Goal: Transaction & Acquisition: Purchase product/service

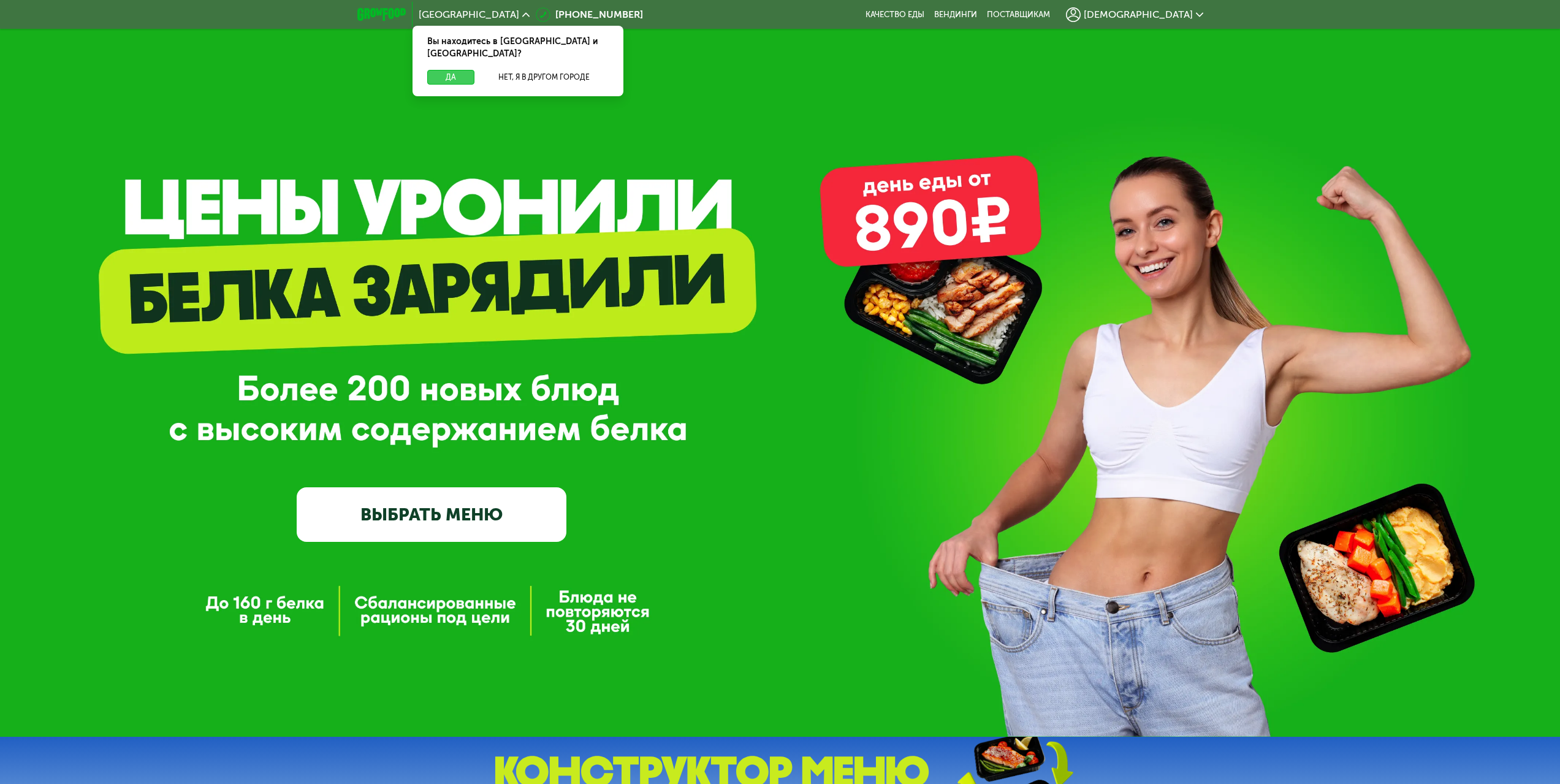
click at [456, 70] on button "Да" at bounding box center [450, 77] width 47 height 14
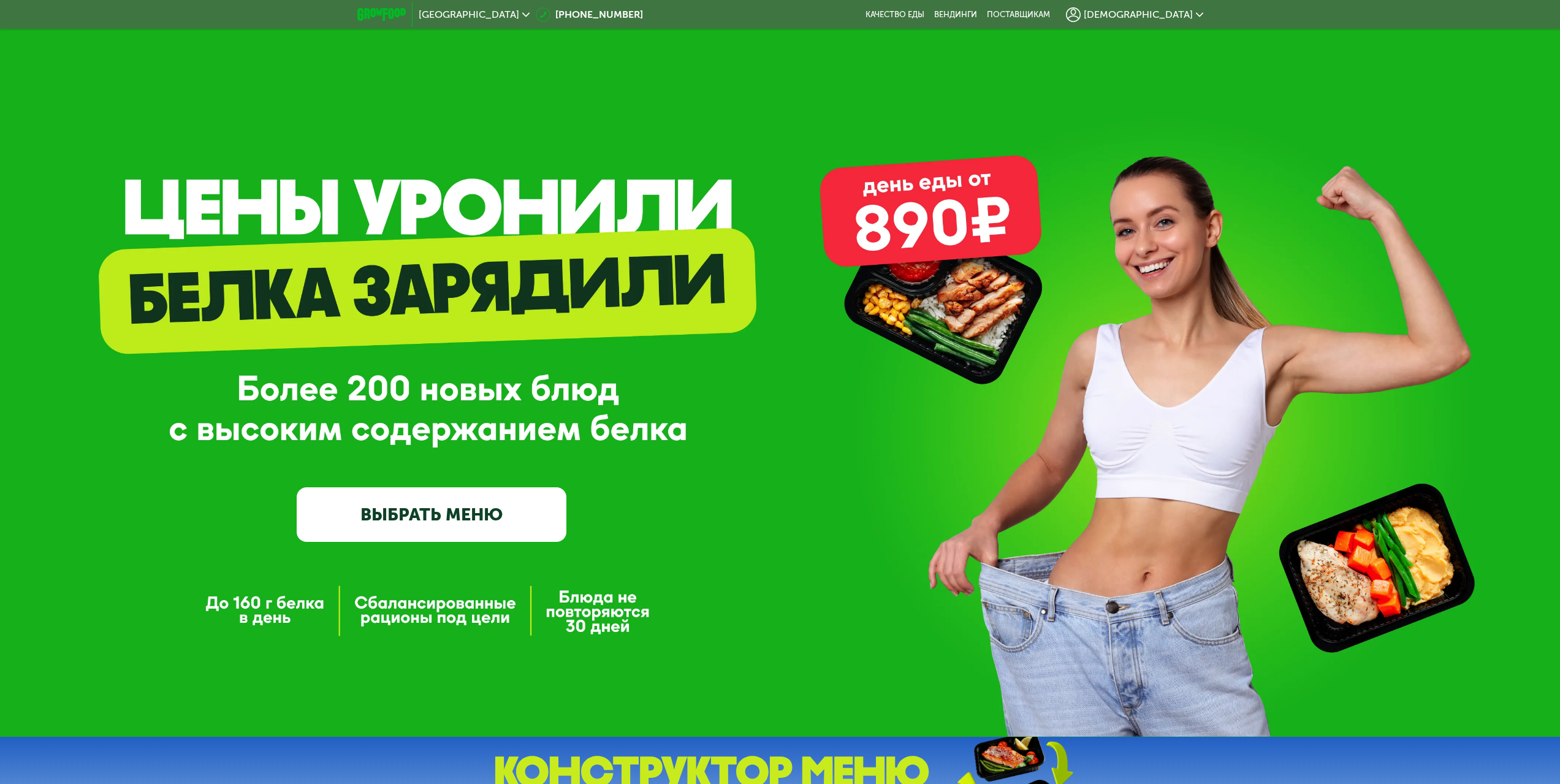
click at [369, 520] on link "ВЫБРАТЬ МЕНЮ" at bounding box center [431, 514] width 270 height 54
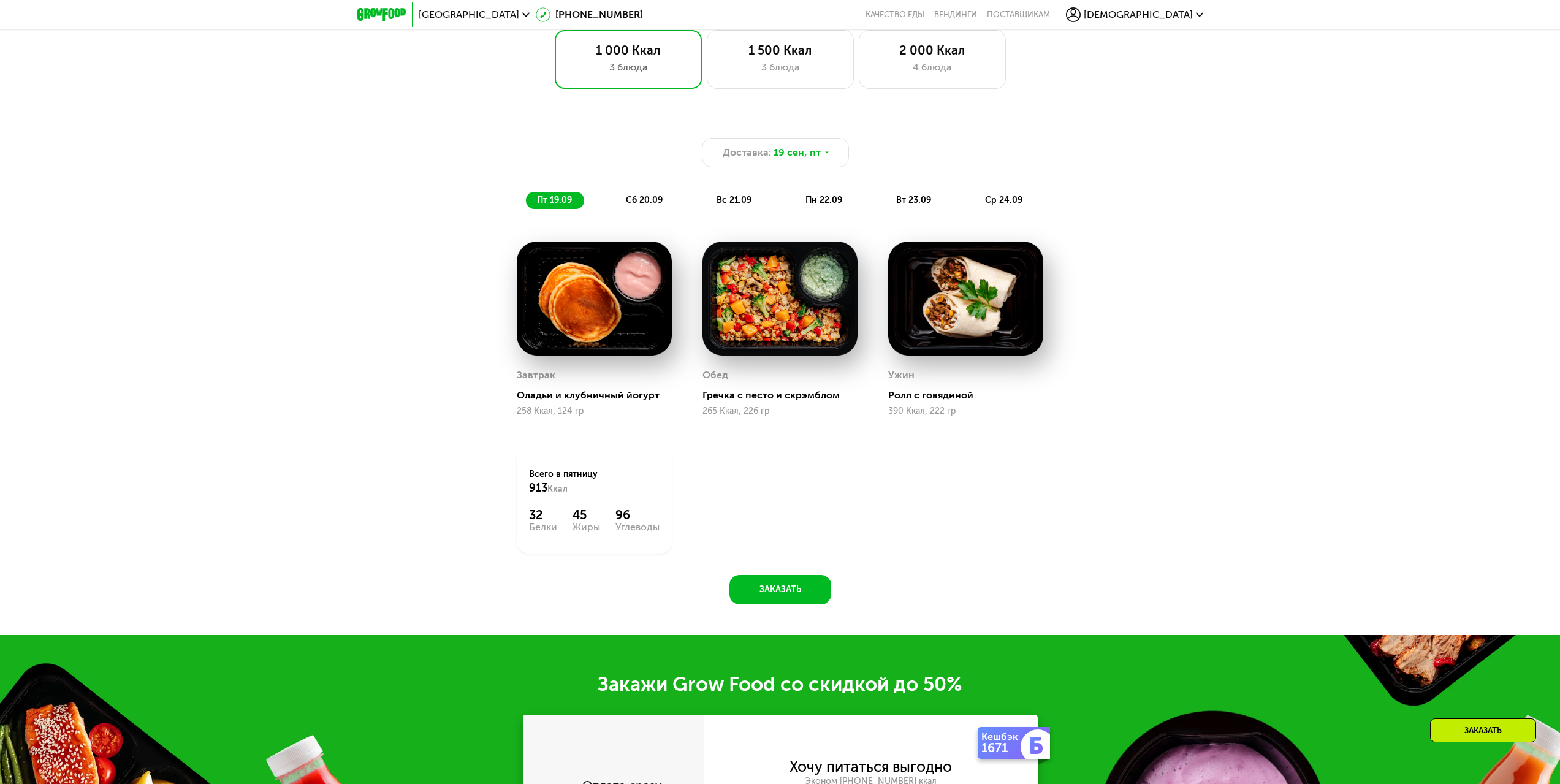
scroll to position [1076, 0]
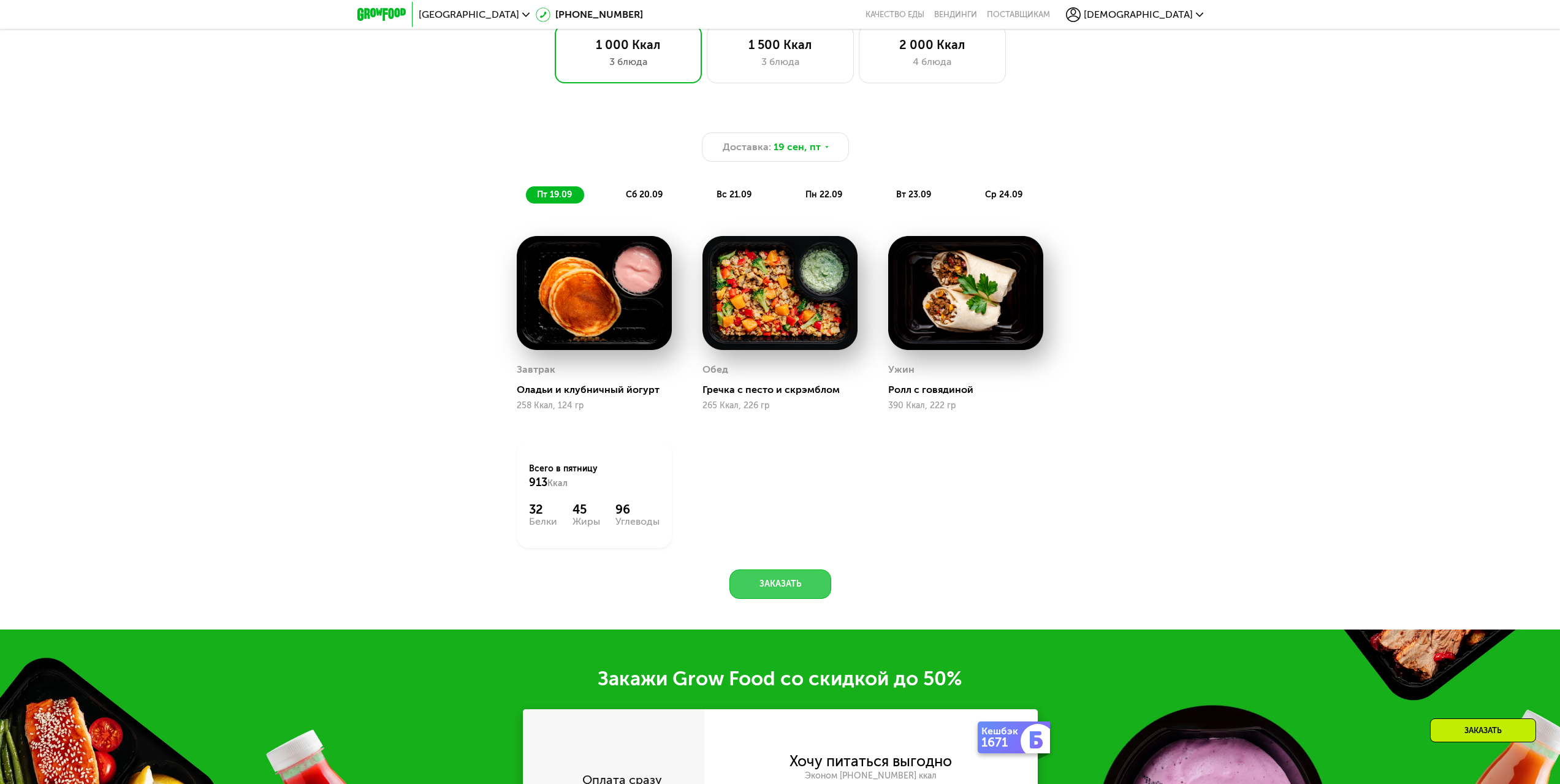
click at [788, 591] on button "Заказать" at bounding box center [781, 584] width 102 height 30
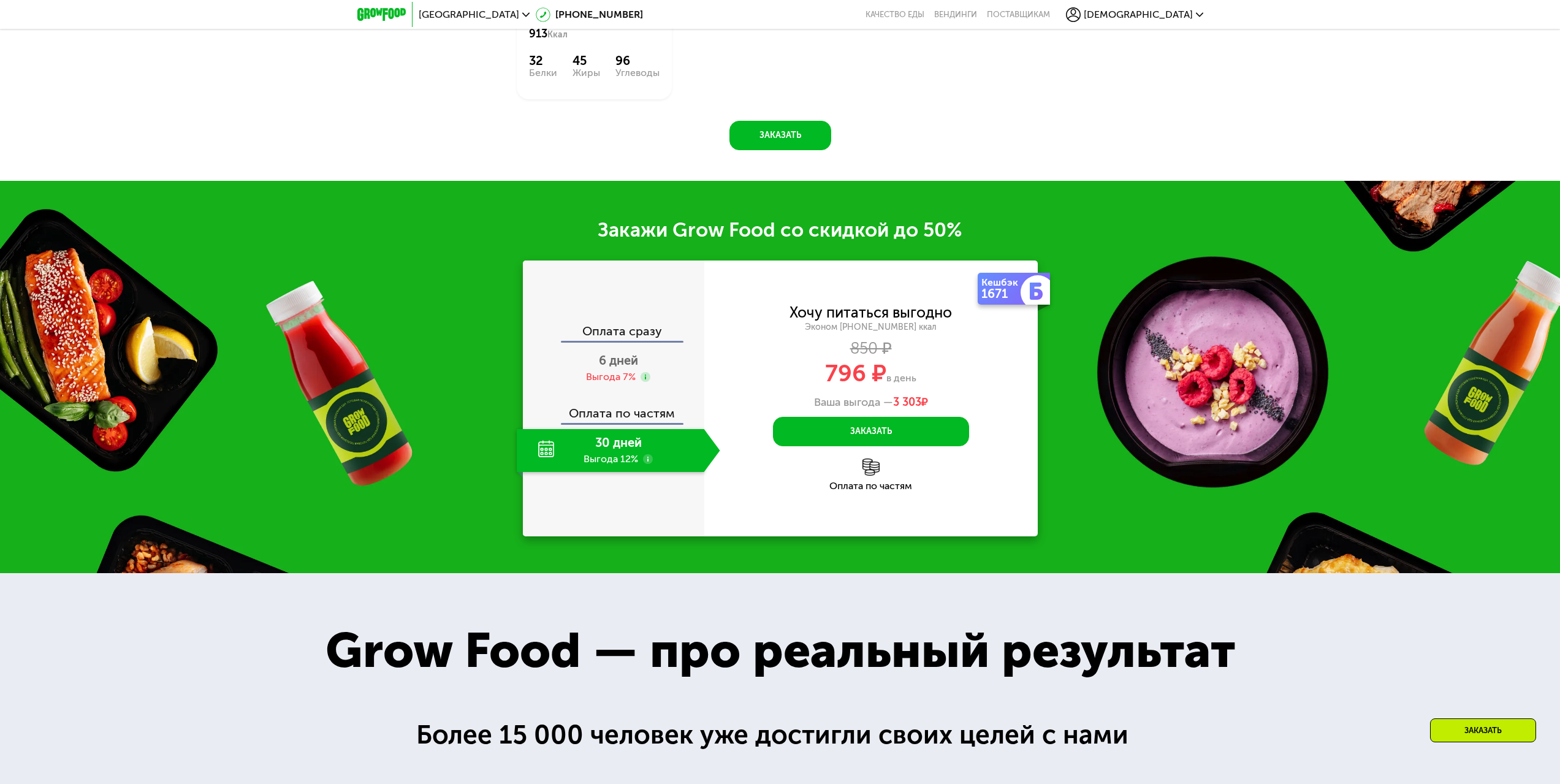
scroll to position [1465, 0]
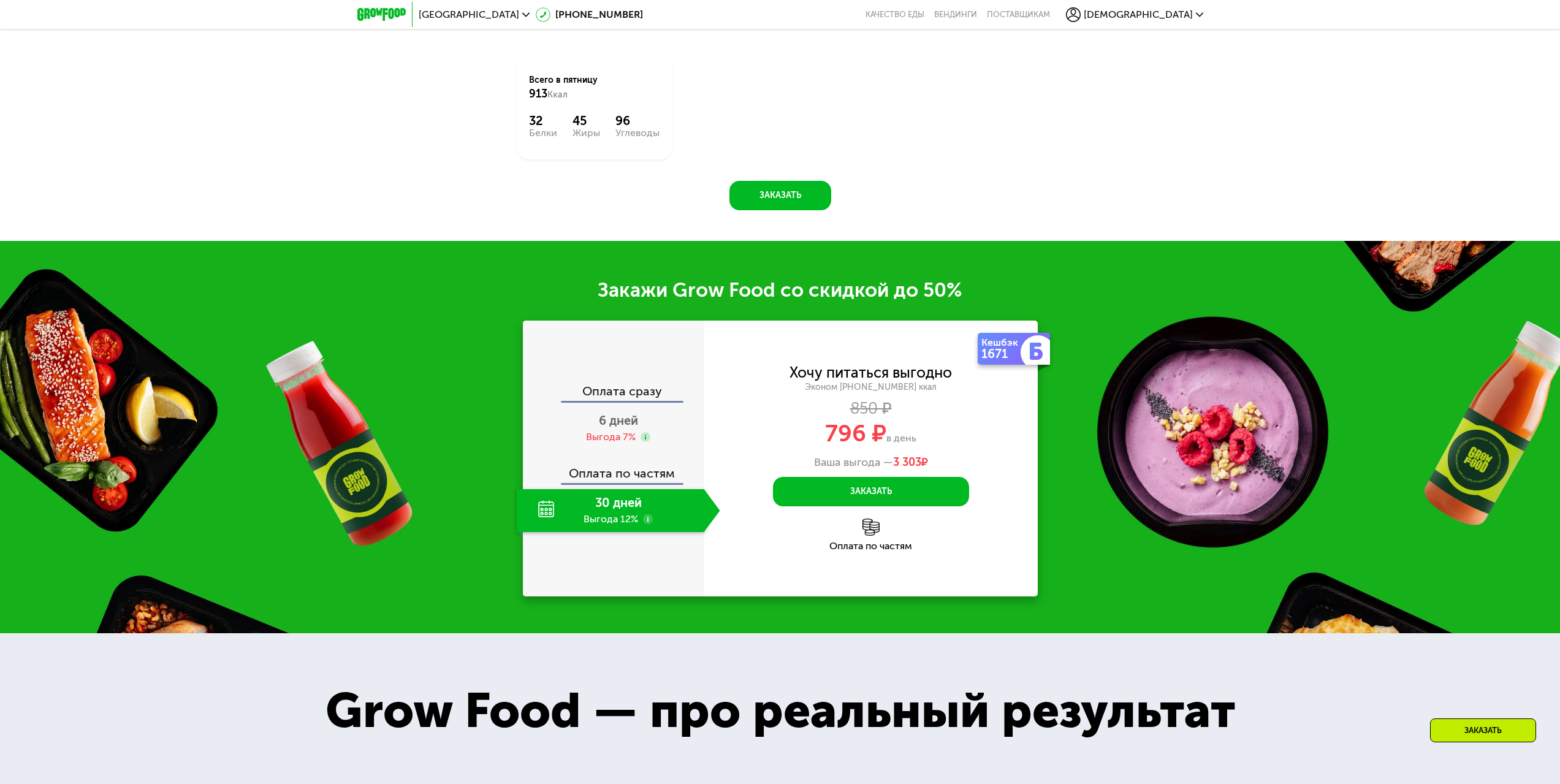
click at [1024, 262] on div "Закажи Grow Food со скидкой до 50% Оплата сразу 6 дней Выгода 7% Оплата по част…" at bounding box center [780, 436] width 1560 height 392
click at [1184, 17] on span "[DEMOGRAPHIC_DATA]" at bounding box center [1138, 14] width 109 height 10
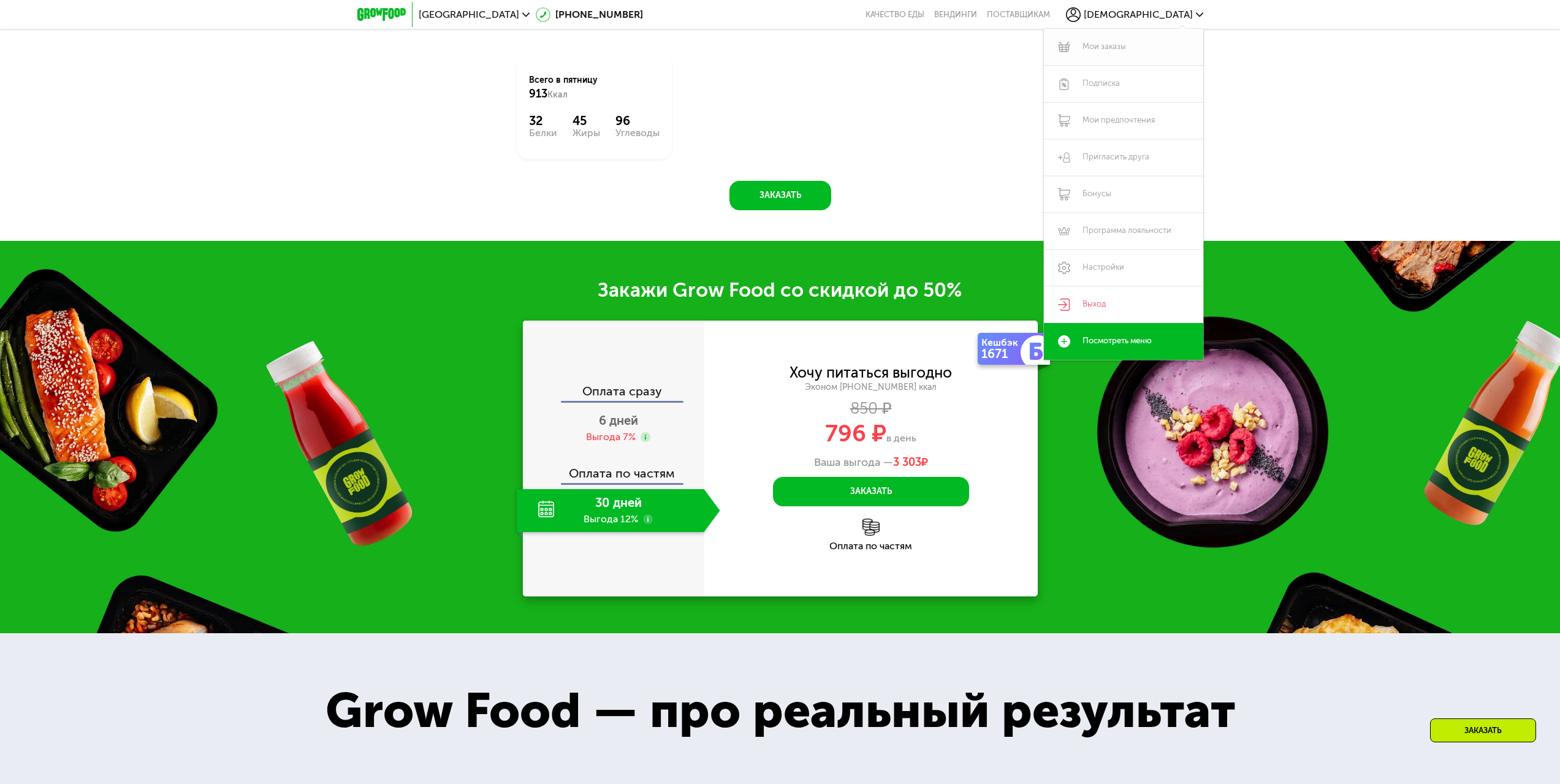
click at [1104, 46] on link "Мои заказы" at bounding box center [1123, 47] width 159 height 37
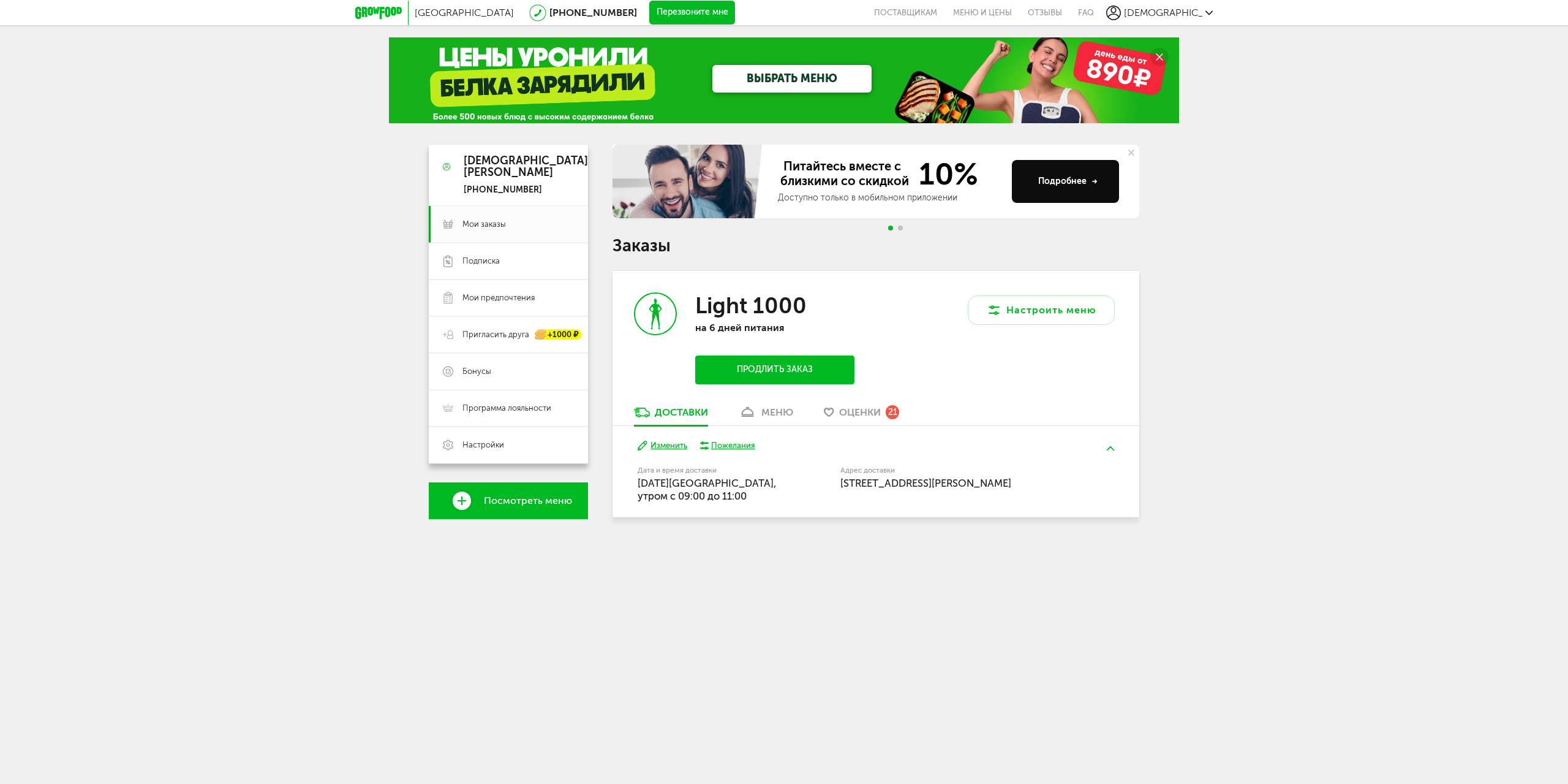
click at [790, 373] on button "Продлить заказ" at bounding box center [775, 370] width 159 height 29
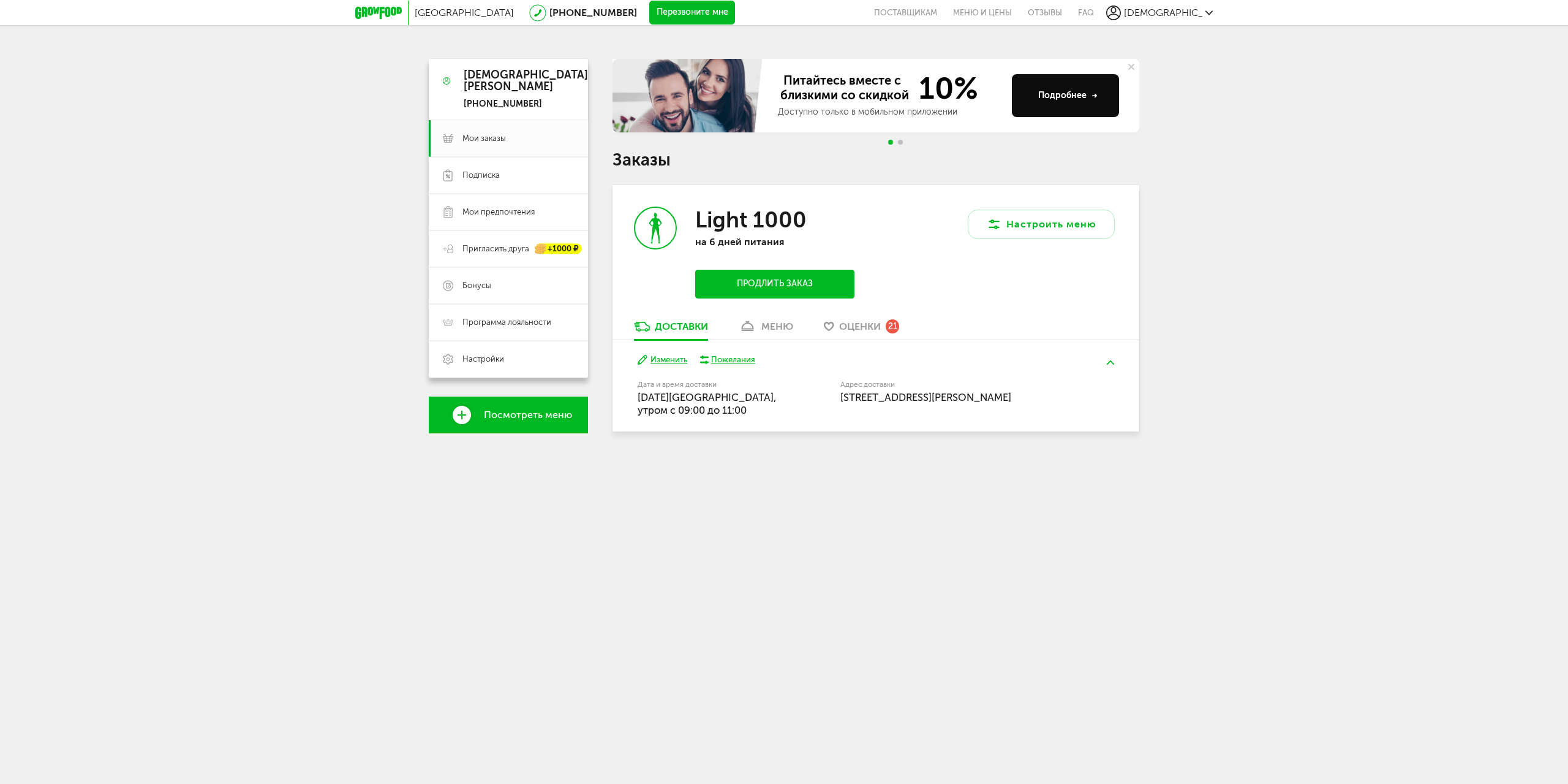
click at [813, 283] on button "Продлить заказ" at bounding box center [775, 284] width 159 height 29
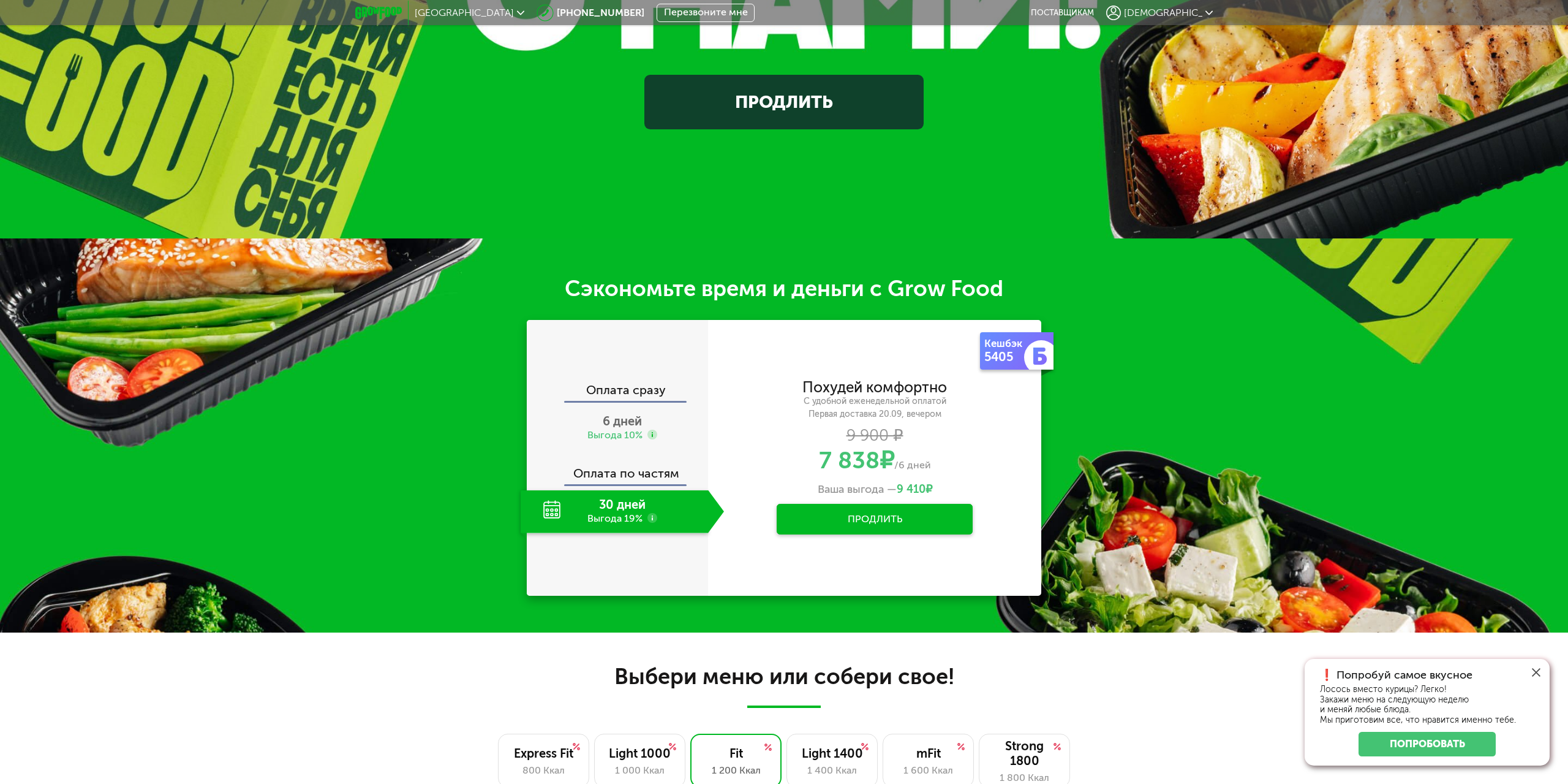
scroll to position [490, 0]
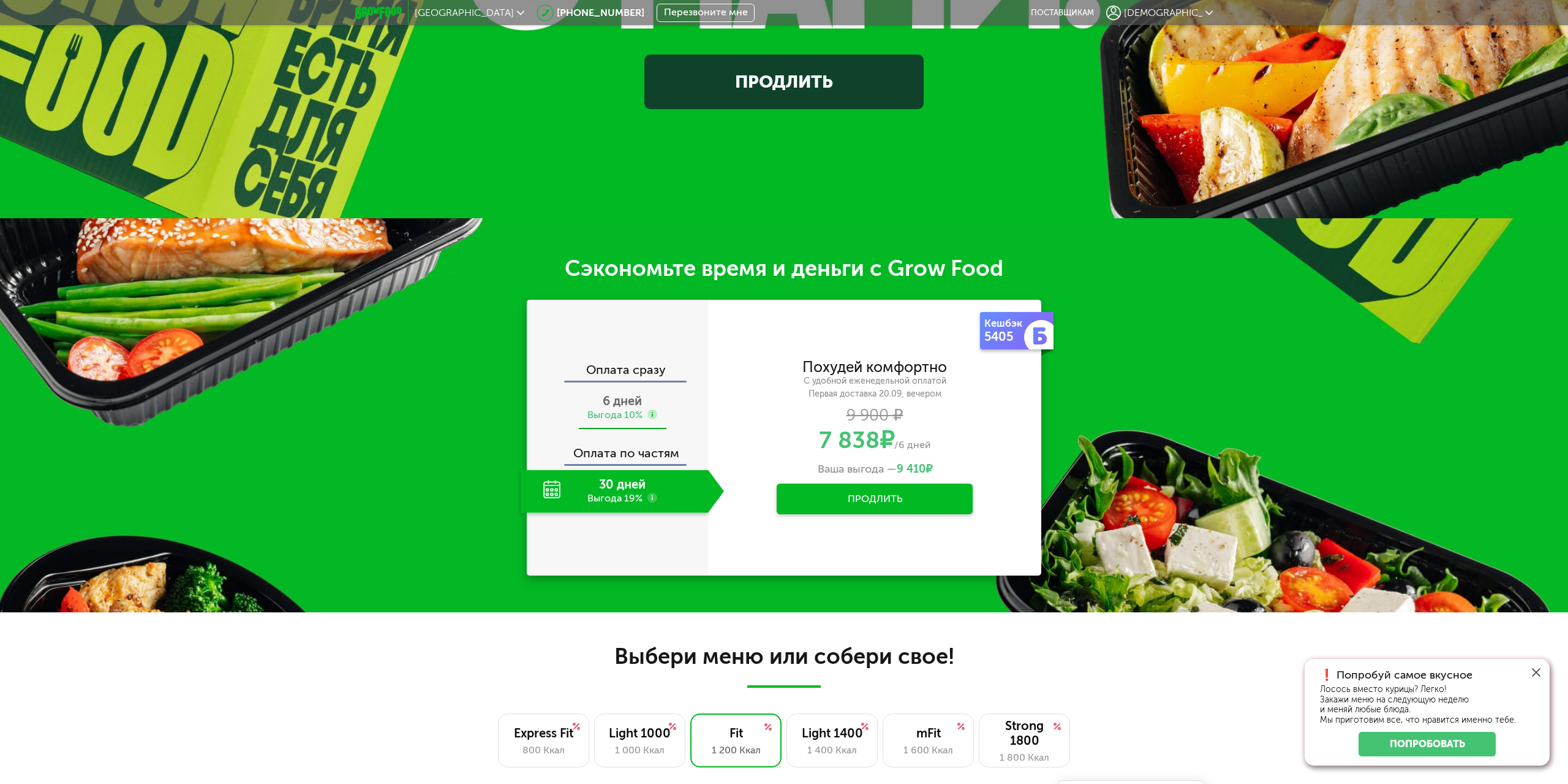
click at [629, 401] on span "6 дней" at bounding box center [622, 401] width 39 height 14
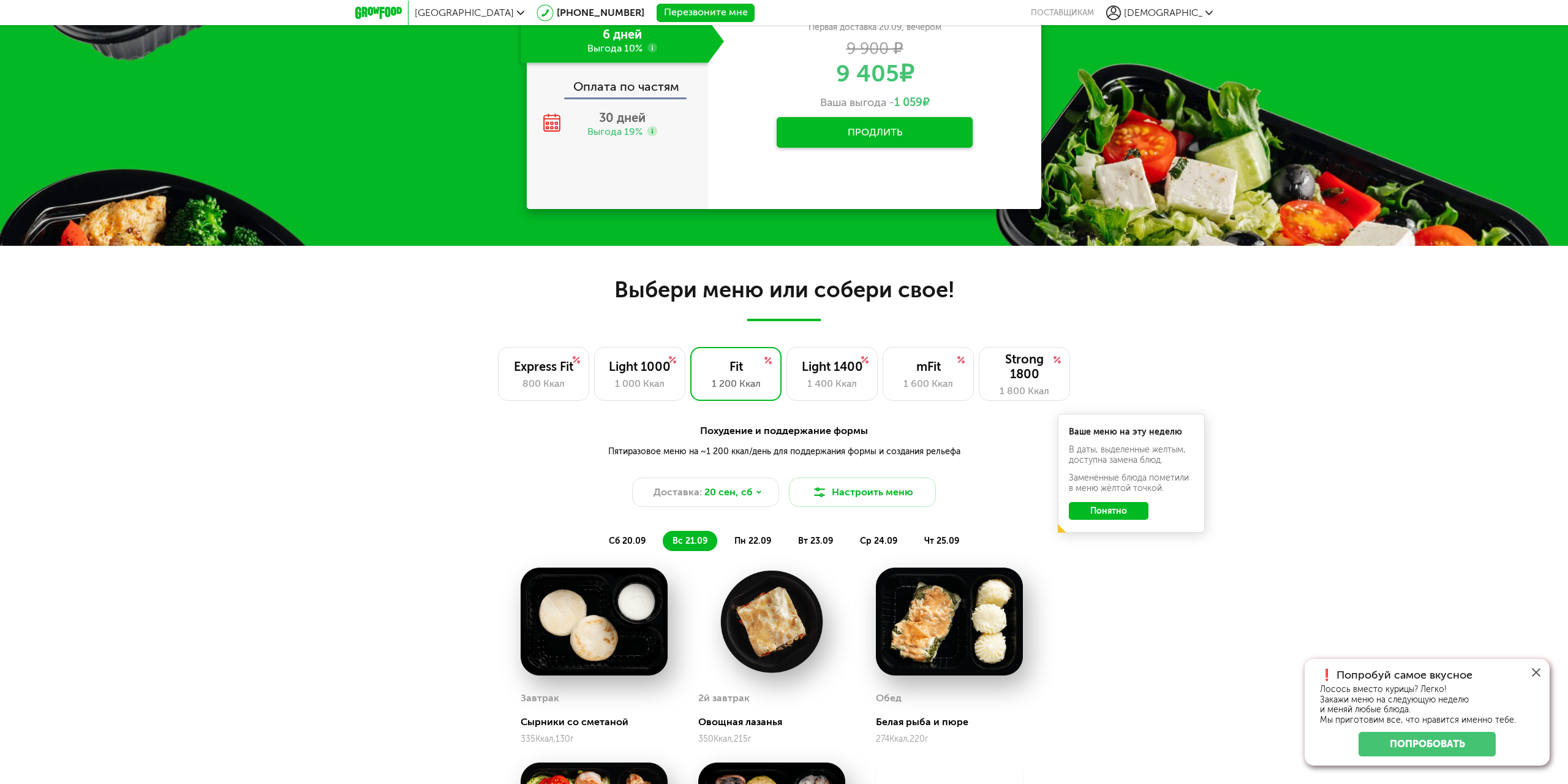
scroll to position [858, 0]
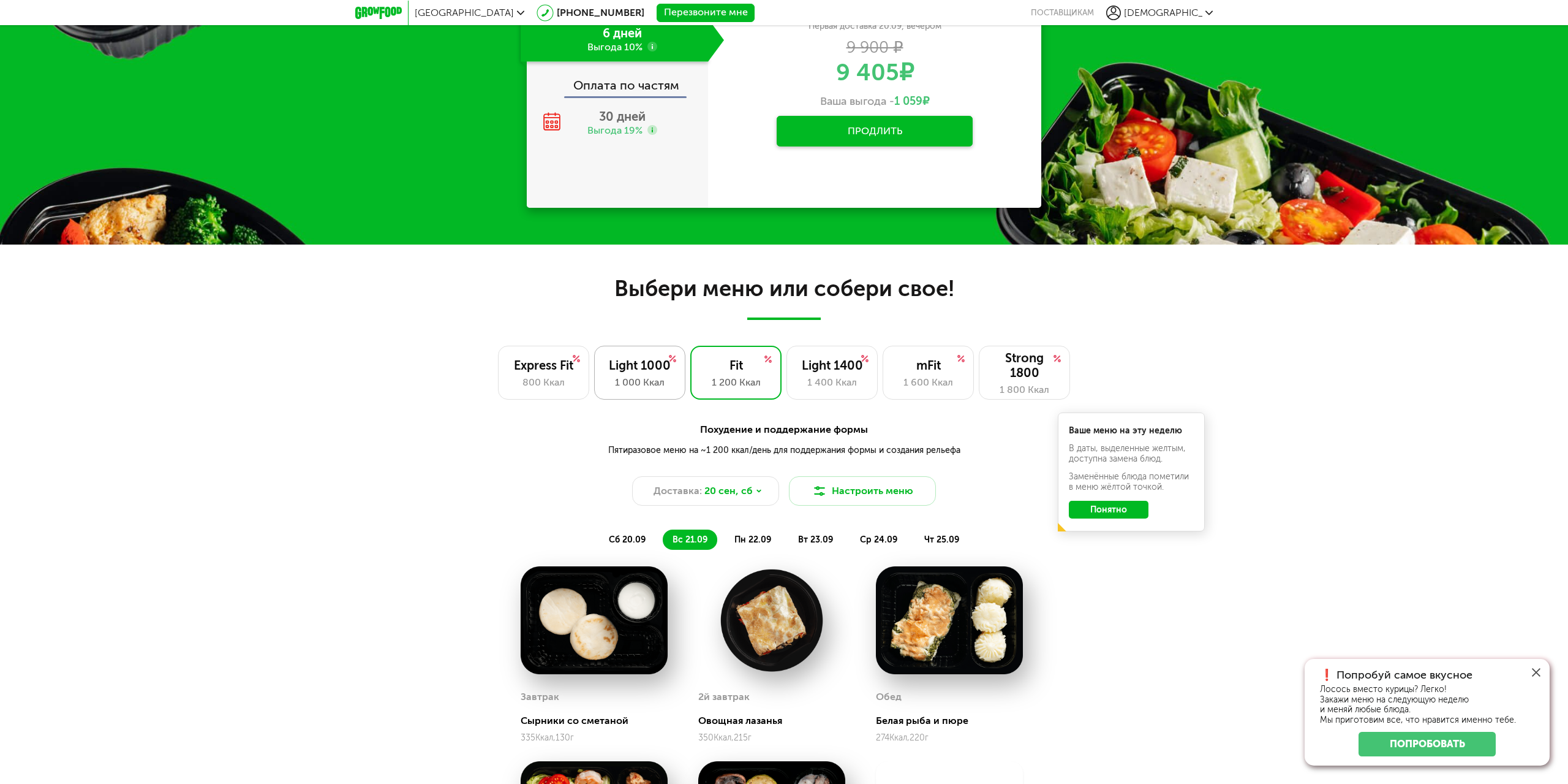
click at [618, 384] on div "1 000 Ккал" at bounding box center [640, 382] width 65 height 14
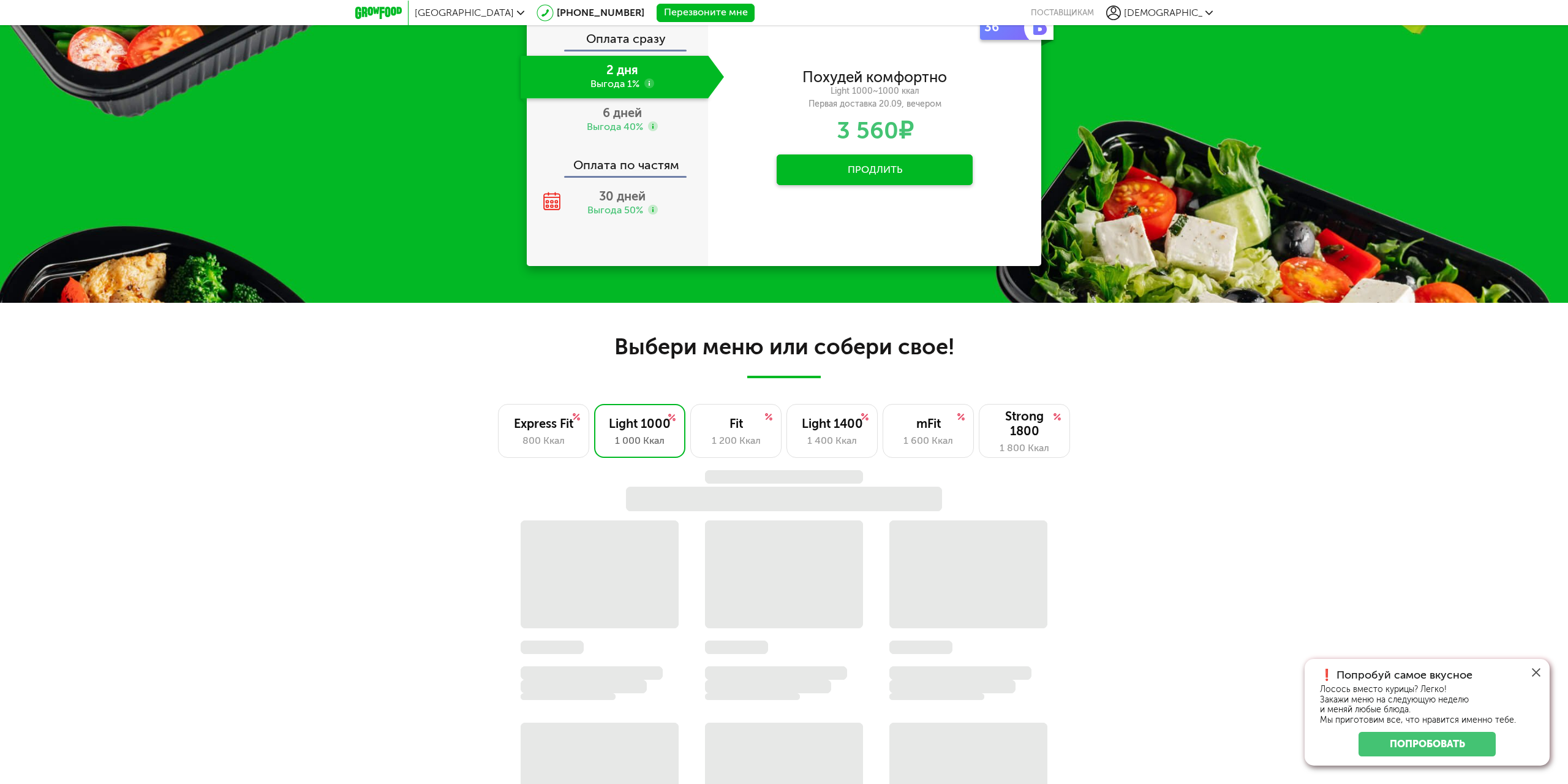
scroll to position [736, 0]
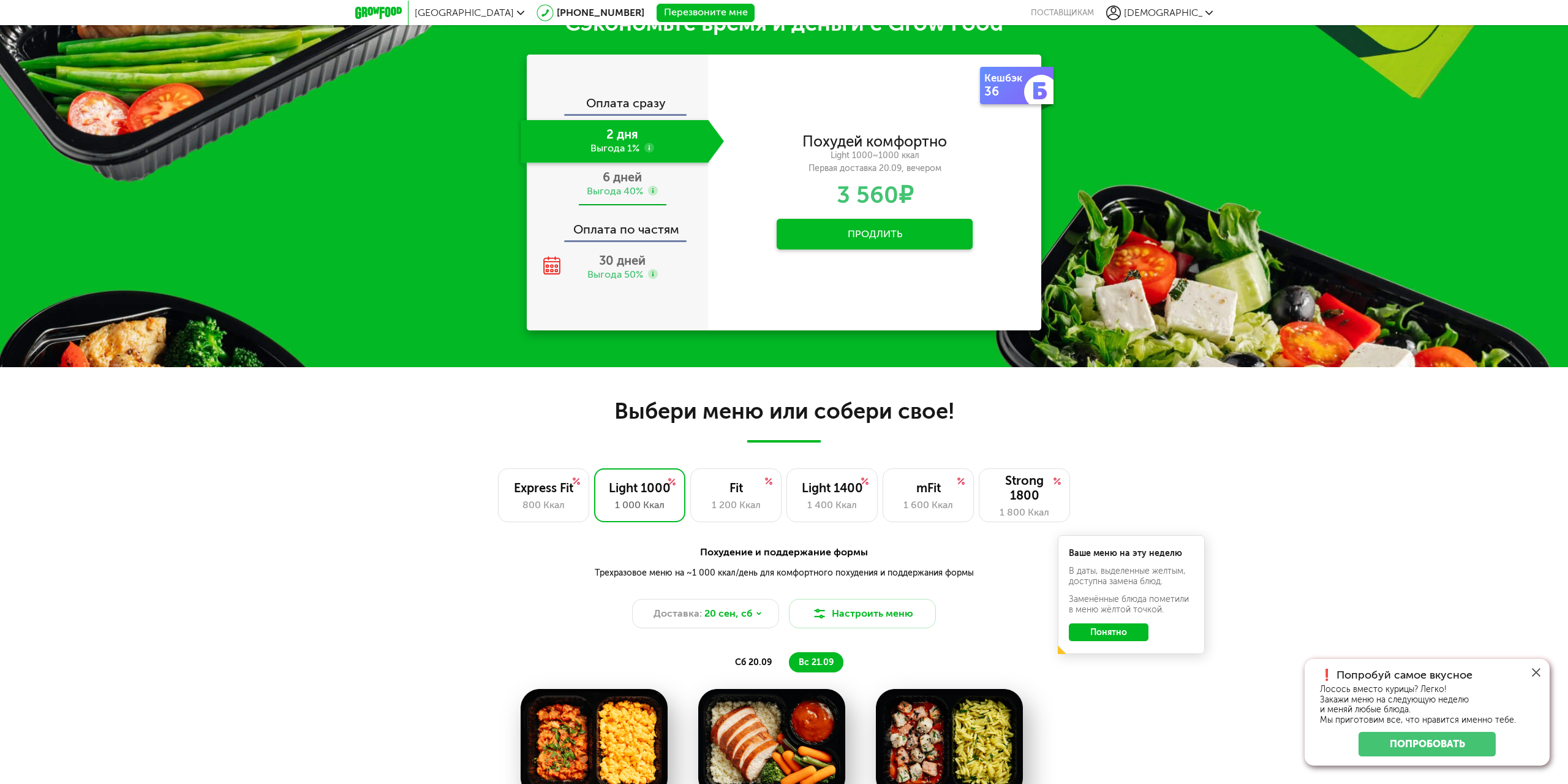
drag, startPoint x: 615, startPoint y: 181, endPoint x: 629, endPoint y: 190, distance: 16.6
click at [616, 181] on span "6 дней" at bounding box center [622, 177] width 39 height 14
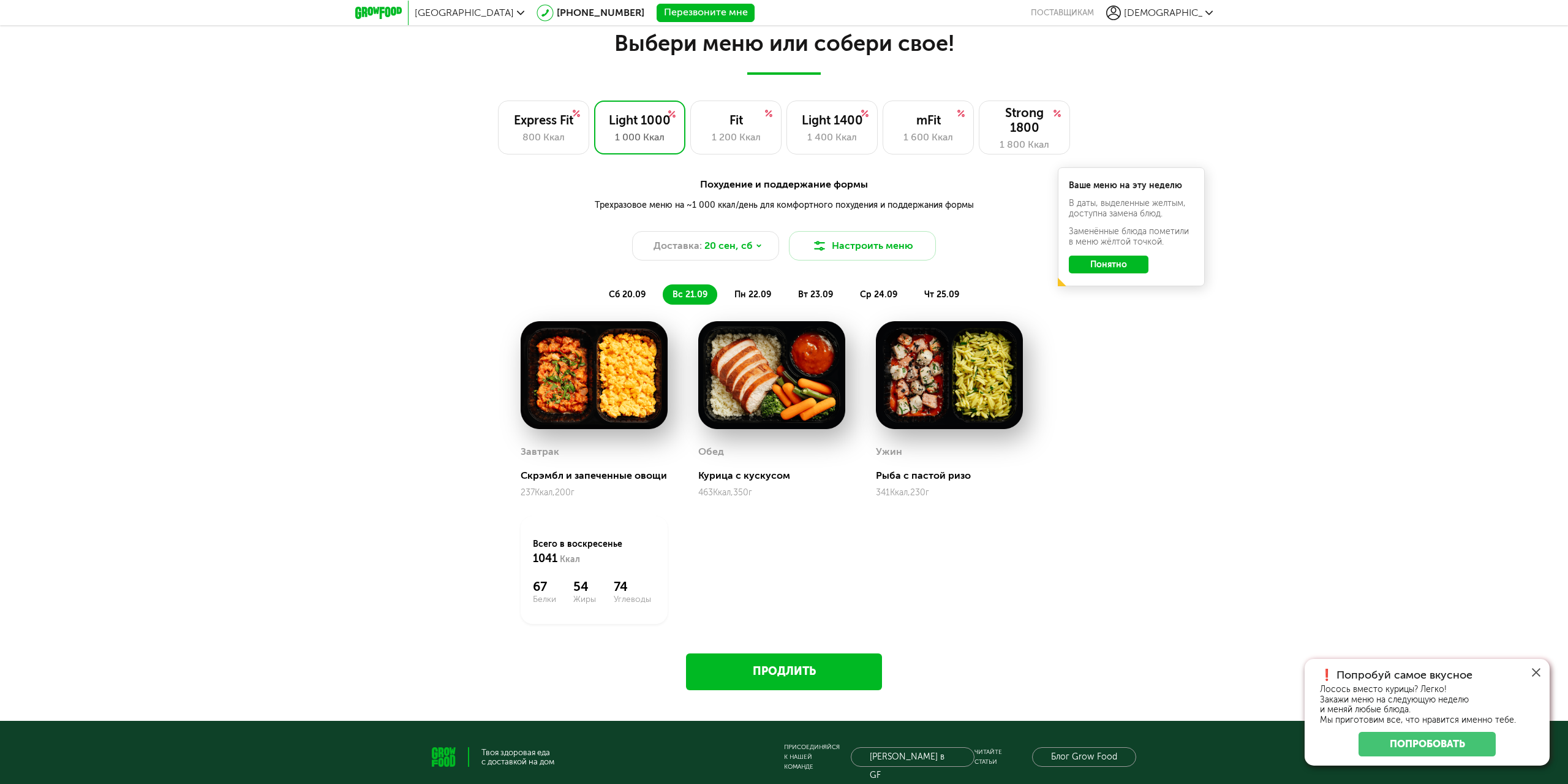
scroll to position [1165, 0]
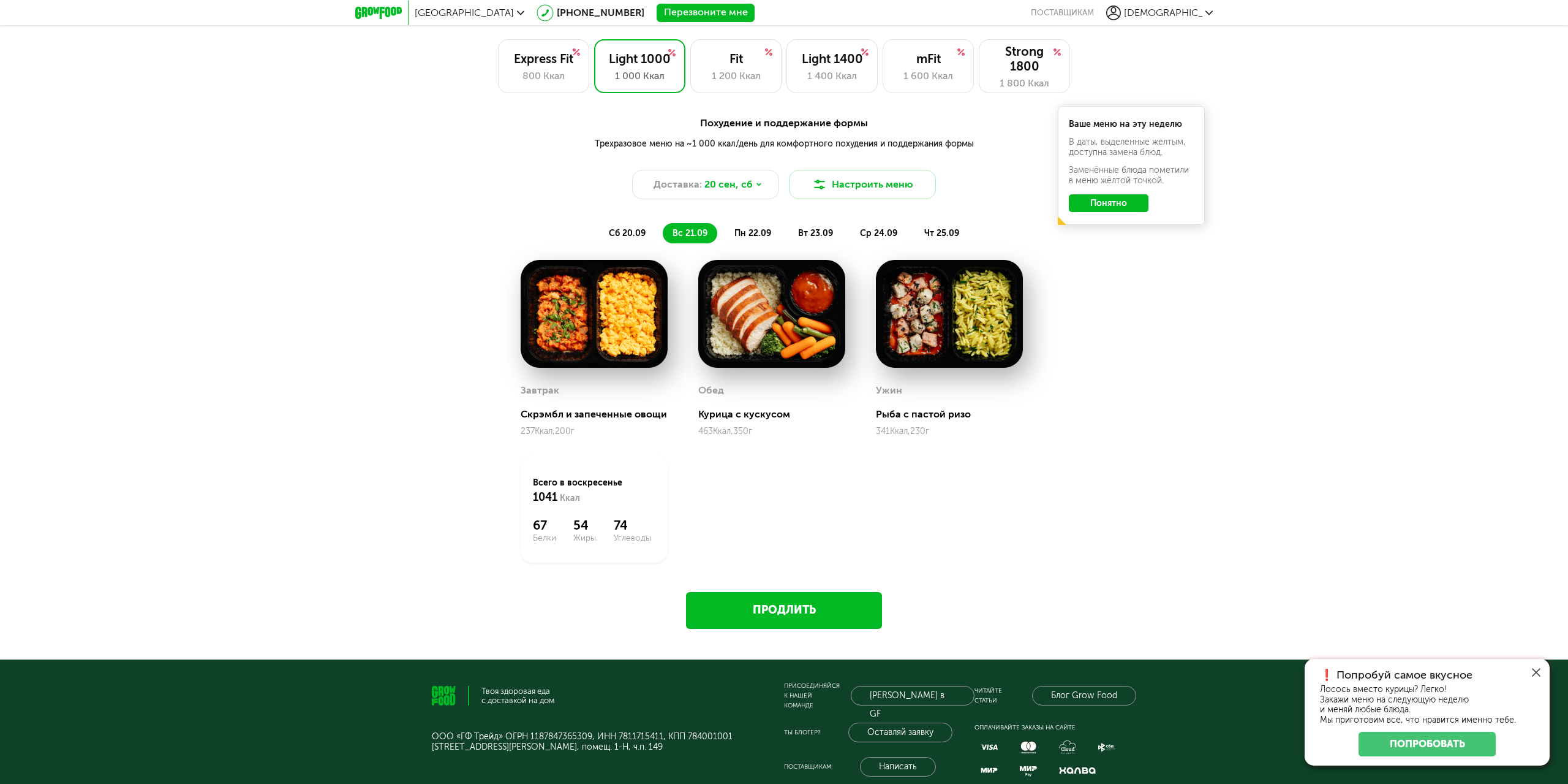
click at [763, 232] on span "пн 22.09" at bounding box center [753, 233] width 37 height 10
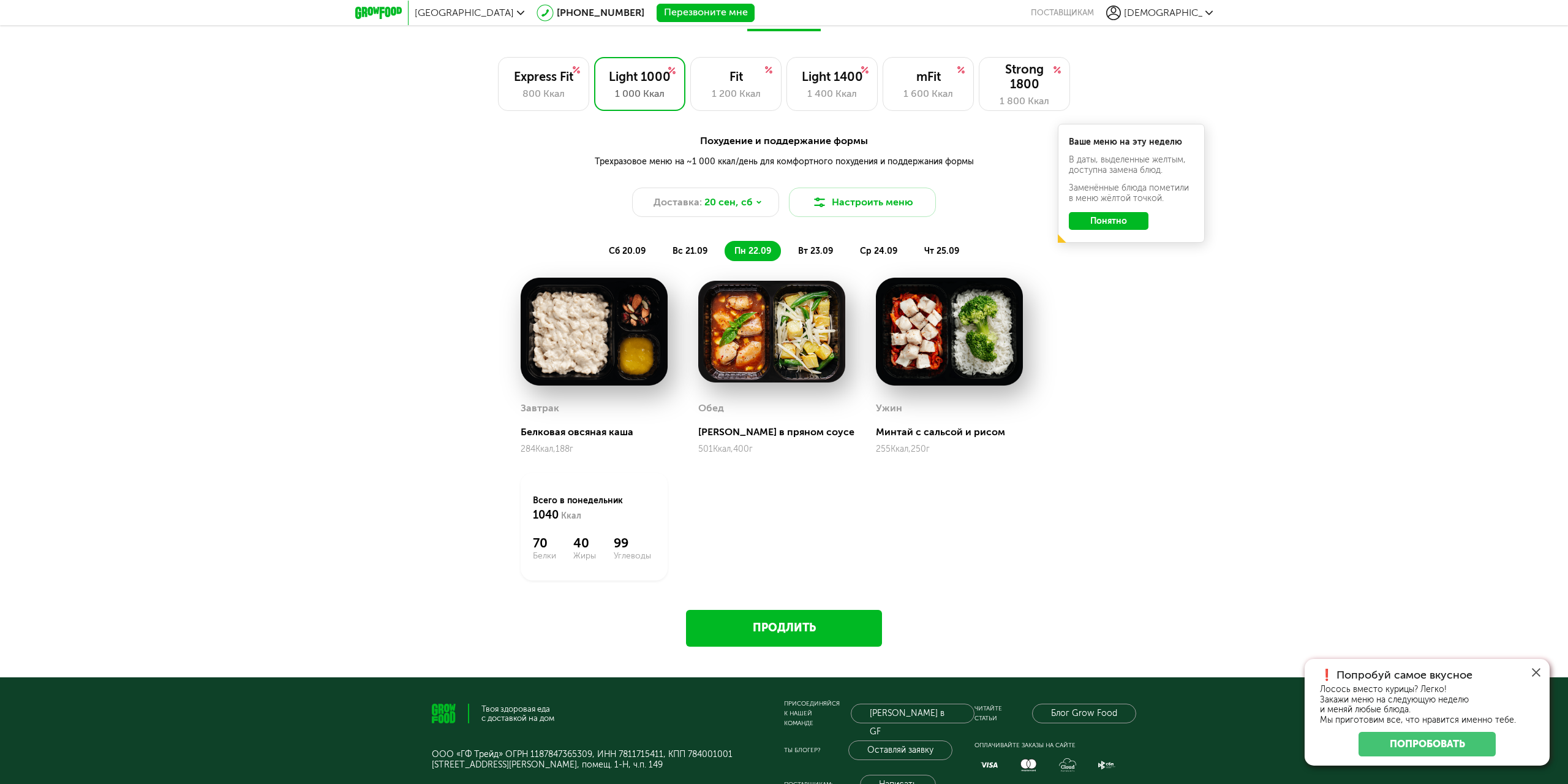
scroll to position [1143, 0]
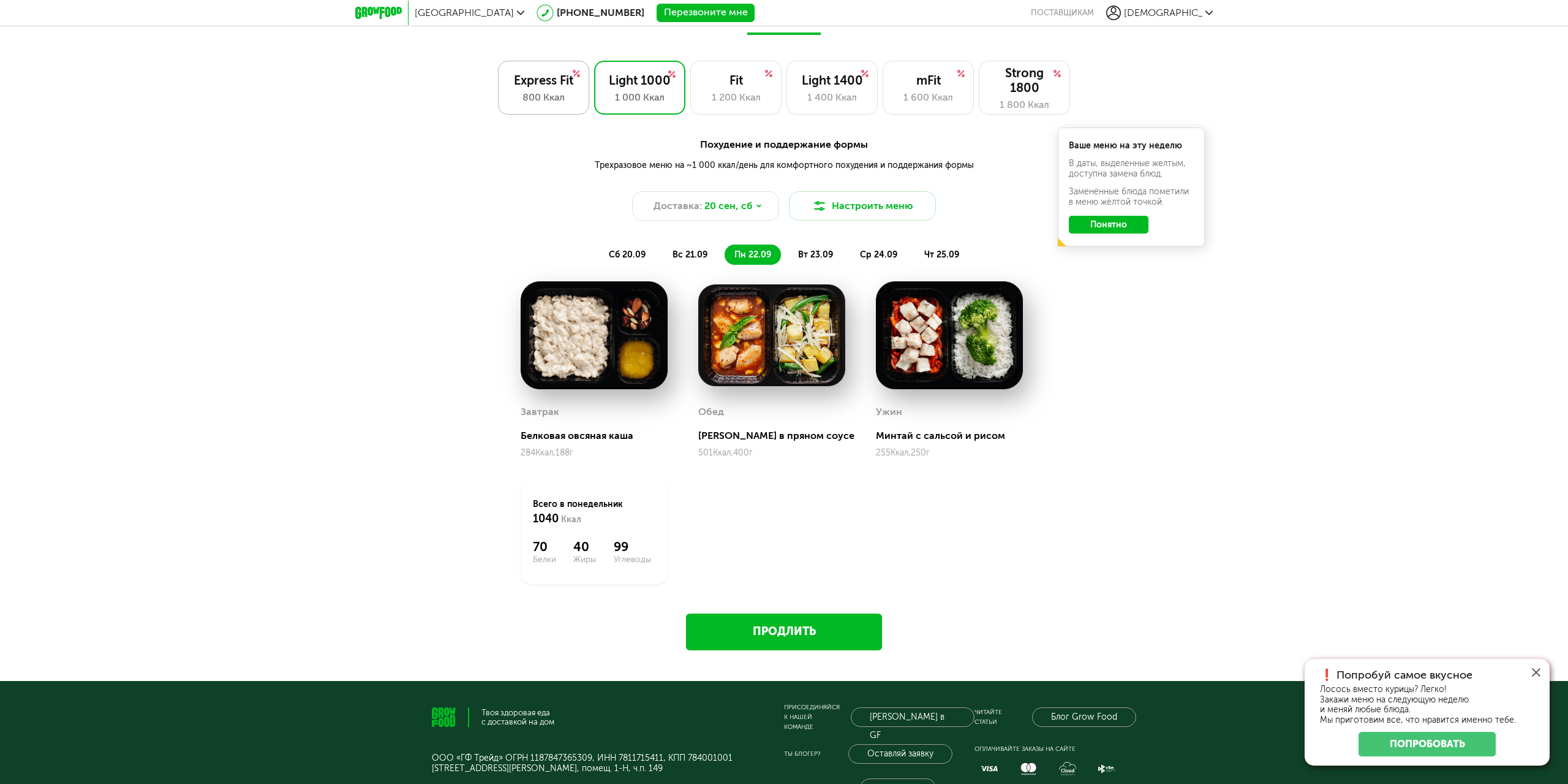
click at [549, 97] on div "800 Ккал" at bounding box center [543, 97] width 65 height 14
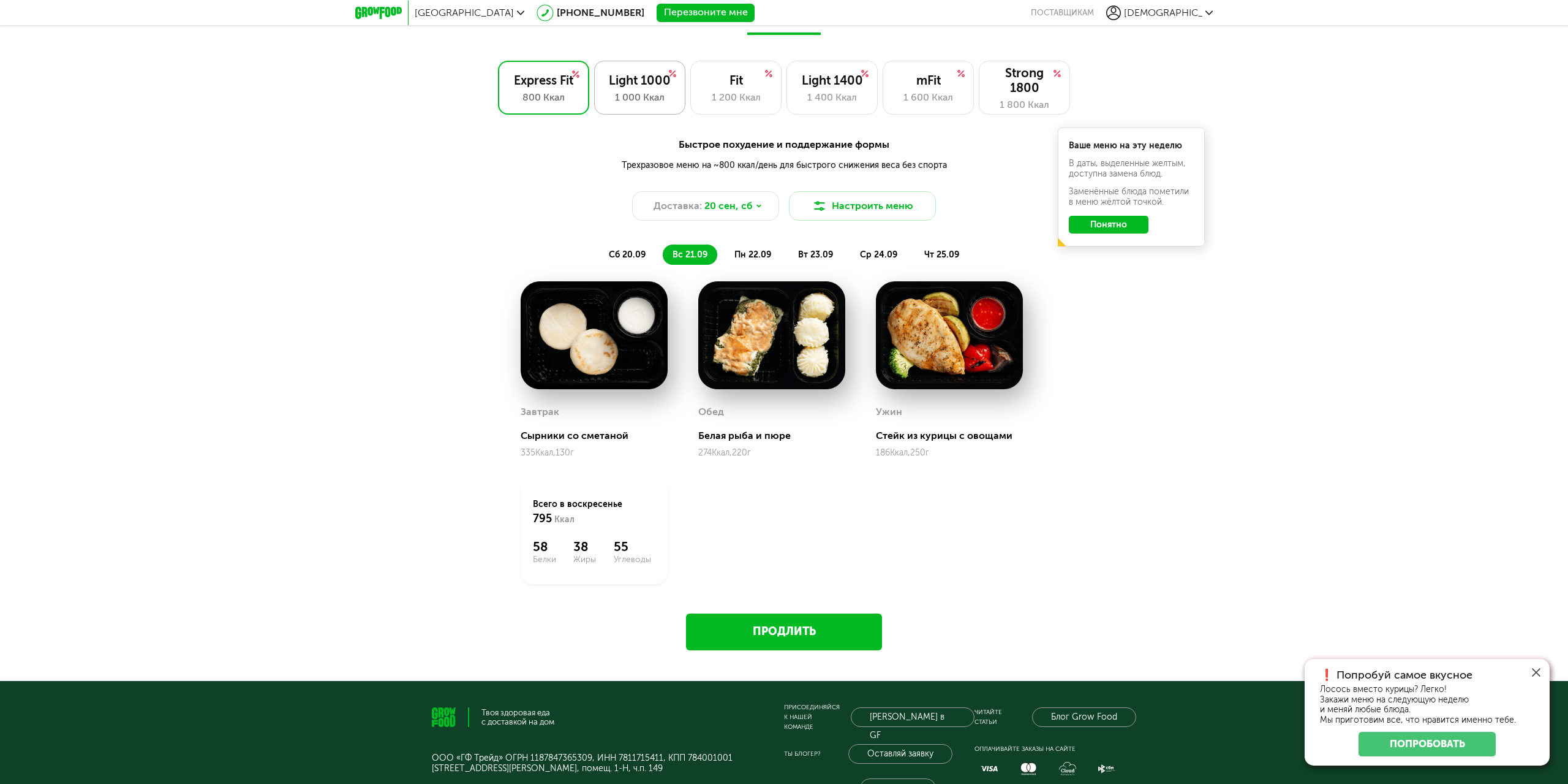
click at [624, 83] on div "Light 1000" at bounding box center [640, 80] width 65 height 14
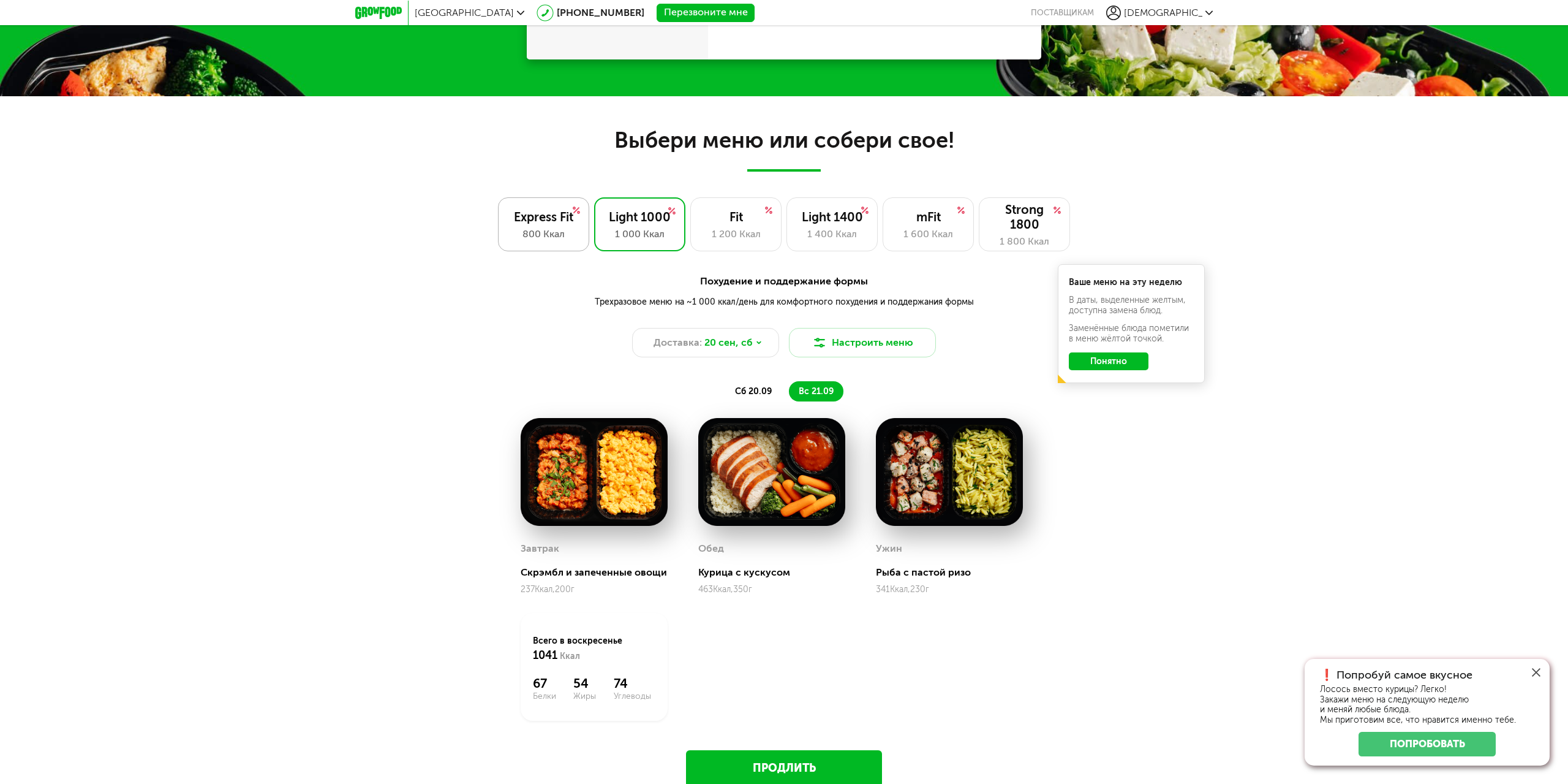
scroll to position [959, 0]
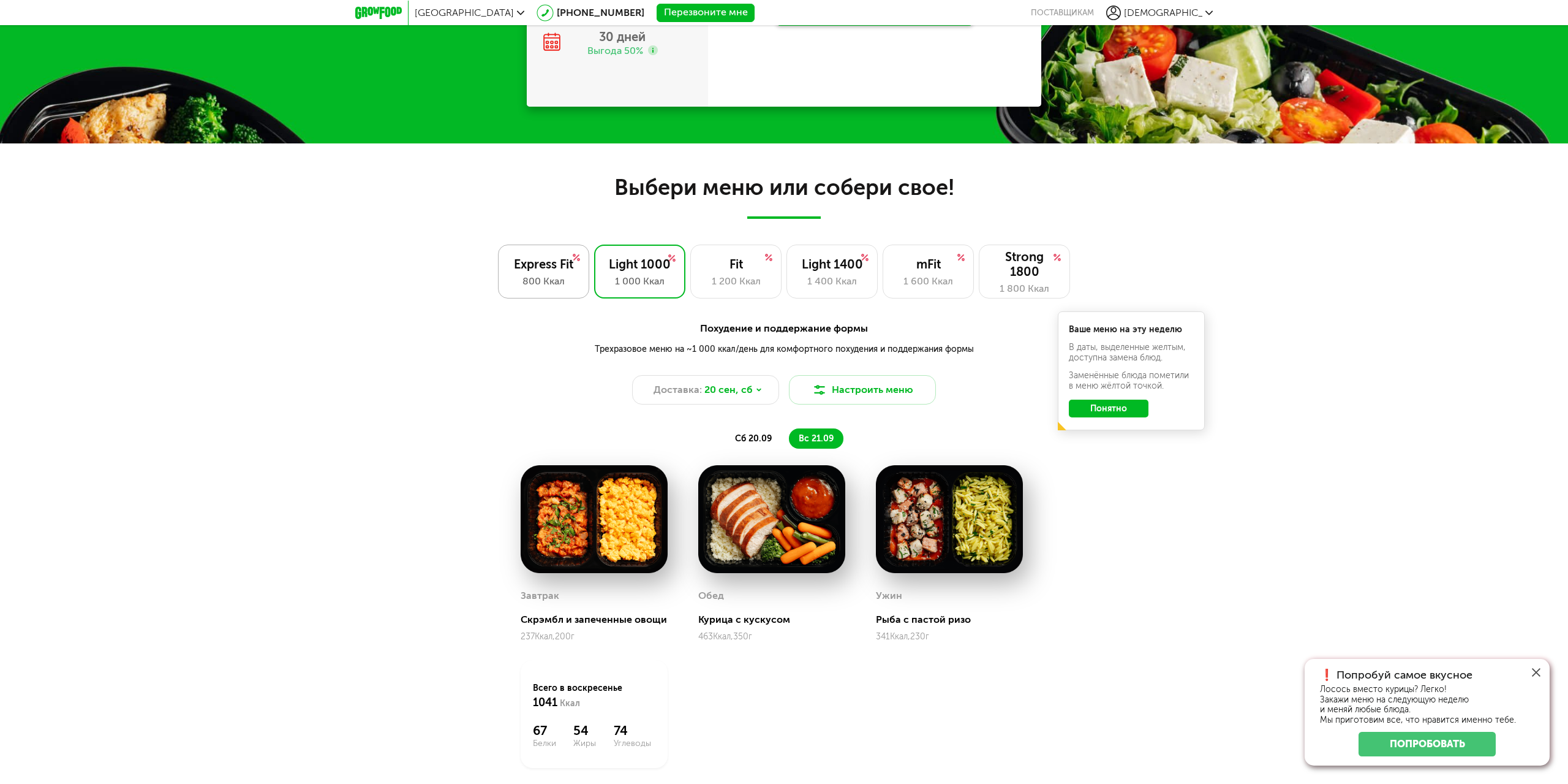
click at [539, 254] on div "Express Fit 800 Ккал" at bounding box center [544, 272] width 91 height 54
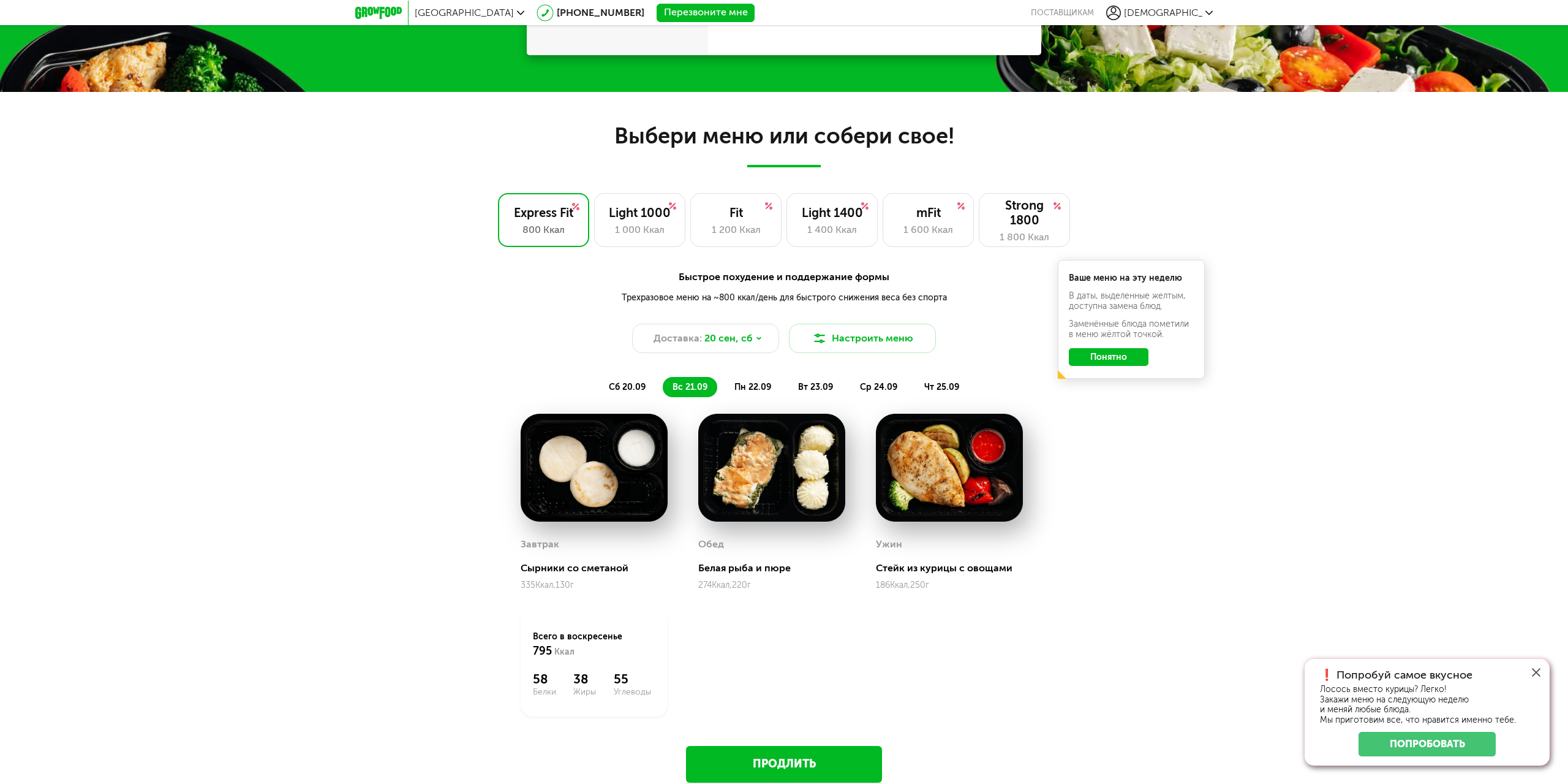
scroll to position [1082, 0]
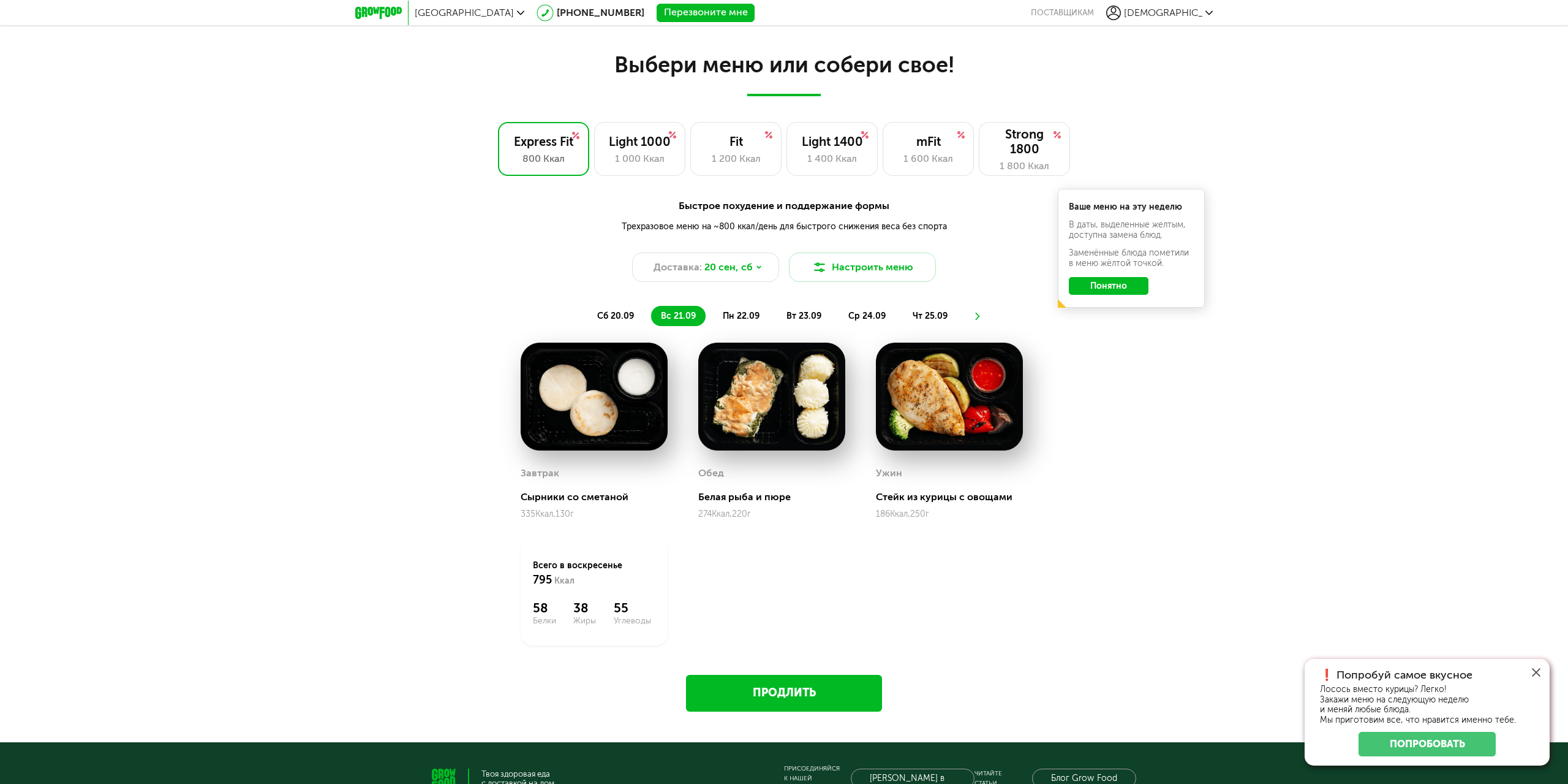
click at [751, 314] on span "пн 22.09" at bounding box center [741, 316] width 37 height 10
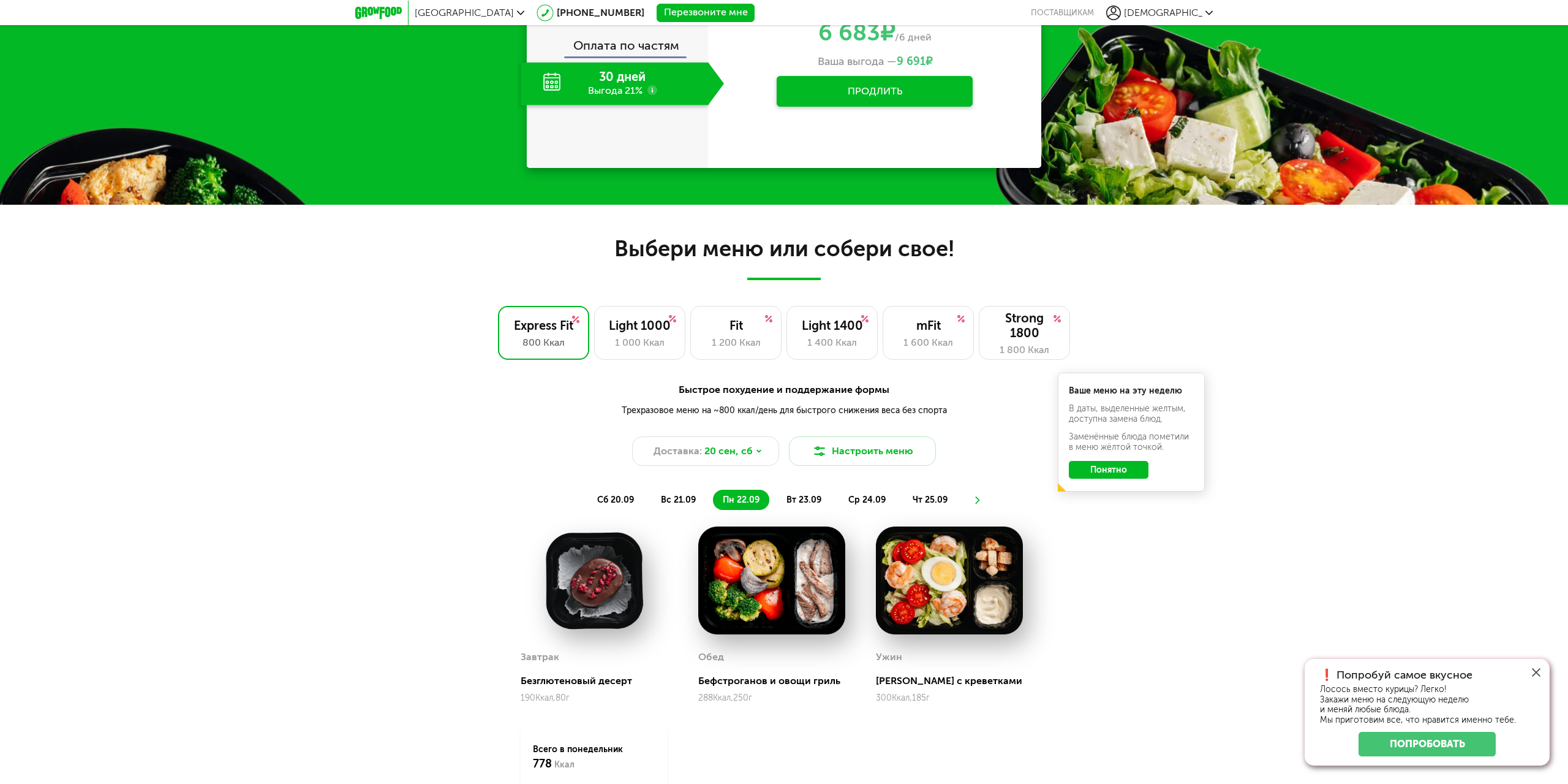
scroll to position [714, 0]
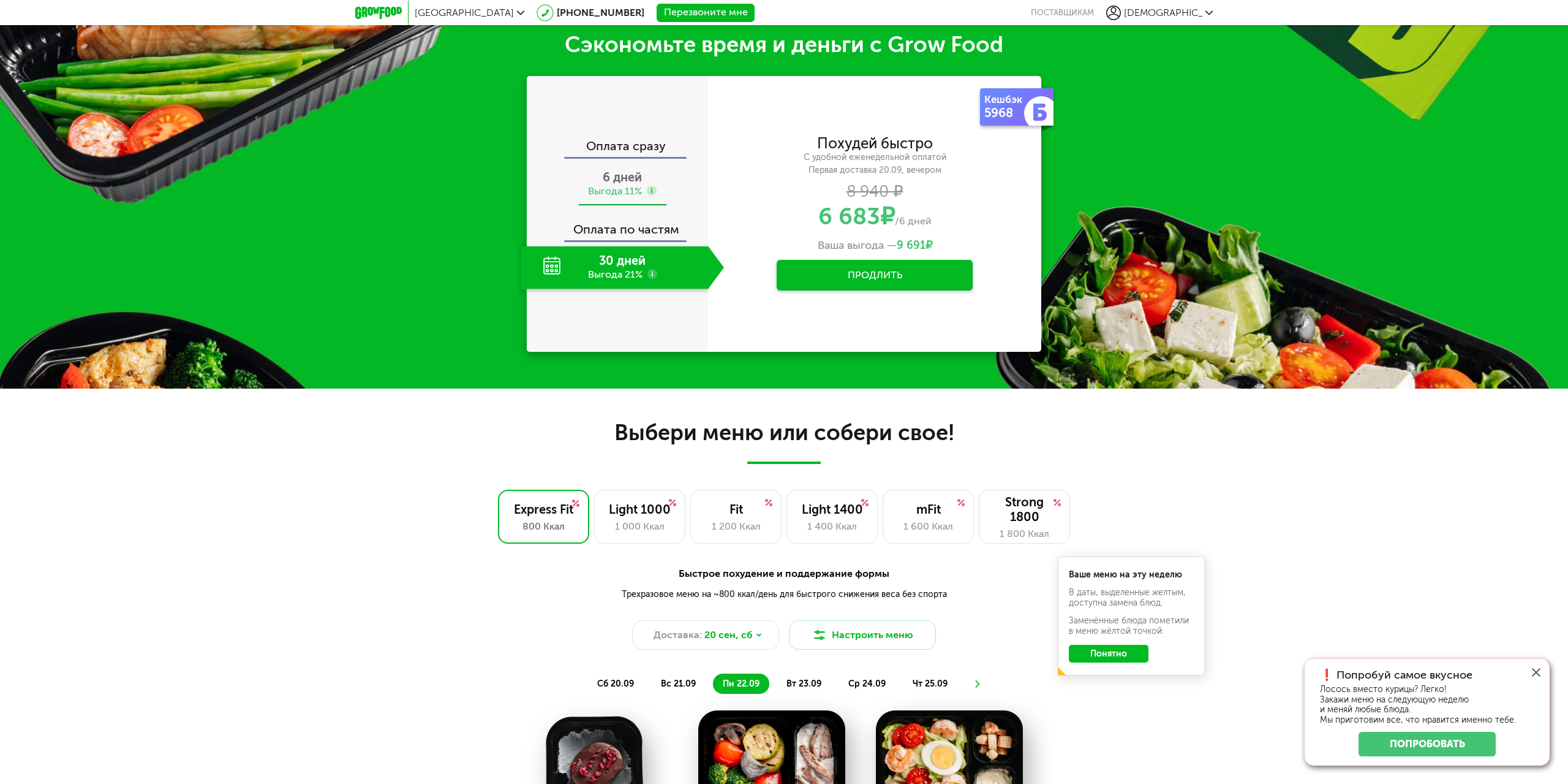
click at [614, 176] on span "6 дней" at bounding box center [622, 177] width 39 height 14
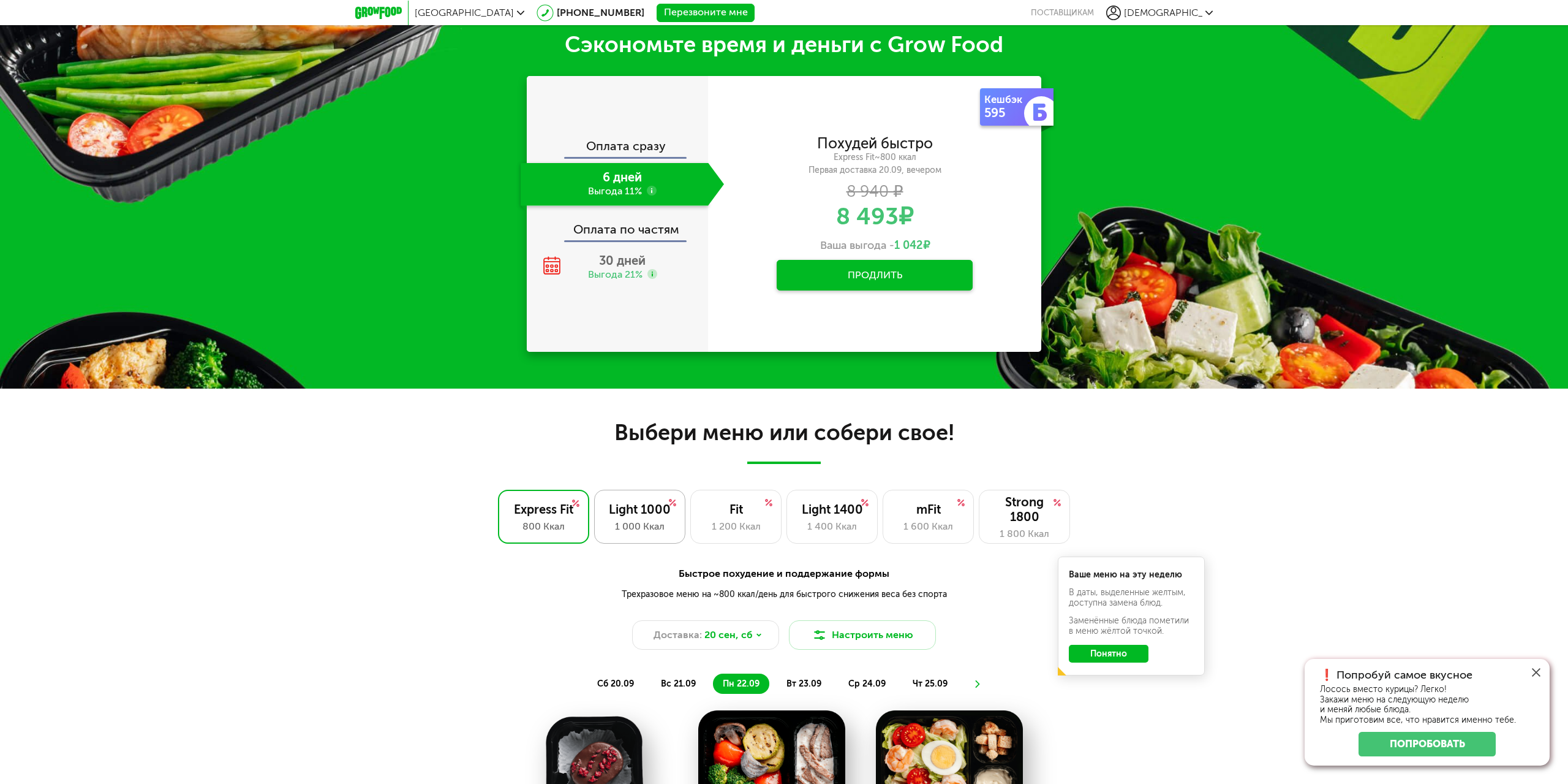
click at [635, 521] on div "1 000 Ккал" at bounding box center [640, 526] width 65 height 14
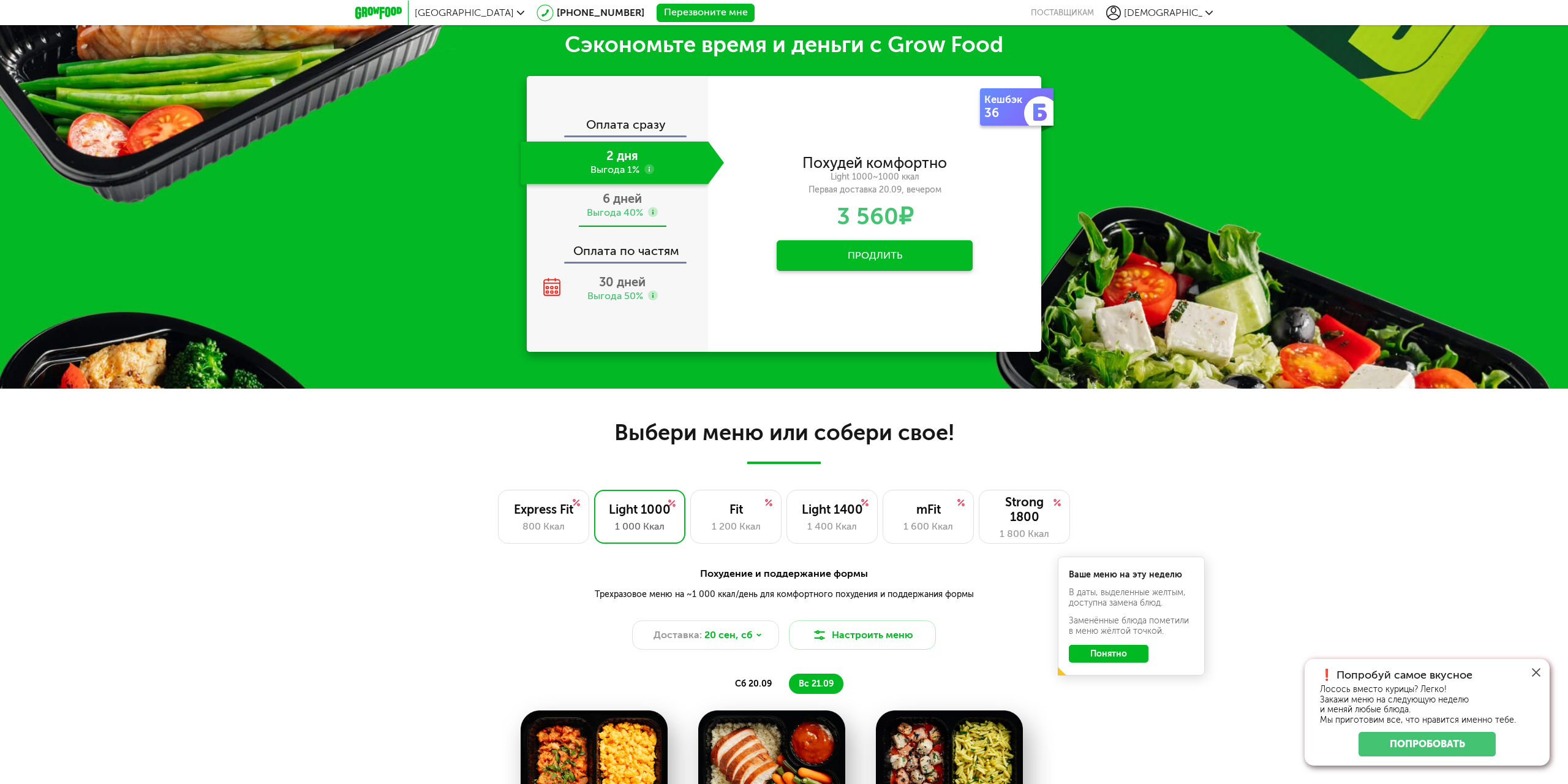
click at [624, 206] on div "6 дней Выгода 40%" at bounding box center [622, 206] width 203 height 43
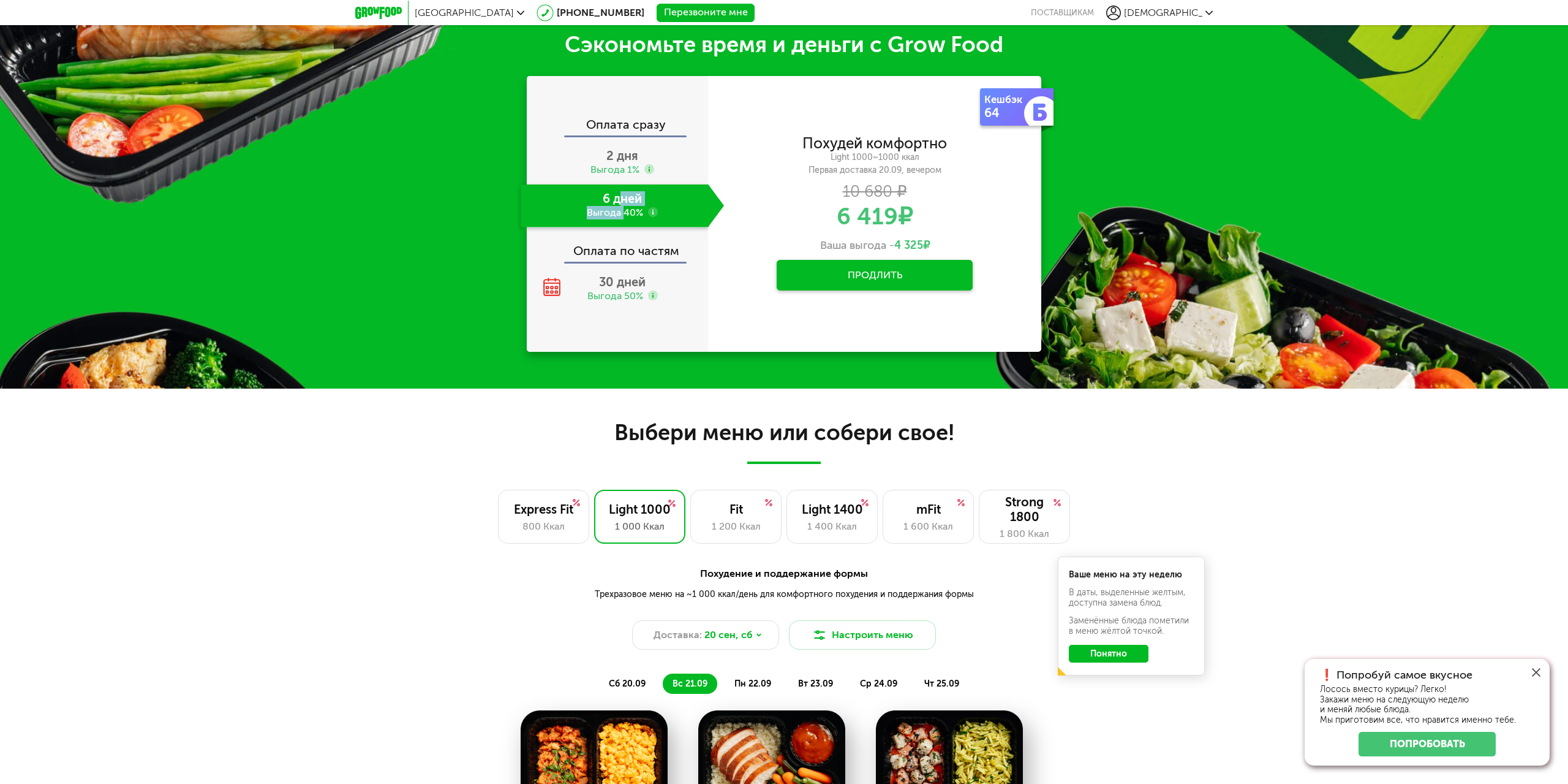
scroll to position [775, 0]
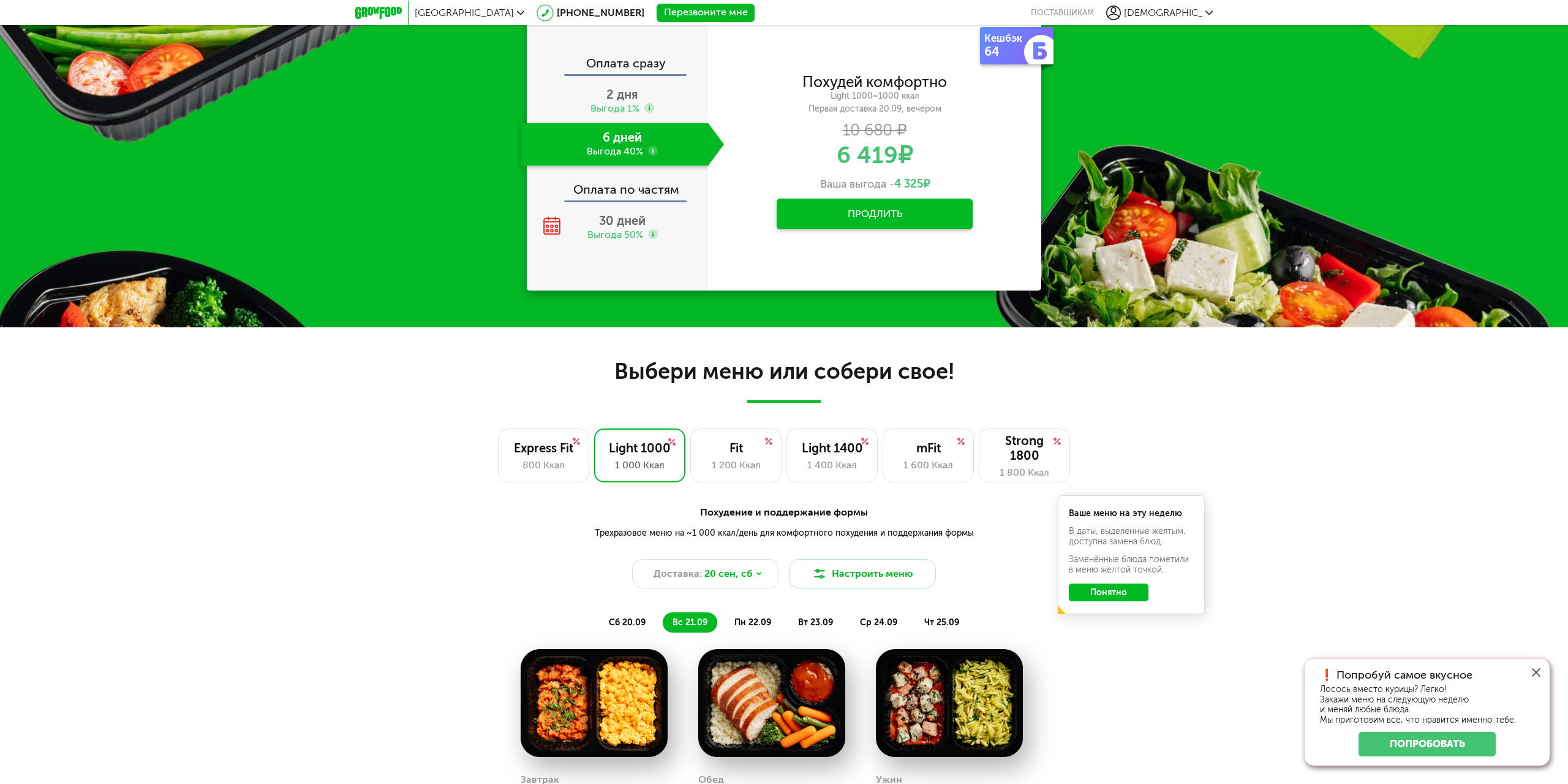
click at [753, 622] on span "пн 22.09" at bounding box center [753, 622] width 37 height 10
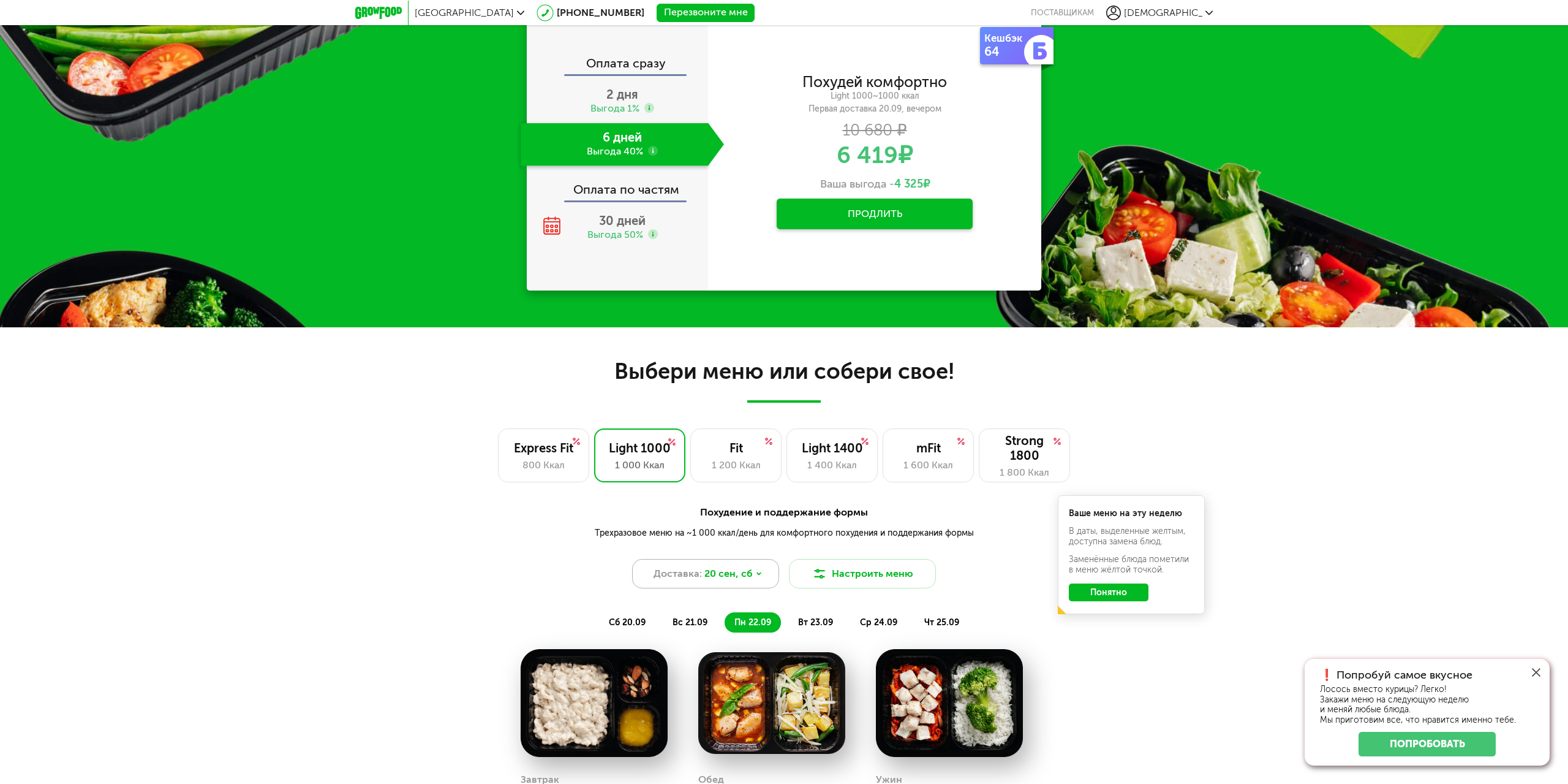
click at [752, 572] on div "Доставка: [DATE]" at bounding box center [705, 574] width 147 height 30
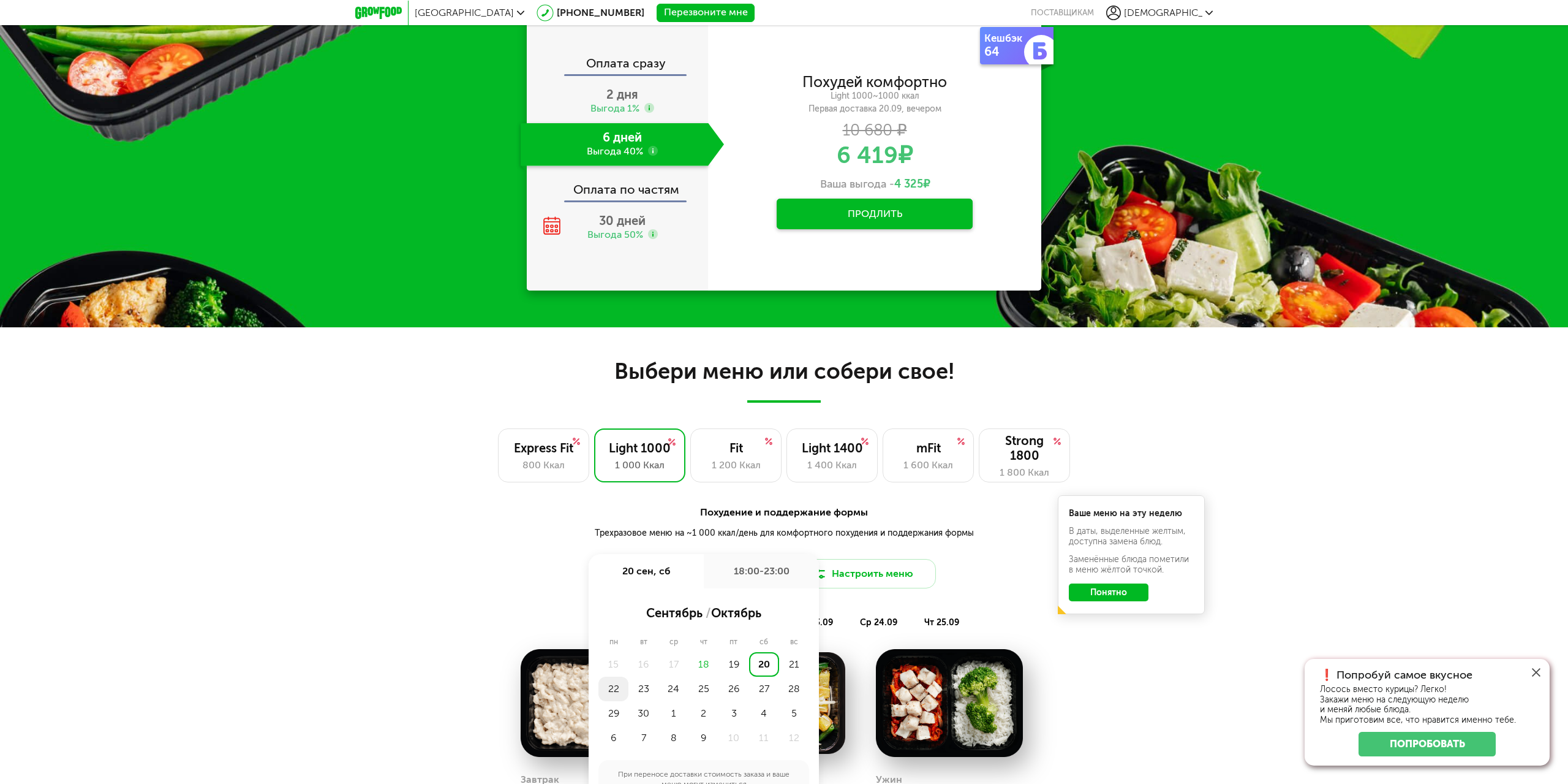
click at [617, 692] on div "22" at bounding box center [613, 689] width 30 height 25
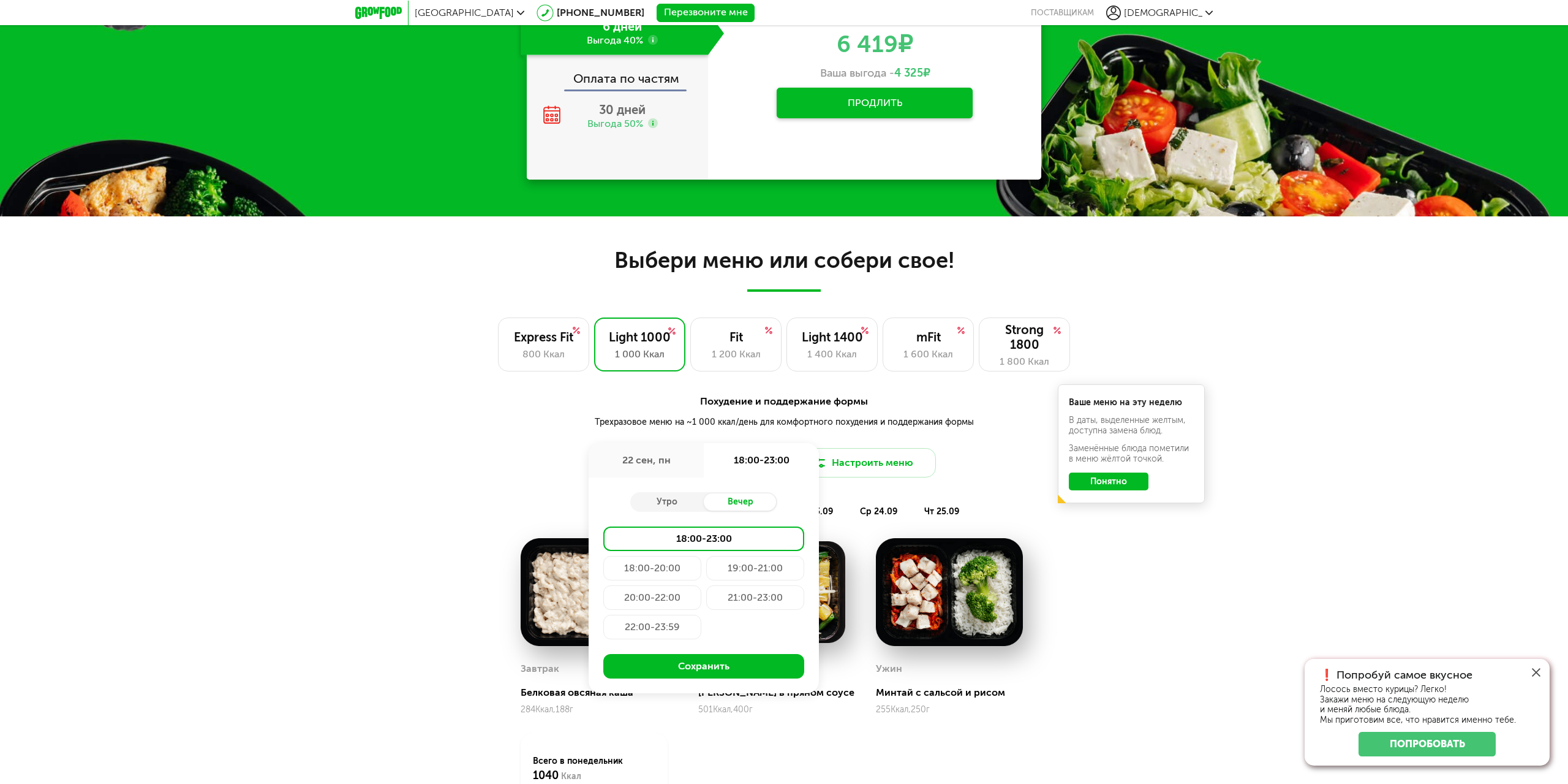
scroll to position [898, 0]
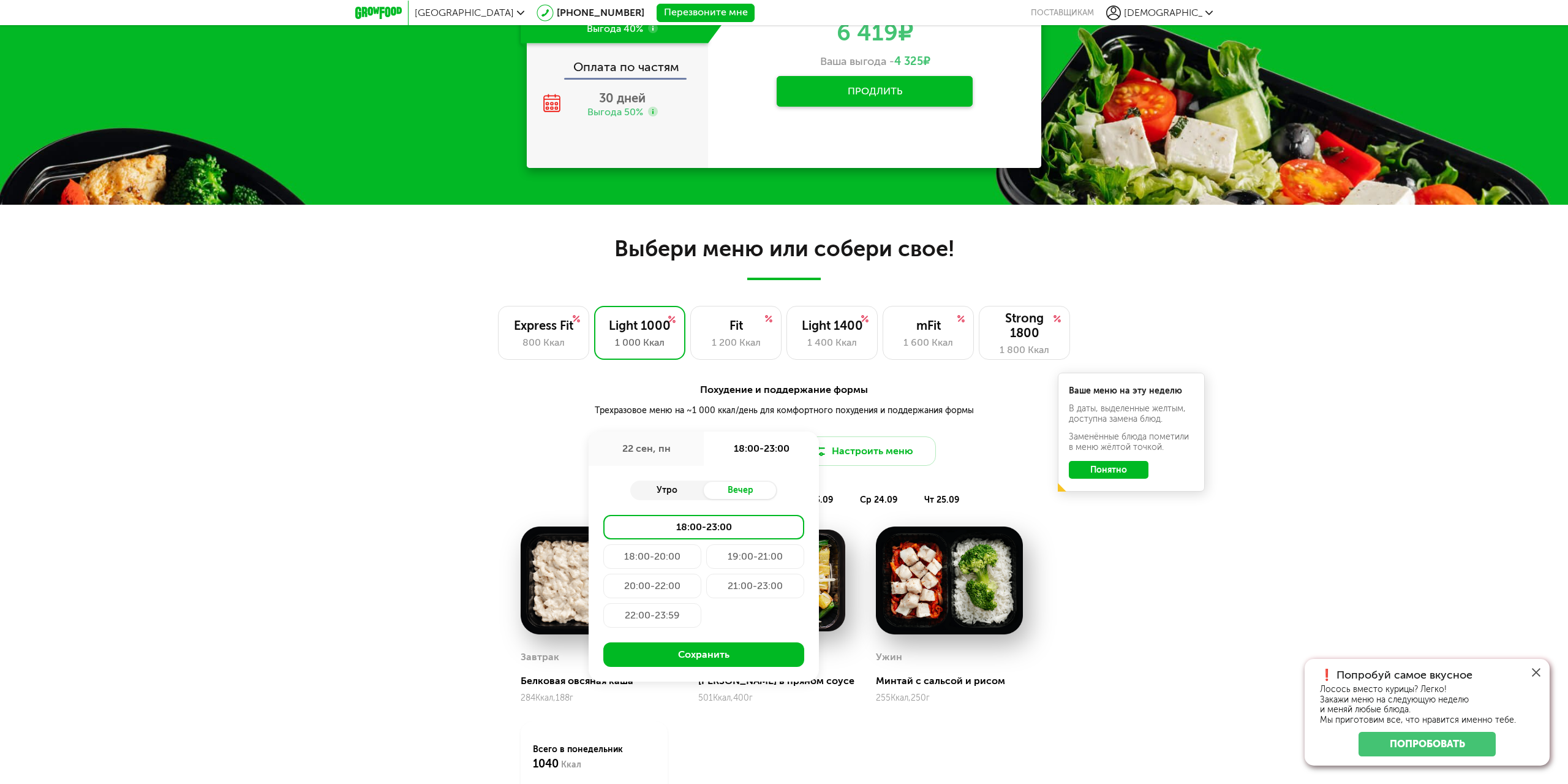
click at [666, 493] on div "Утро" at bounding box center [667, 490] width 74 height 17
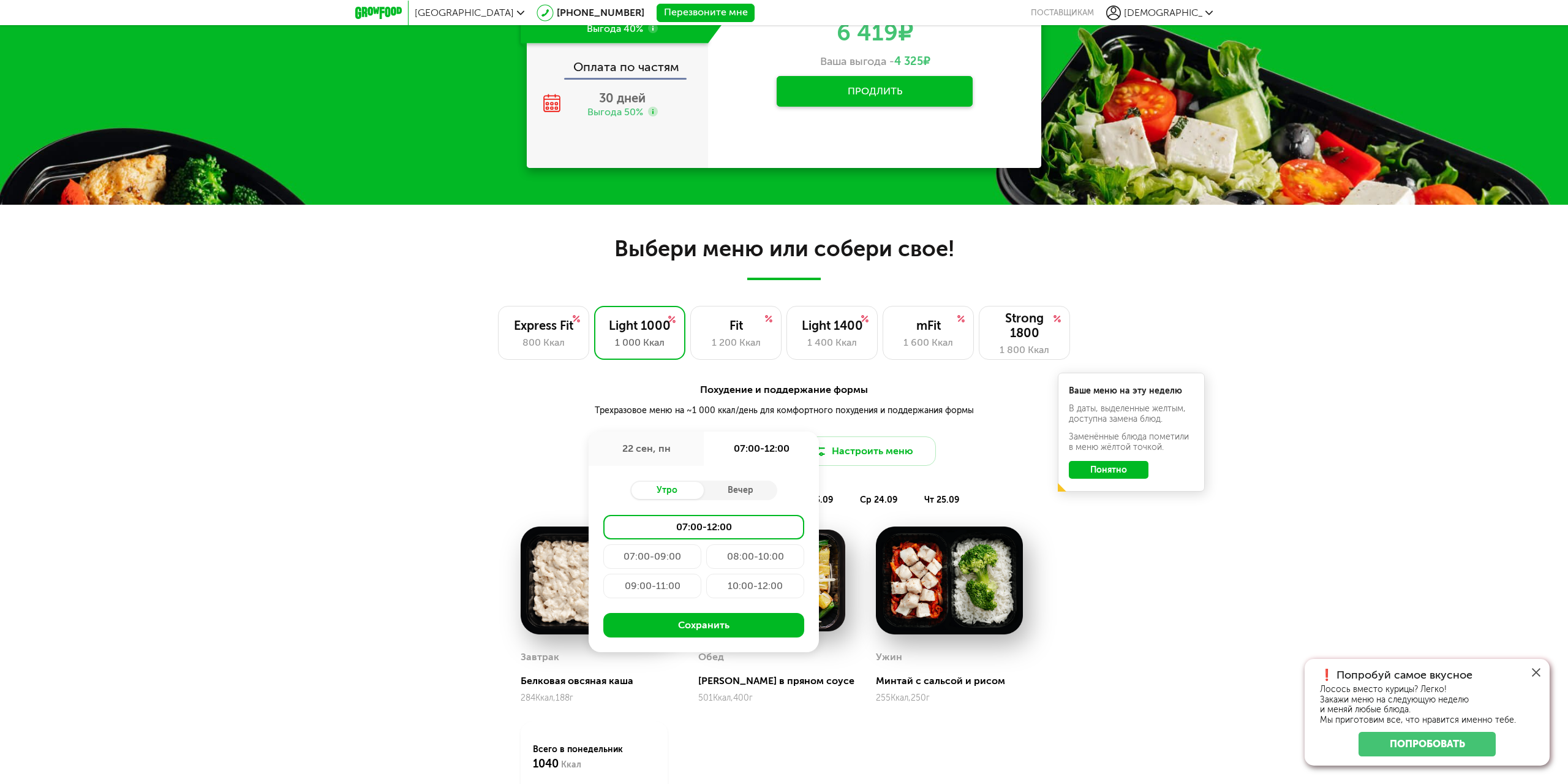
click at [763, 556] on div "08:00-10:00" at bounding box center [755, 556] width 98 height 25
click at [764, 625] on button "Сохранить" at bounding box center [704, 625] width 201 height 25
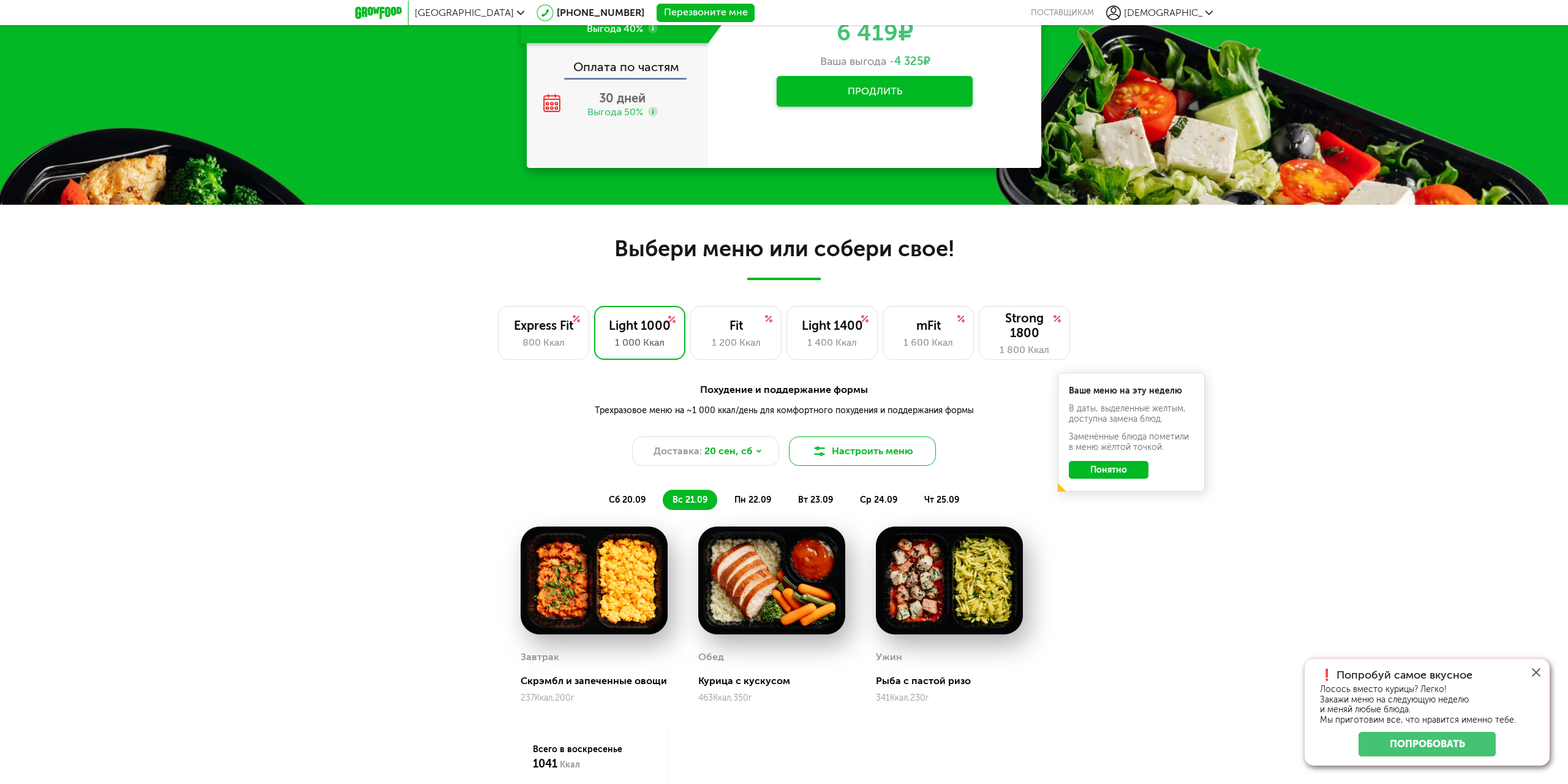
click at [827, 452] on icon at bounding box center [819, 450] width 14 height 14
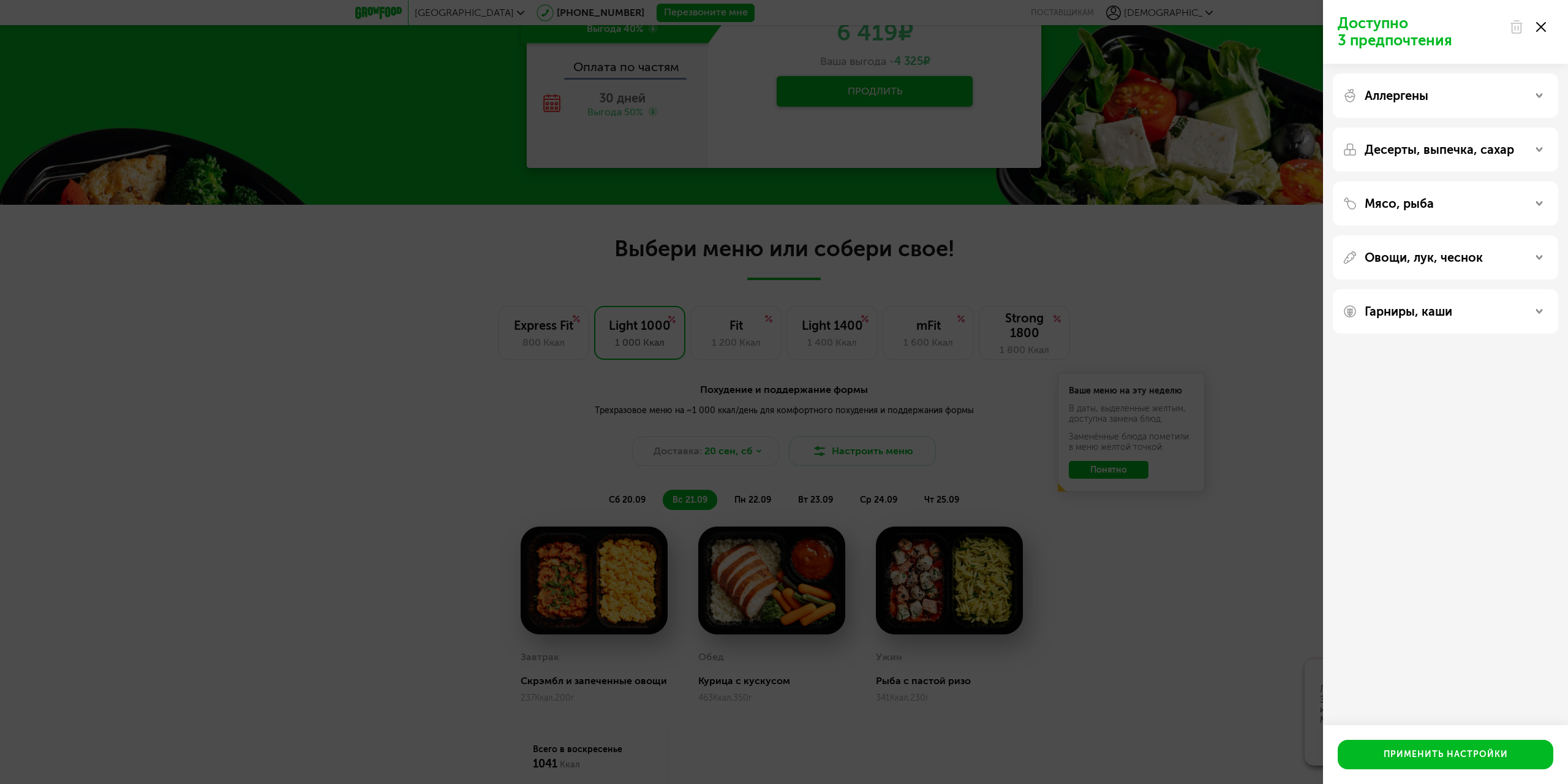
click at [1378, 203] on p "Мясо, рыба" at bounding box center [1399, 203] width 69 height 14
click at [1538, 27] on icon at bounding box center [1541, 27] width 10 height 10
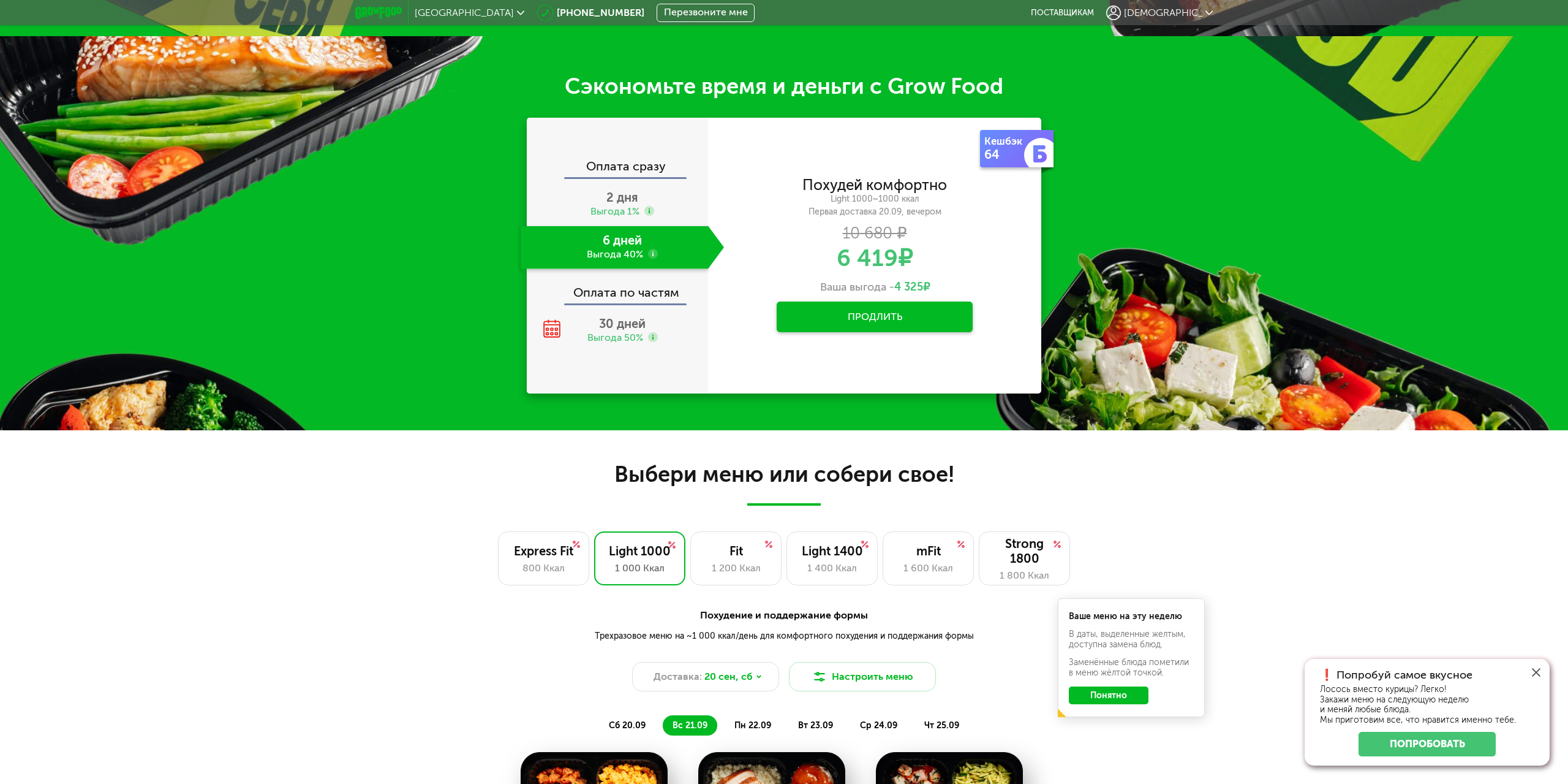
scroll to position [653, 0]
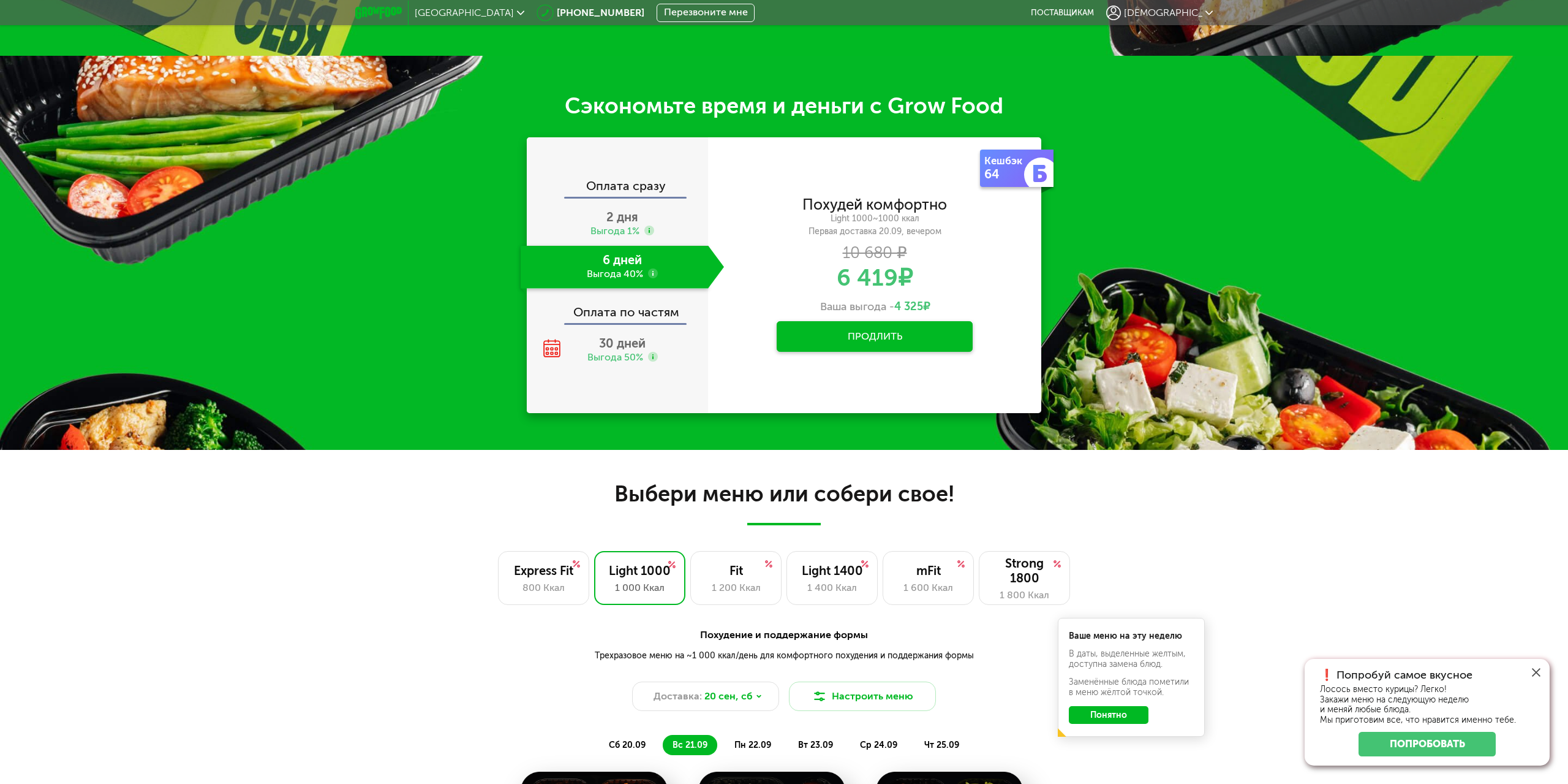
click at [1431, 746] on link "Попробовать" at bounding box center [1427, 744] width 137 height 25
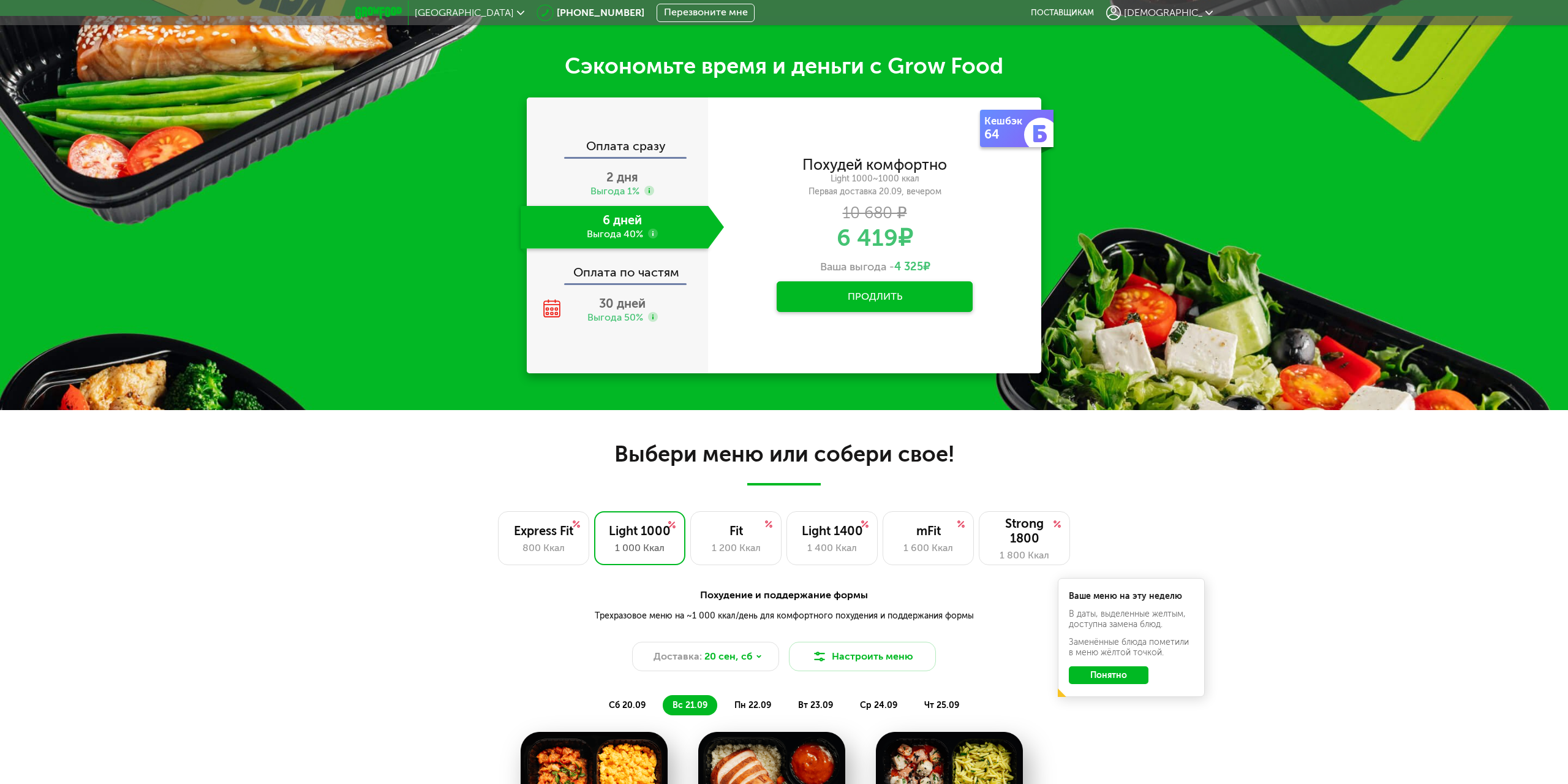
scroll to position [714, 0]
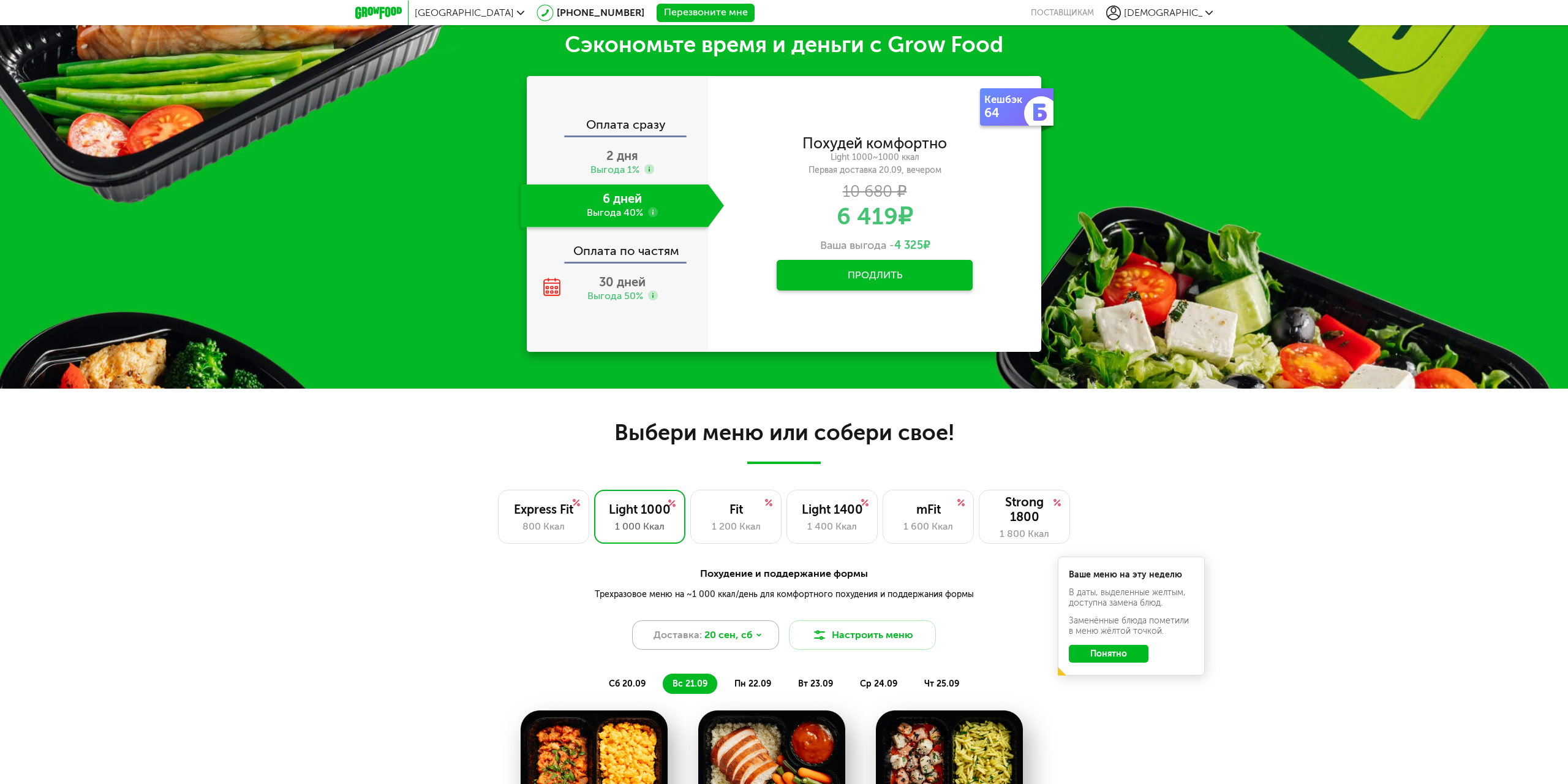
click at [757, 634] on icon at bounding box center [759, 635] width 3 height 2
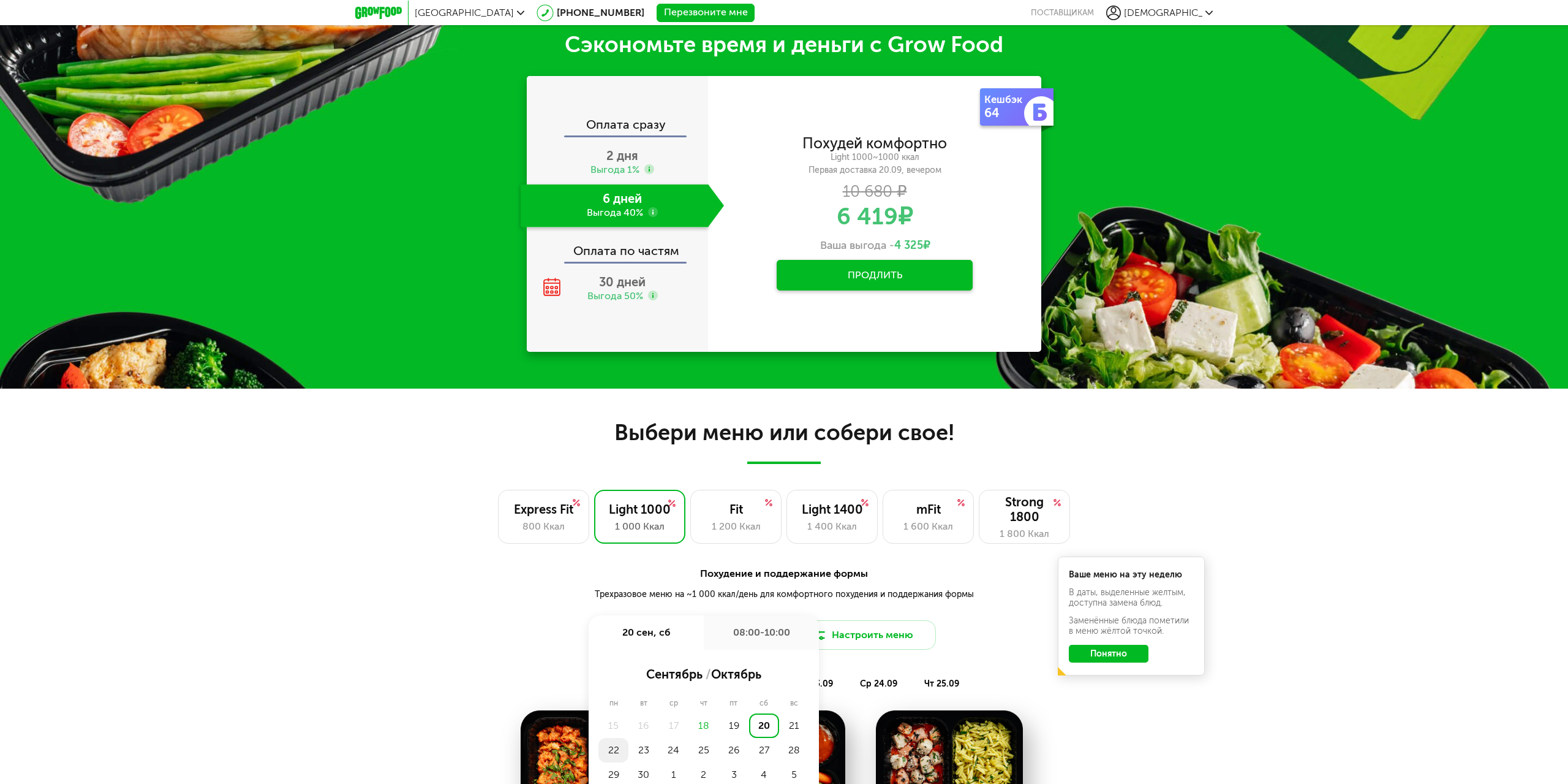
click at [613, 750] on div "22" at bounding box center [613, 750] width 30 height 25
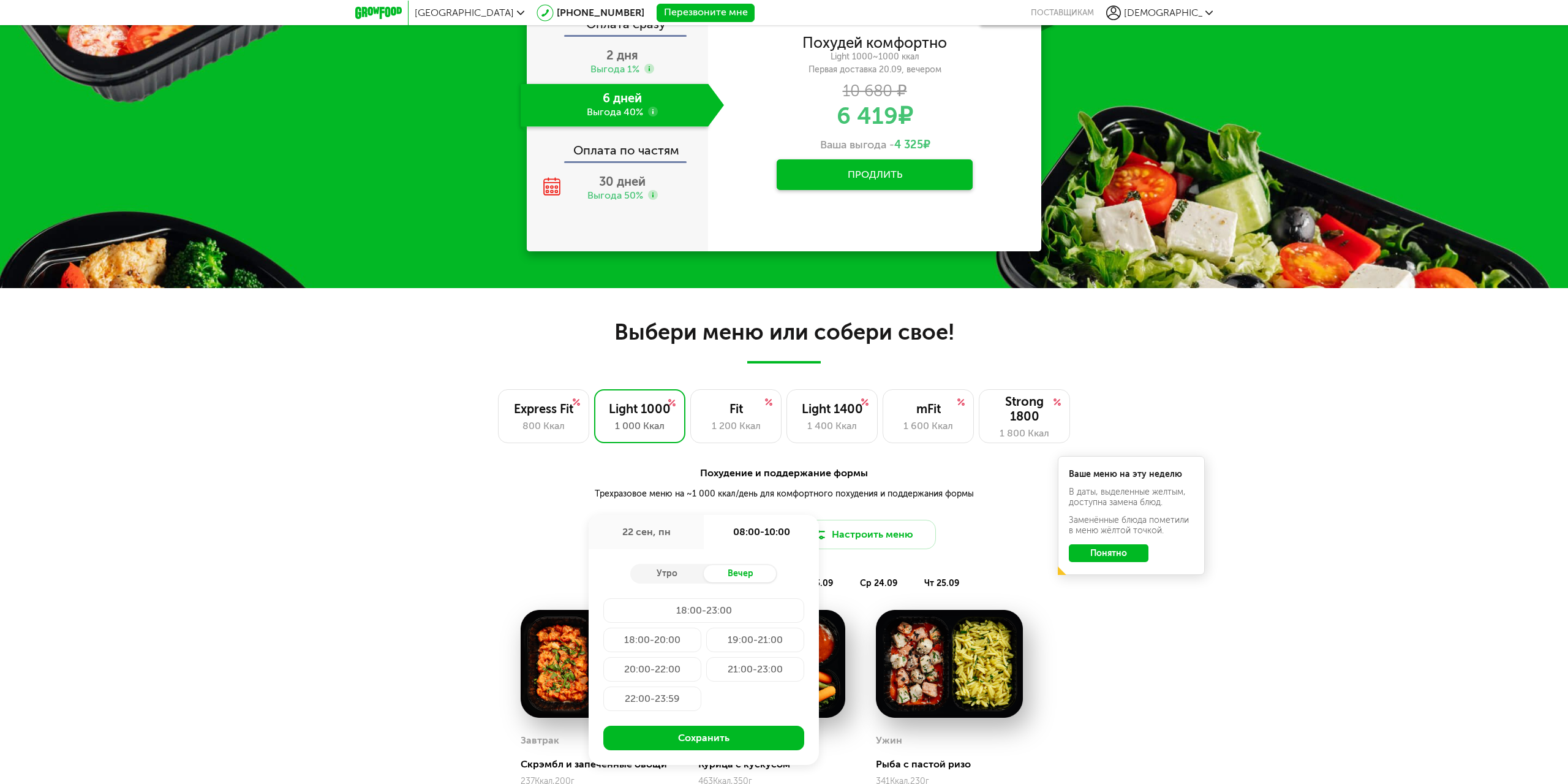
scroll to position [836, 0]
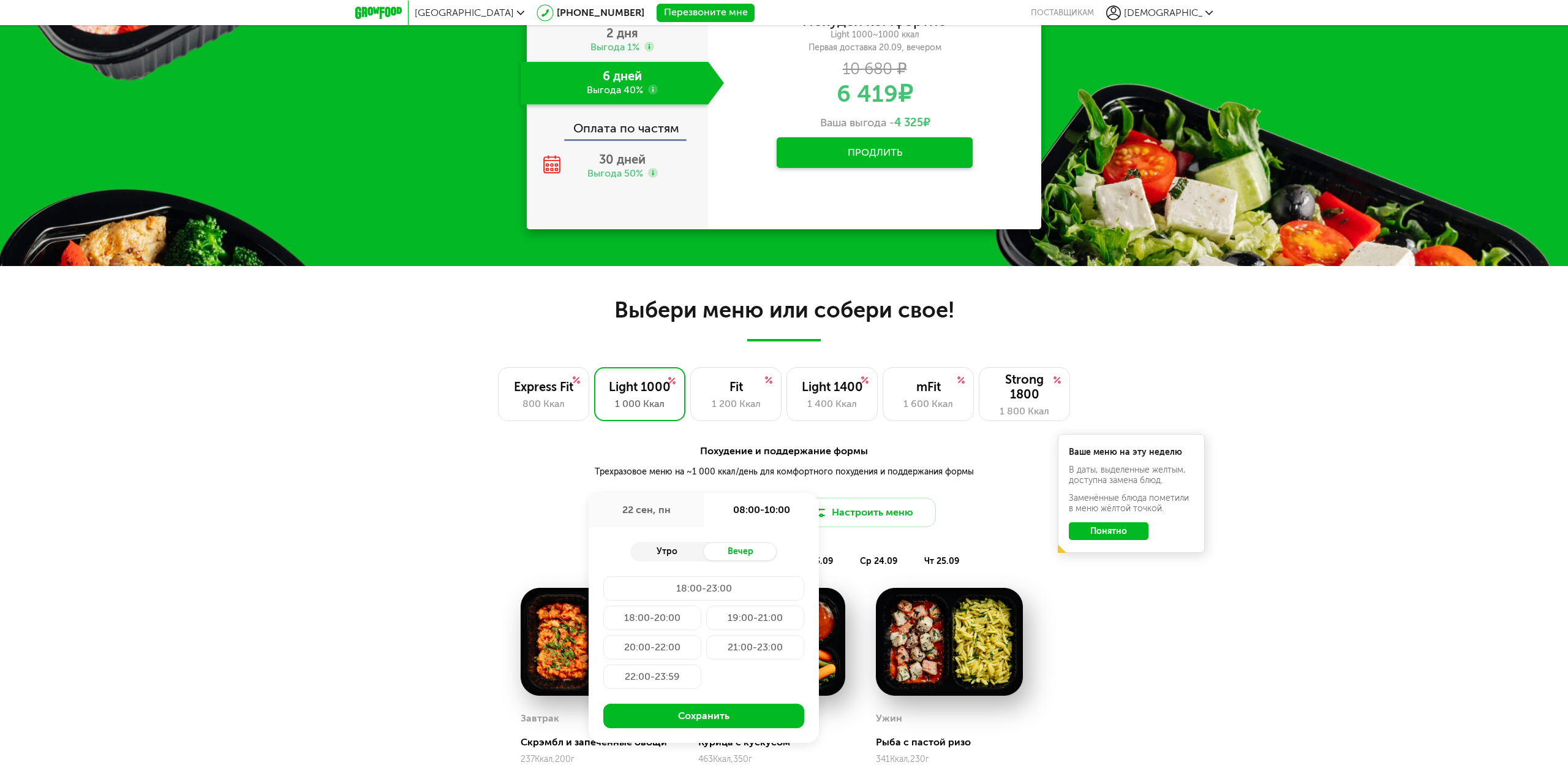
click at [659, 553] on div "Утро" at bounding box center [667, 551] width 74 height 17
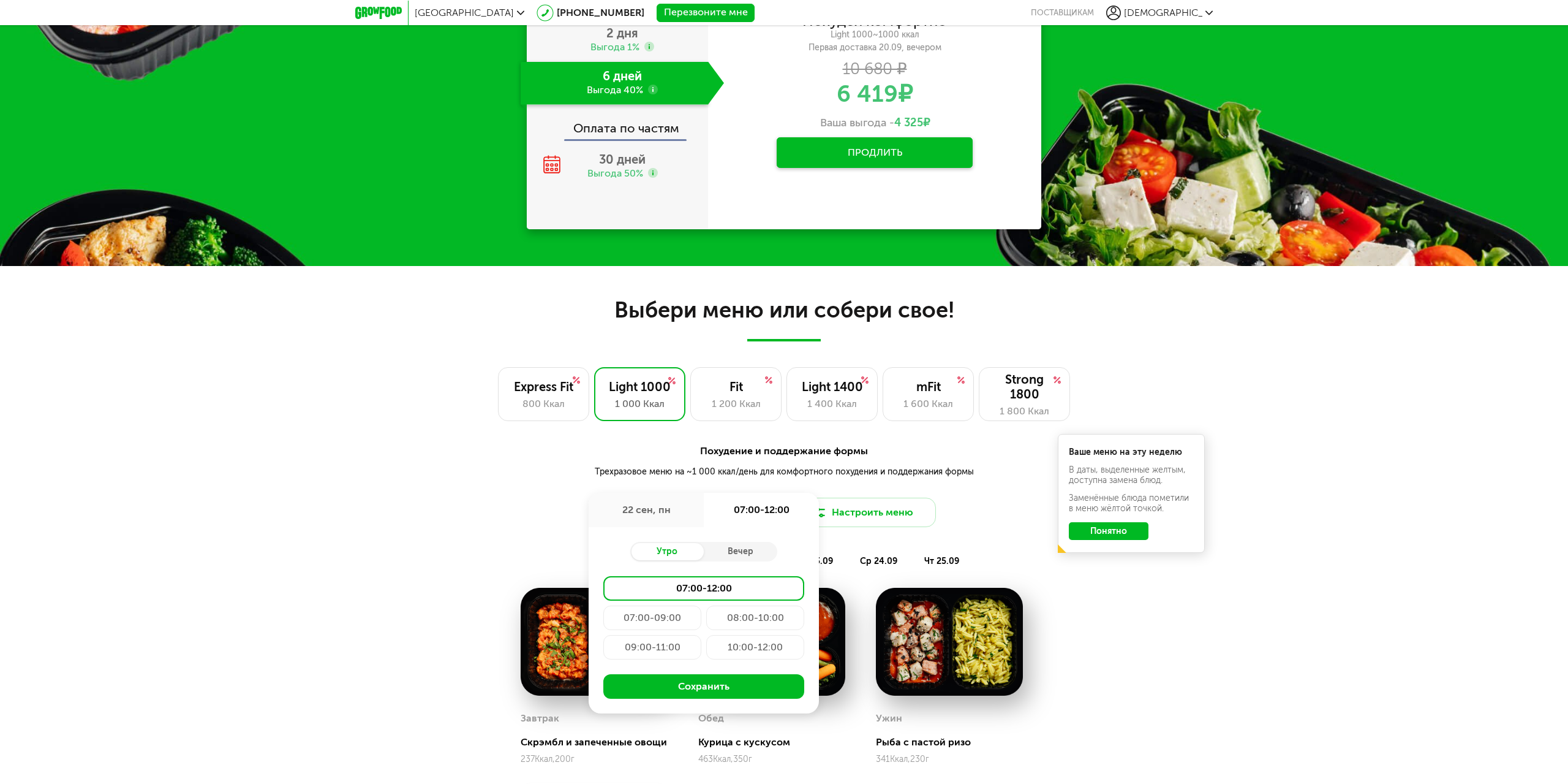
click at [737, 612] on div "08:00-10:00" at bounding box center [755, 618] width 98 height 25
click at [746, 687] on button "Сохранить" at bounding box center [704, 687] width 201 height 25
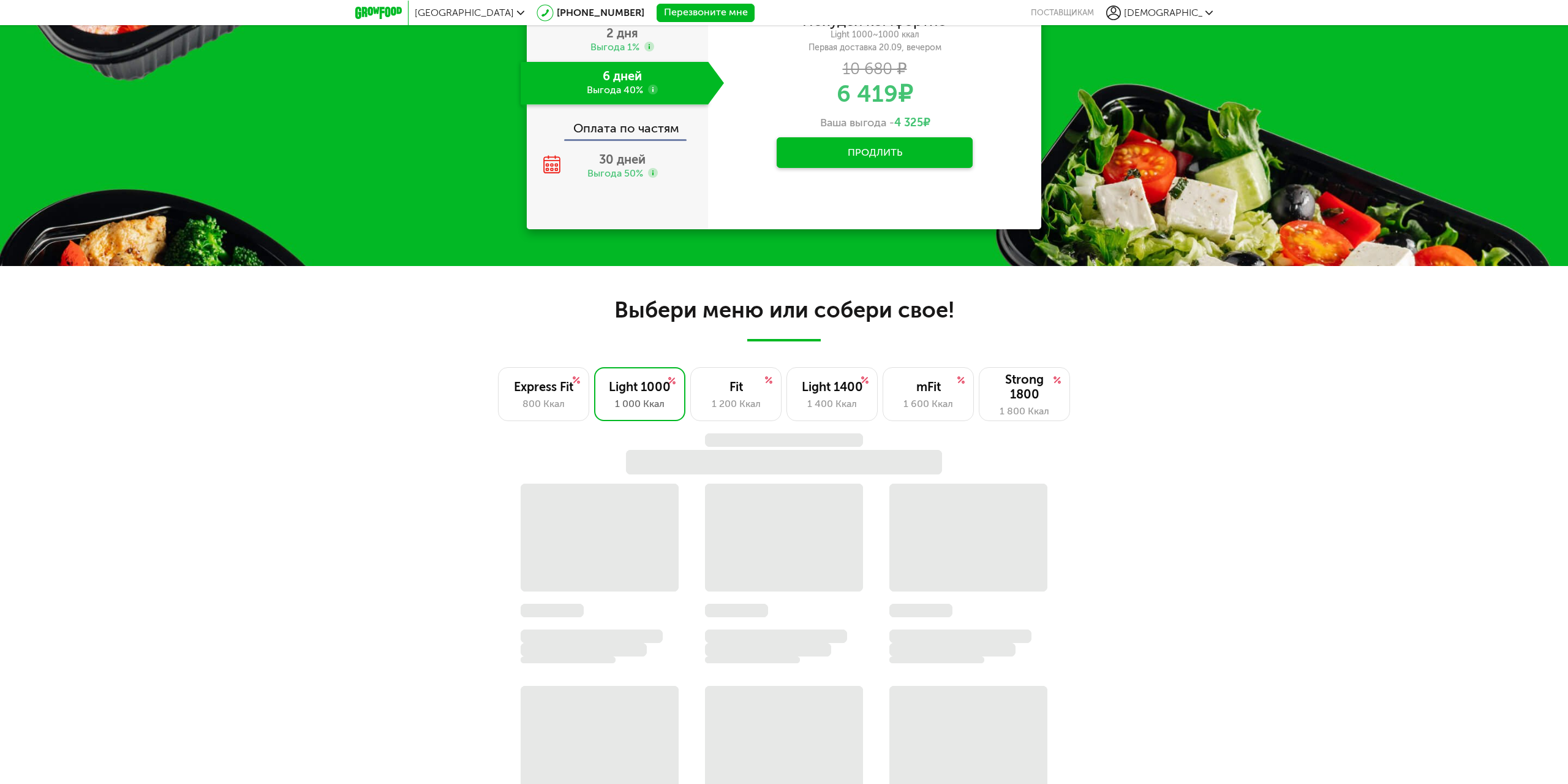
click at [887, 155] on button "Продлить" at bounding box center [875, 152] width 196 height 30
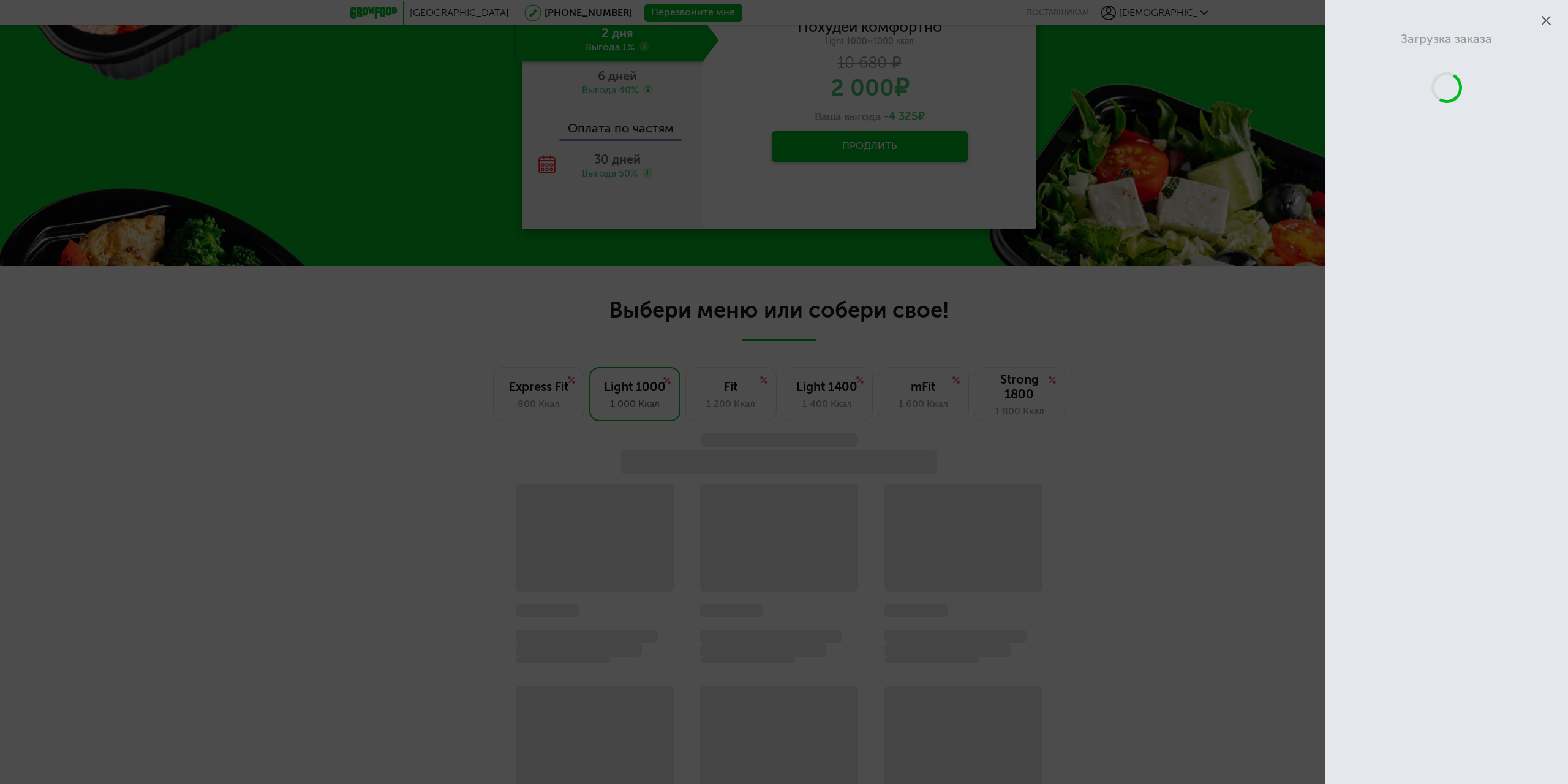
scroll to position [832, 0]
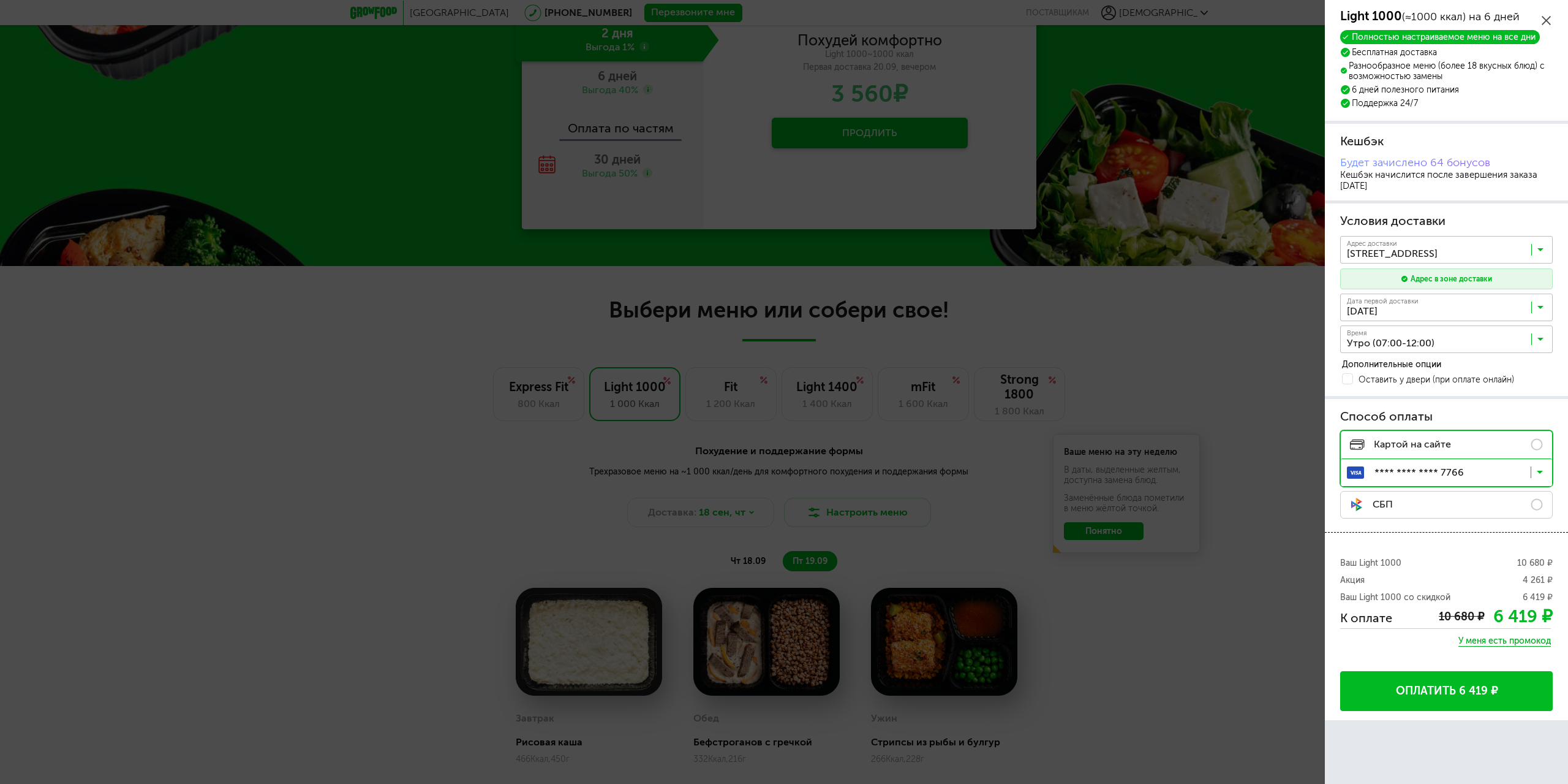
click at [1538, 249] on icon at bounding box center [1540, 252] width 6 height 12
click at [1480, 299] on span "[STREET_ADDRESS][PERSON_NAME]" at bounding box center [1447, 303] width 212 height 26
click at [1540, 306] on icon at bounding box center [1540, 310] width 6 height 12
click at [1471, 439] on div "Light 1000 (≈1000 ккал) на 6 дней Полностью настраиваемое меню на все дни Беспл…" at bounding box center [1446, 360] width 243 height 720
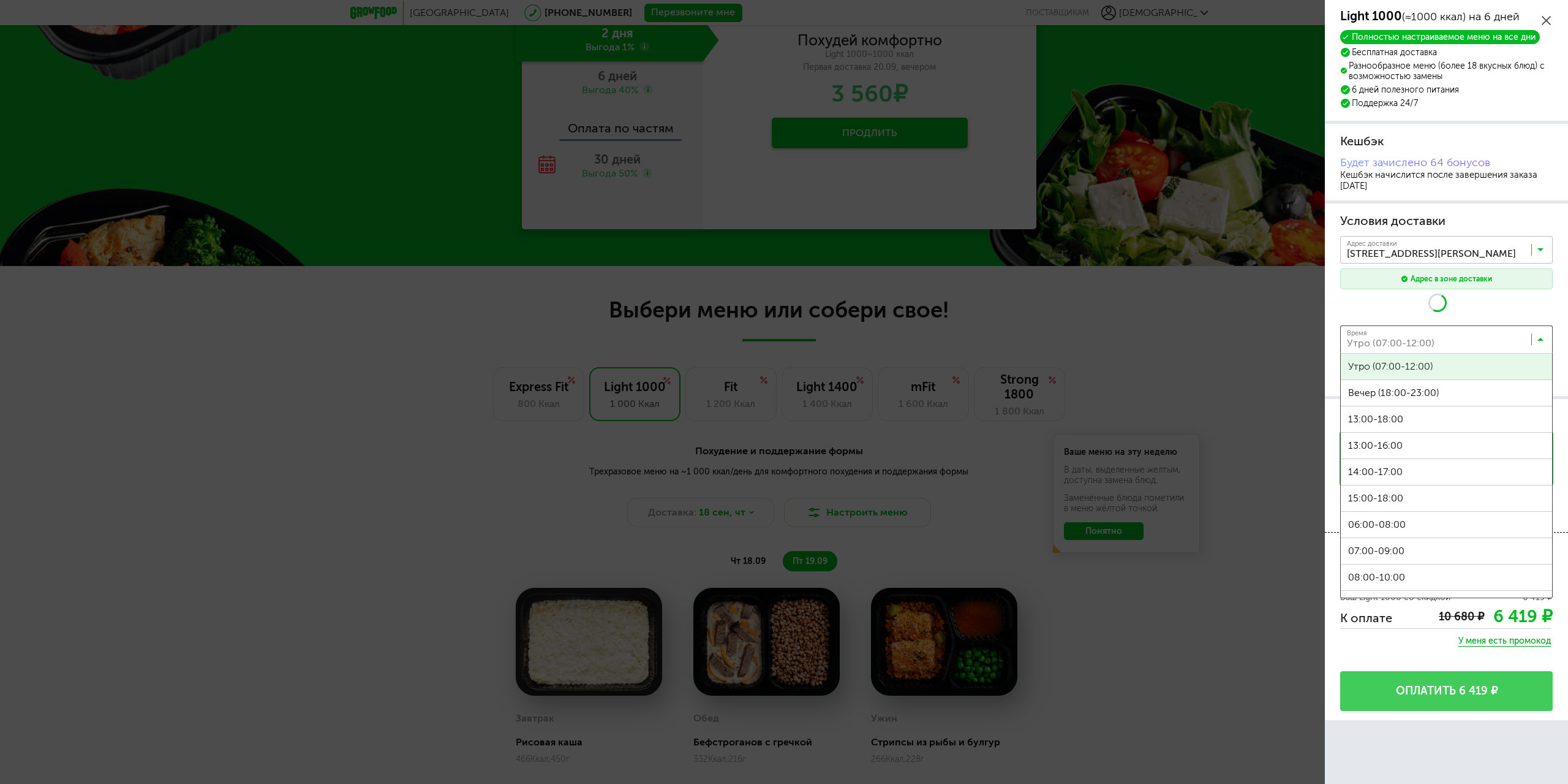
click at [1542, 336] on icon at bounding box center [1540, 342] width 6 height 12
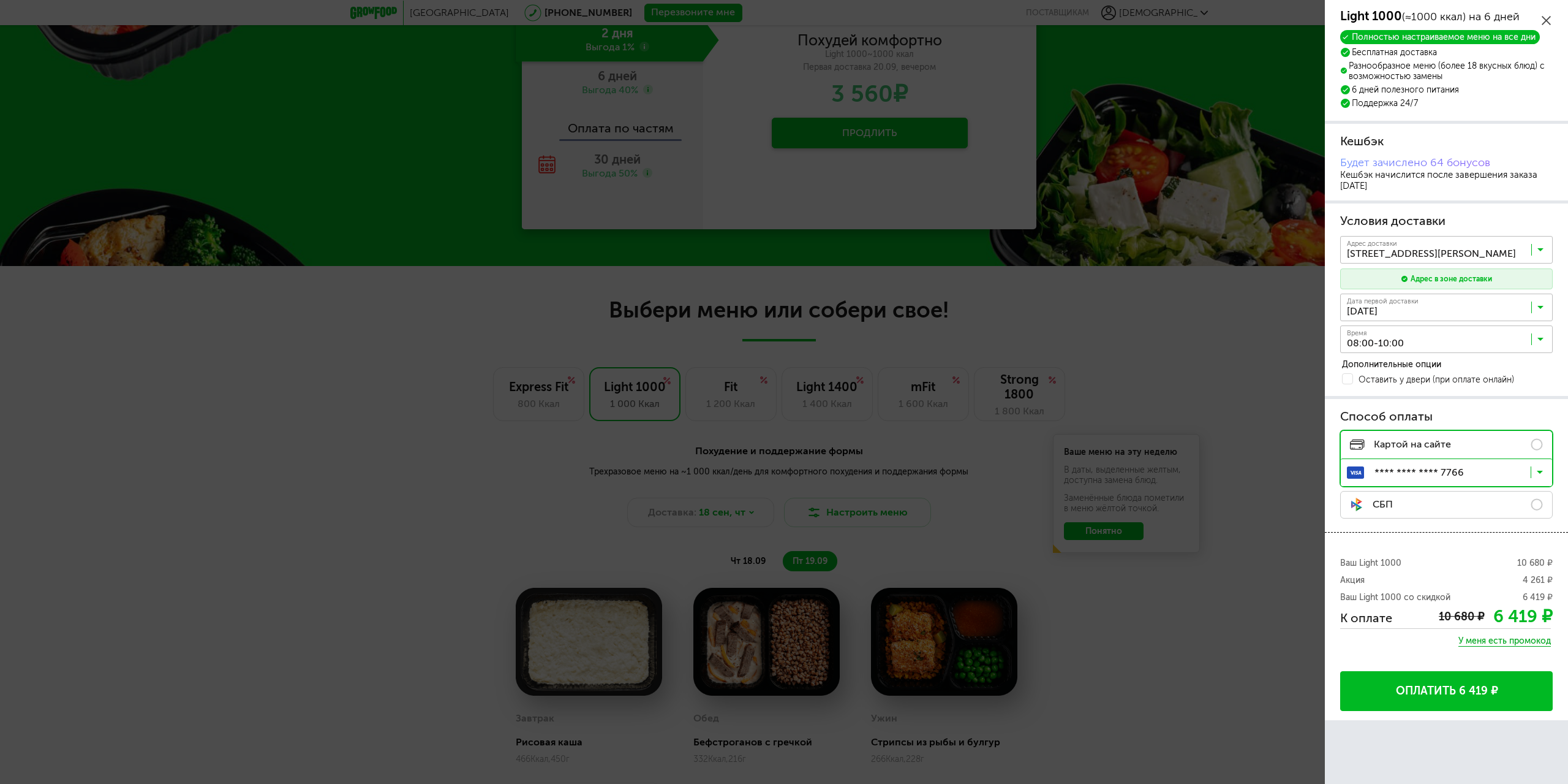
click at [1411, 578] on span "08:00-10:00" at bounding box center [1447, 577] width 212 height 26
click at [1081, 659] on body "Москва [PHONE_NUMBER] Перезвоните мне поставщикам [PERSON_NAME] [PERSON_NAME] […" at bounding box center [784, 223] width 1568 height 2120
click at [1544, 471] on input "Search for option" at bounding box center [1449, 475] width 212 height 21
click at [1418, 444] on span "Картой на сайте" at bounding box center [1401, 444] width 101 height 11
click at [1472, 690] on button "Оплатить 6 419 ₽" at bounding box center [1447, 691] width 212 height 40
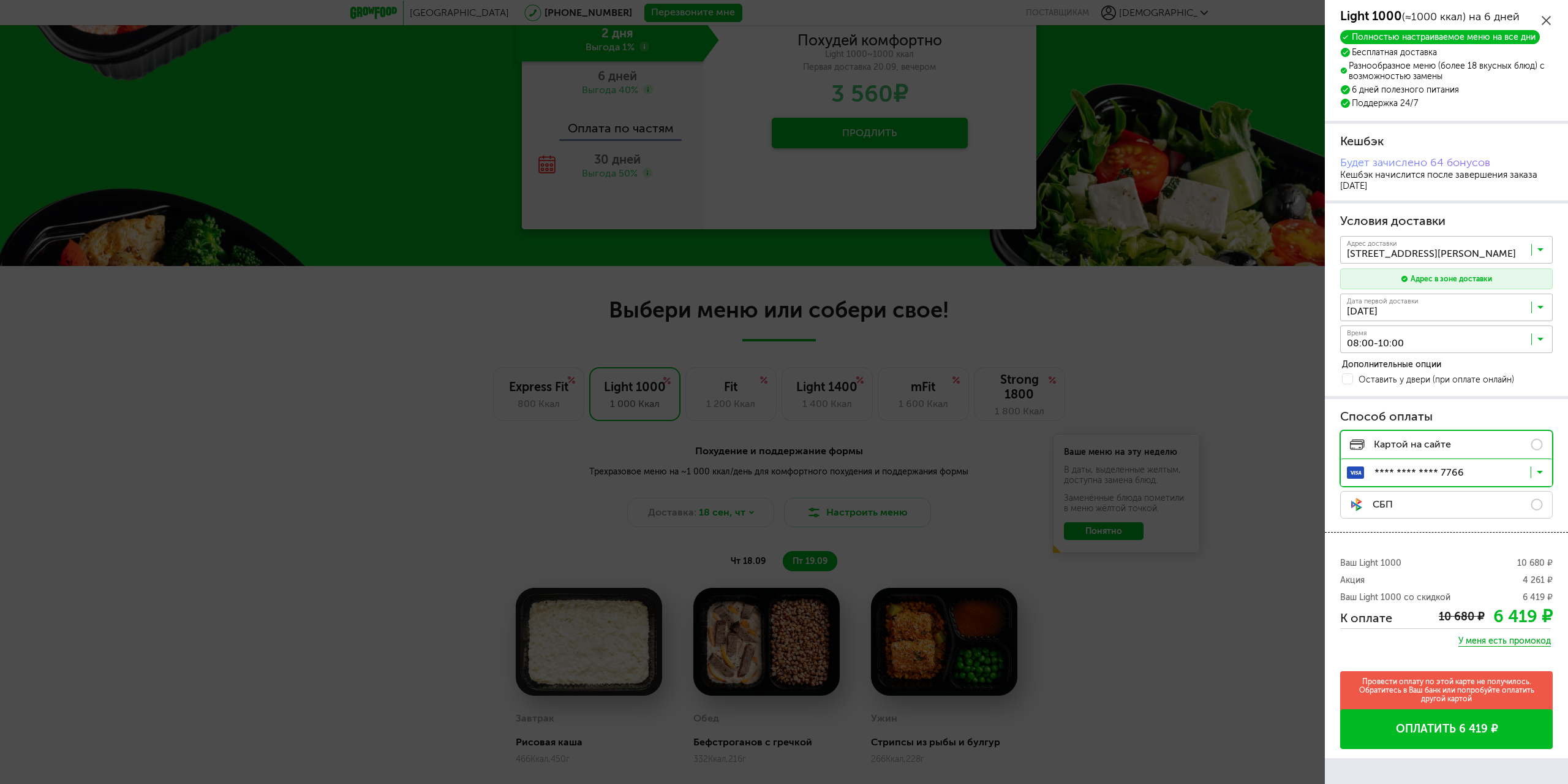
click at [1403, 441] on span "Картой на сайте" at bounding box center [1401, 444] width 101 height 11
click at [1542, 471] on icon at bounding box center [1540, 475] width 6 height 12
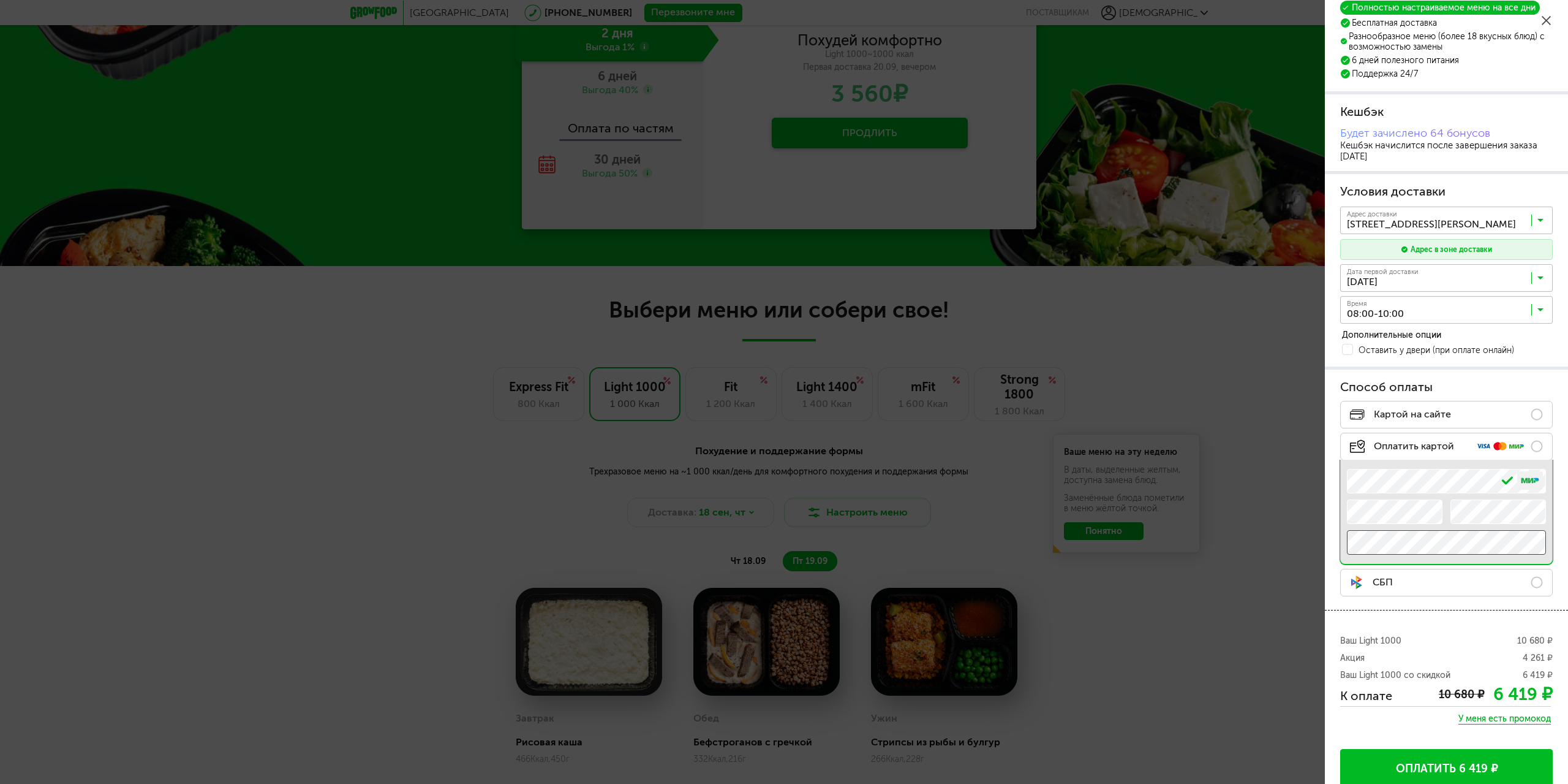
scroll to position [43, 0]
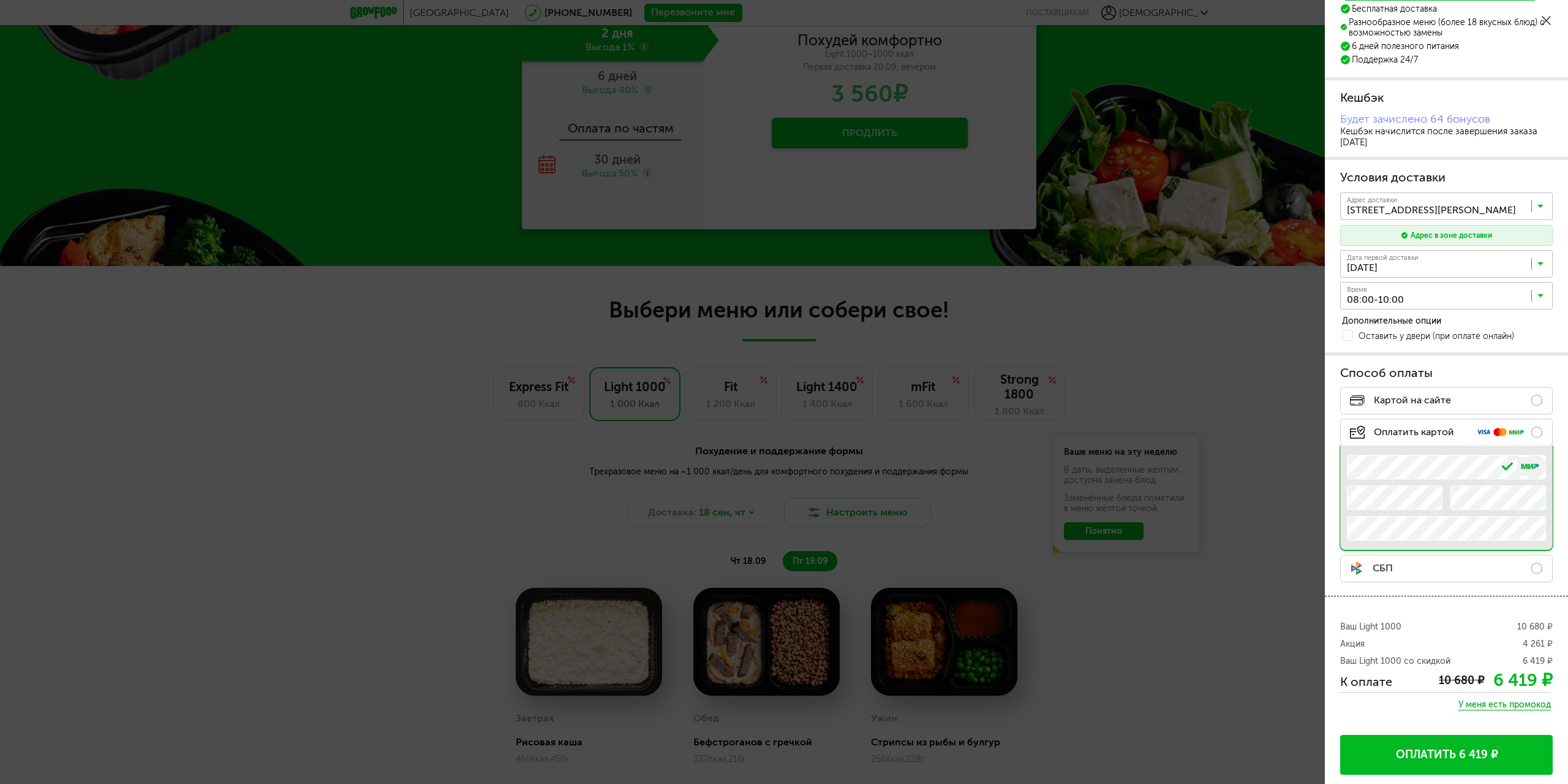
click at [1453, 756] on button "Оплатить 6 419 ₽" at bounding box center [1447, 755] width 212 height 40
click at [1535, 566] on label "СБП" at bounding box center [1447, 568] width 212 height 28
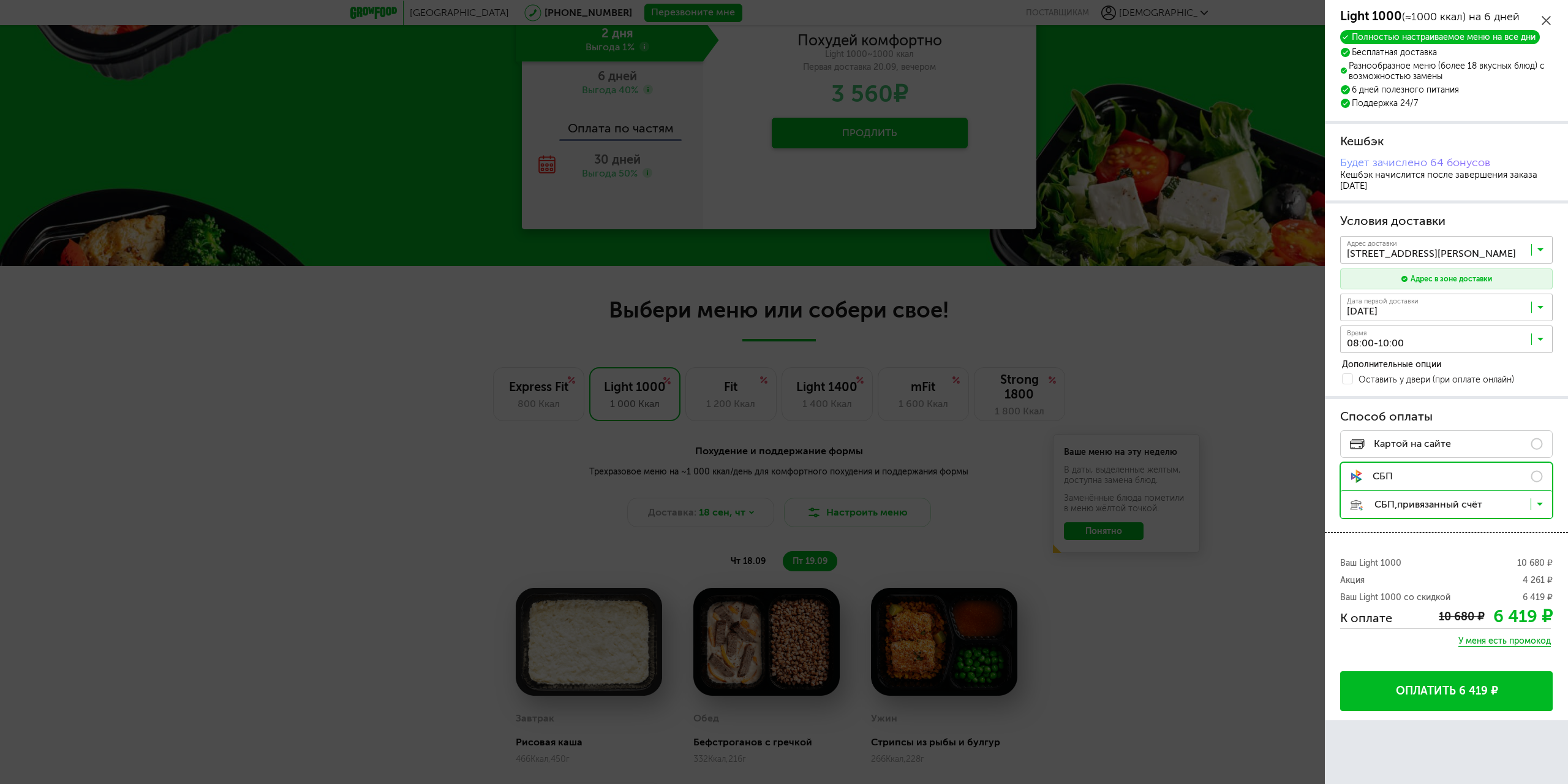
click at [1468, 690] on button "Оплатить 6 419 ₽" at bounding box center [1447, 691] width 212 height 40
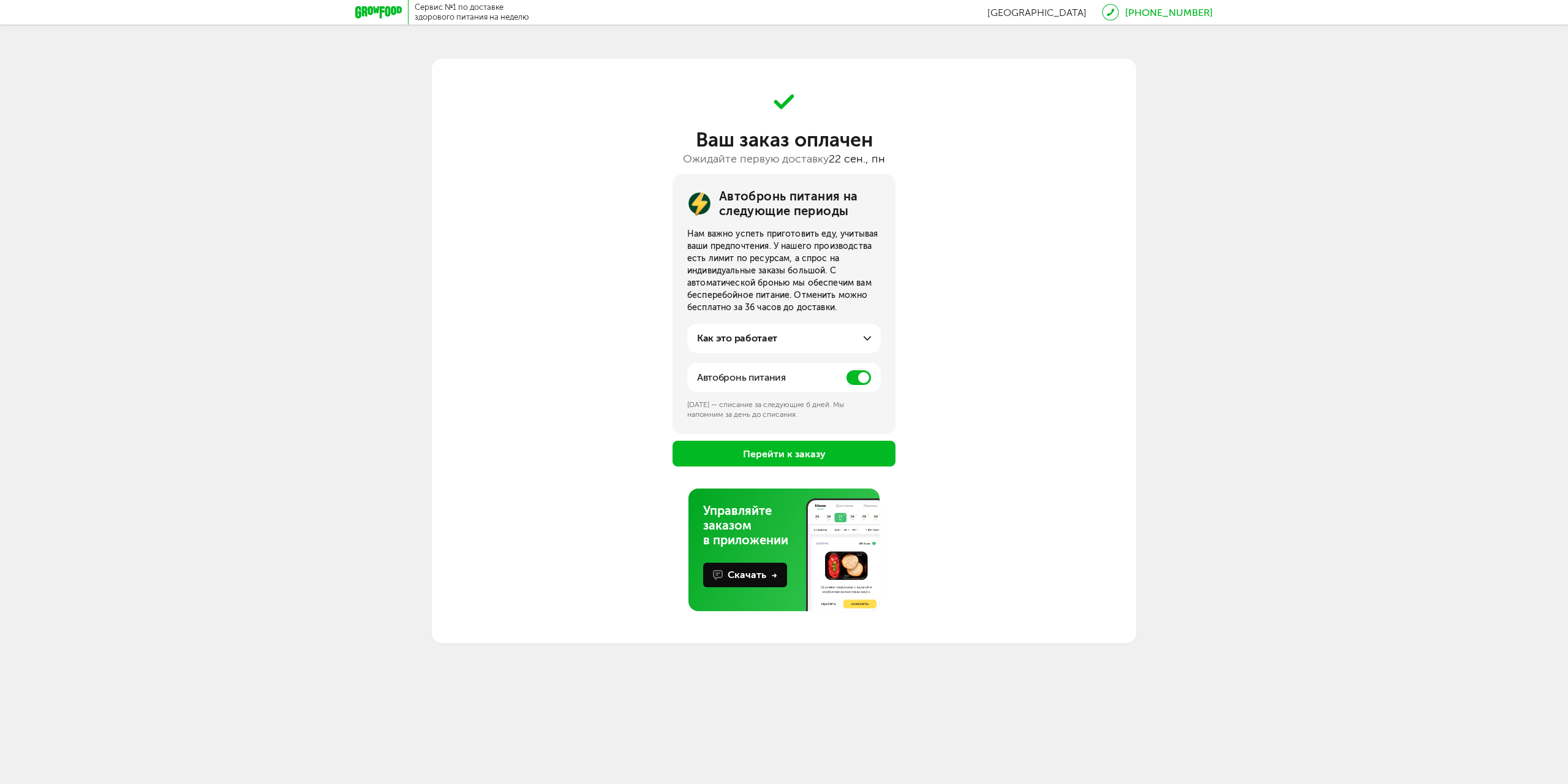
click at [780, 454] on button "Перейти к заказу" at bounding box center [784, 453] width 223 height 26
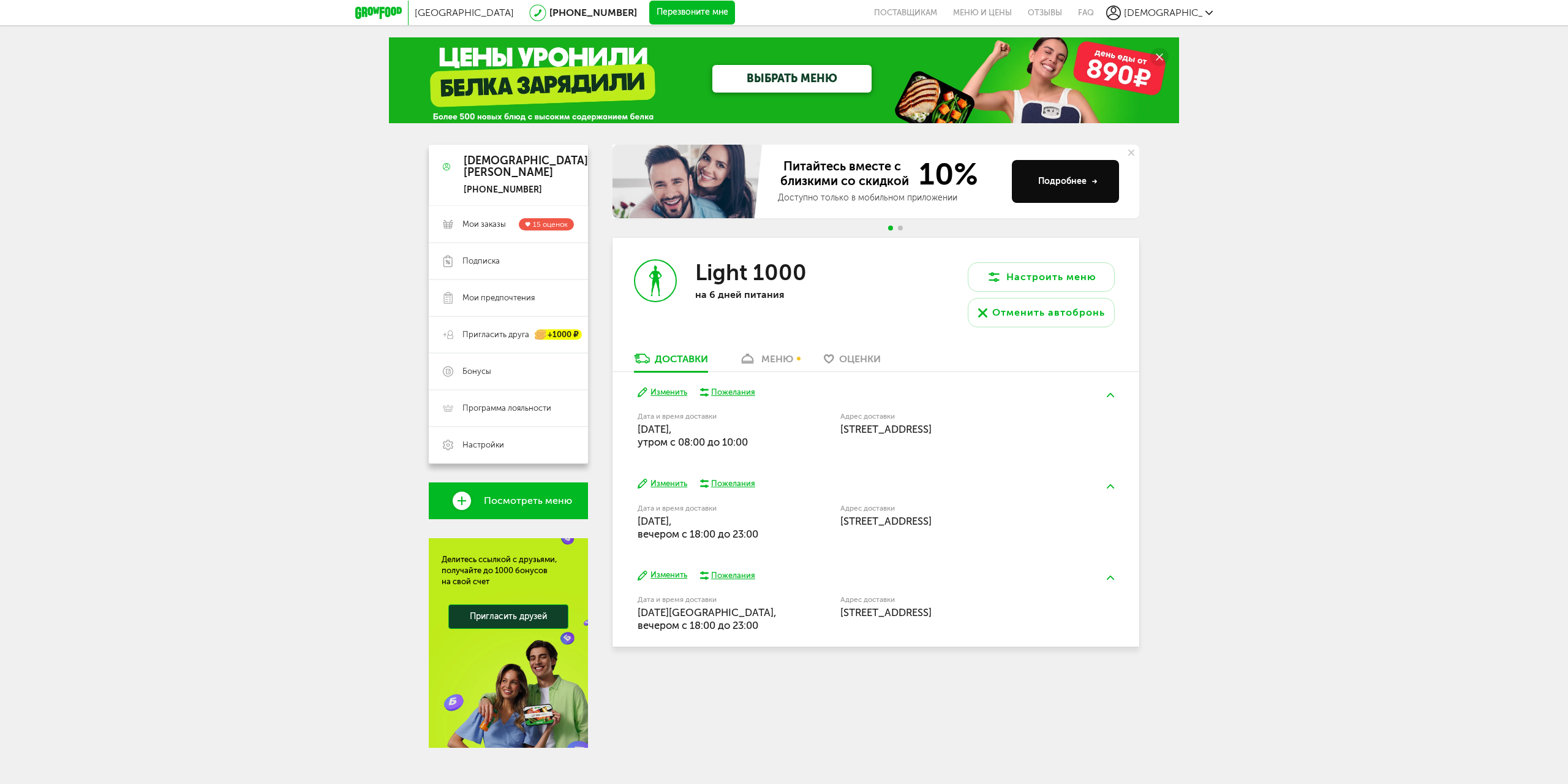
click at [674, 393] on button "Изменить" at bounding box center [662, 392] width 50 height 12
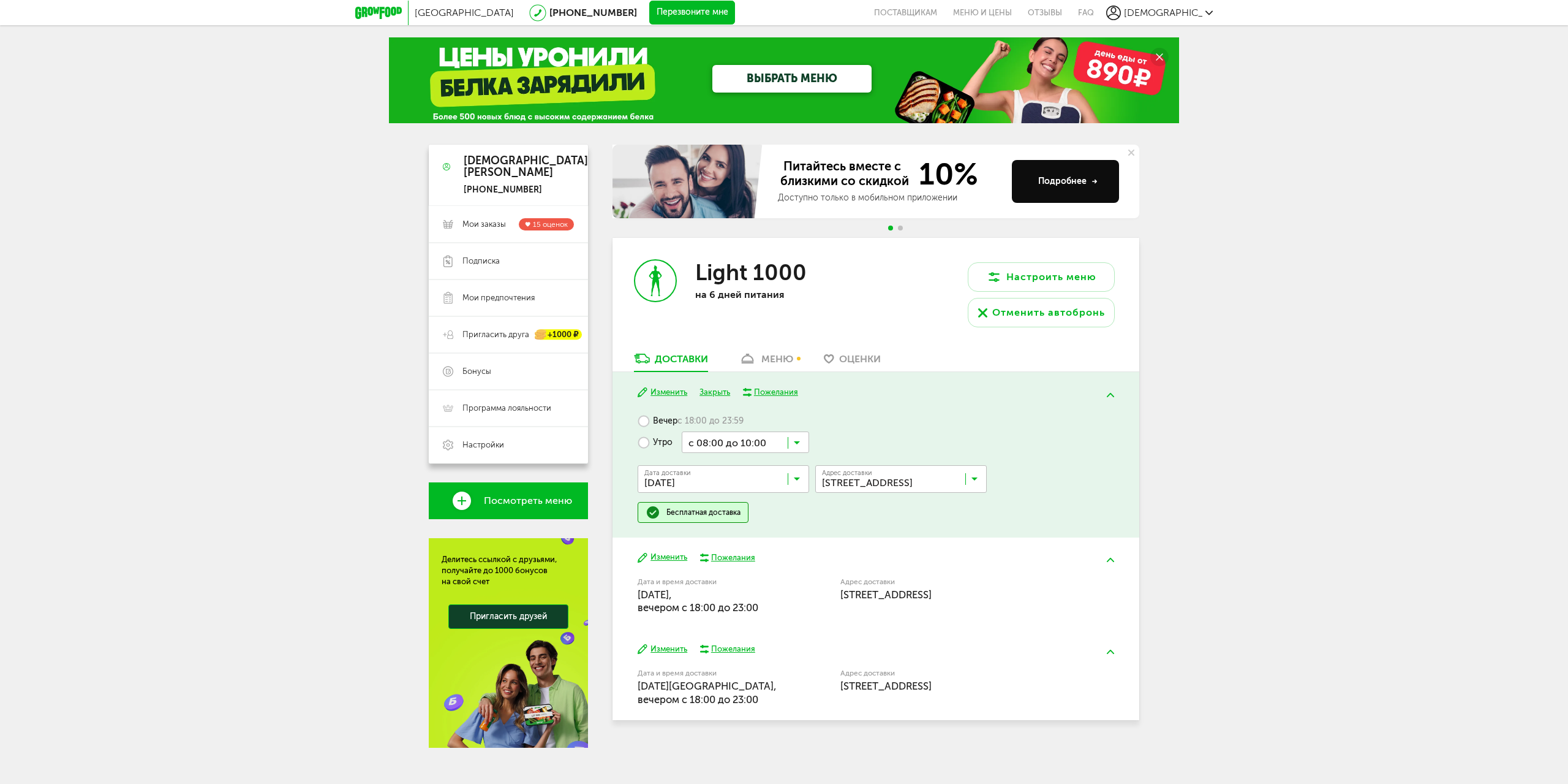
click at [973, 479] on icon at bounding box center [975, 482] width 6 height 12
click at [933, 532] on span "[STREET_ADDRESS][PERSON_NAME]" at bounding box center [901, 532] width 170 height 26
click at [708, 390] on button "Закрыть" at bounding box center [715, 392] width 30 height 12
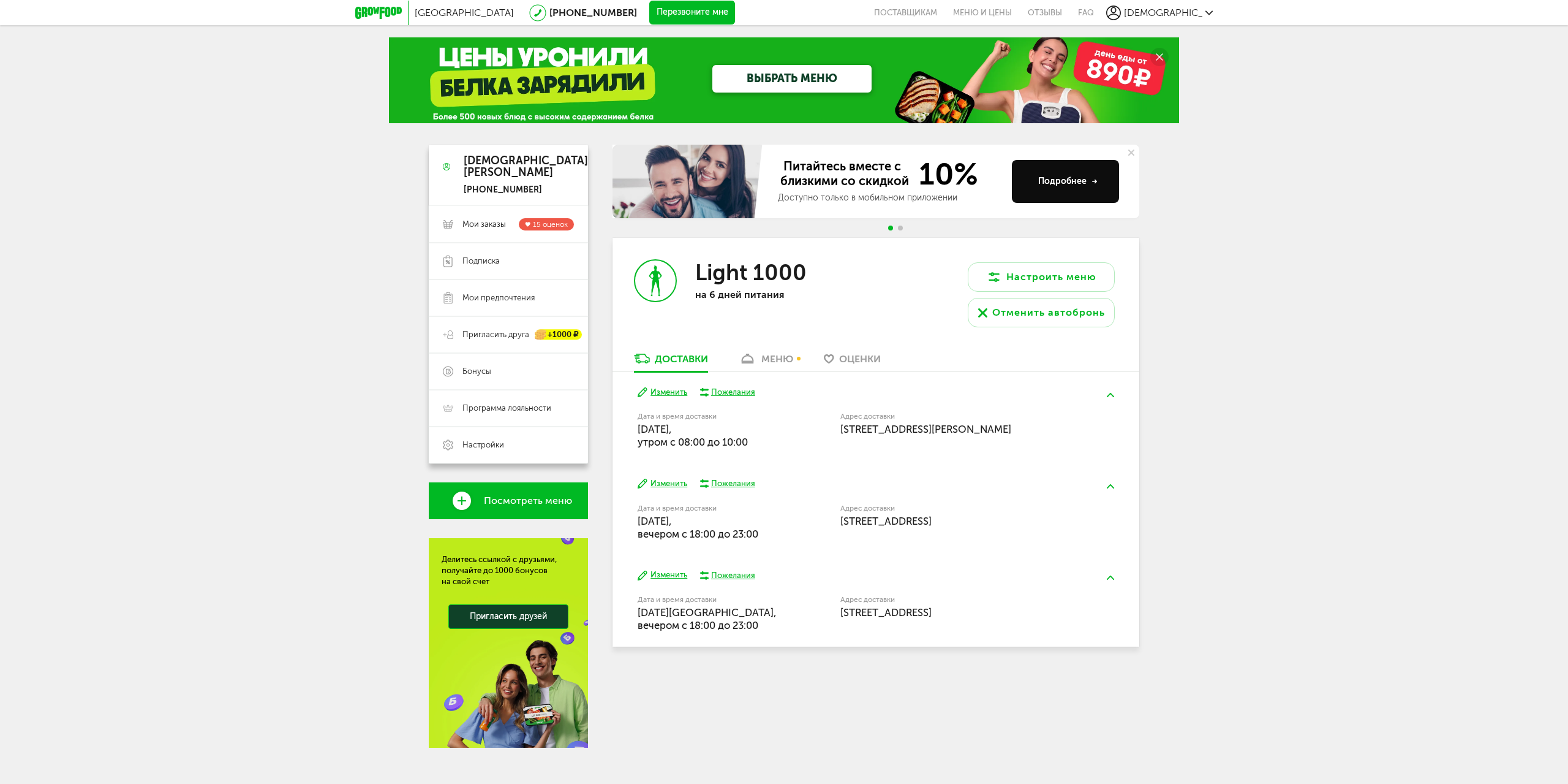
click at [680, 484] on button "Изменить" at bounding box center [662, 483] width 50 height 12
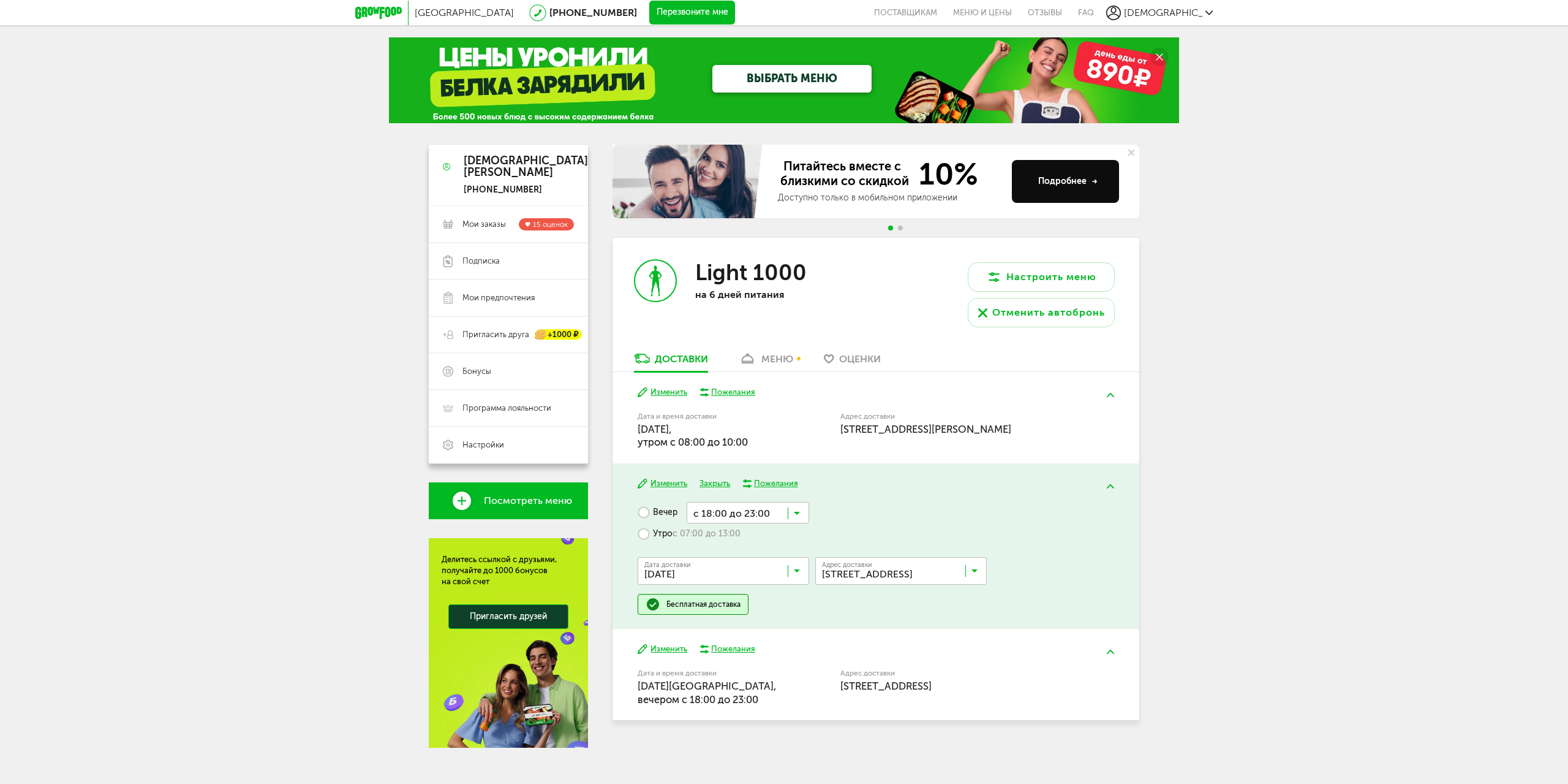
click at [795, 514] on icon at bounding box center [797, 516] width 6 height 12
click at [795, 511] on icon at bounding box center [797, 516] width 6 height 12
click at [646, 532] on label "Утро с 07:00 до 13:00" at bounding box center [689, 534] width 103 height 21
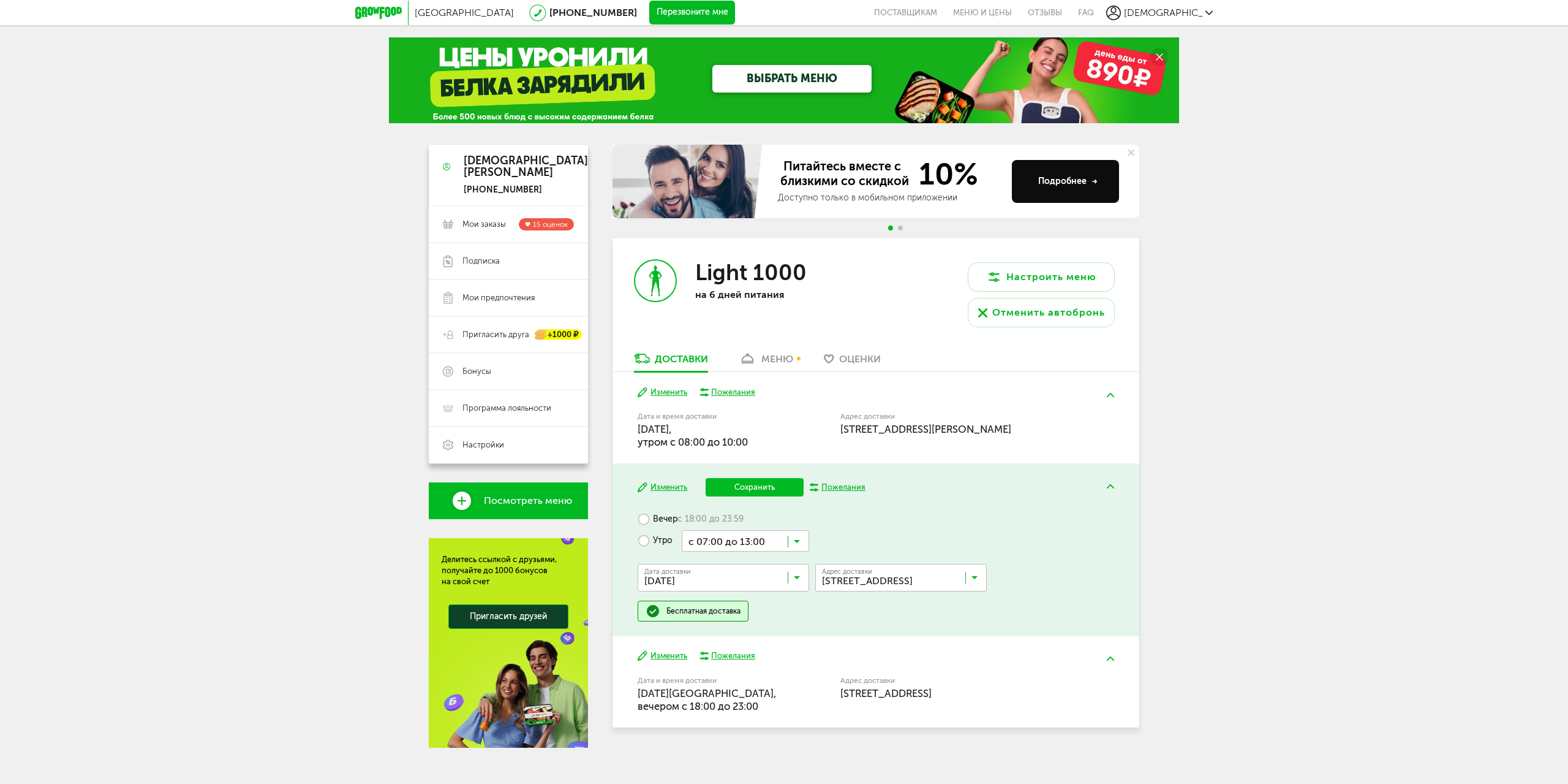
click at [798, 541] on icon at bounding box center [797, 544] width 6 height 12
click at [757, 708] on ul "с 07:00 до 12:00 с 13:00 до 18:00 с 13:00 до 16:00 с 14:00 до 17:00 с 15:00 до …" at bounding box center [745, 674] width 128 height 245
click at [972, 574] on icon at bounding box center [975, 581] width 6 height 12
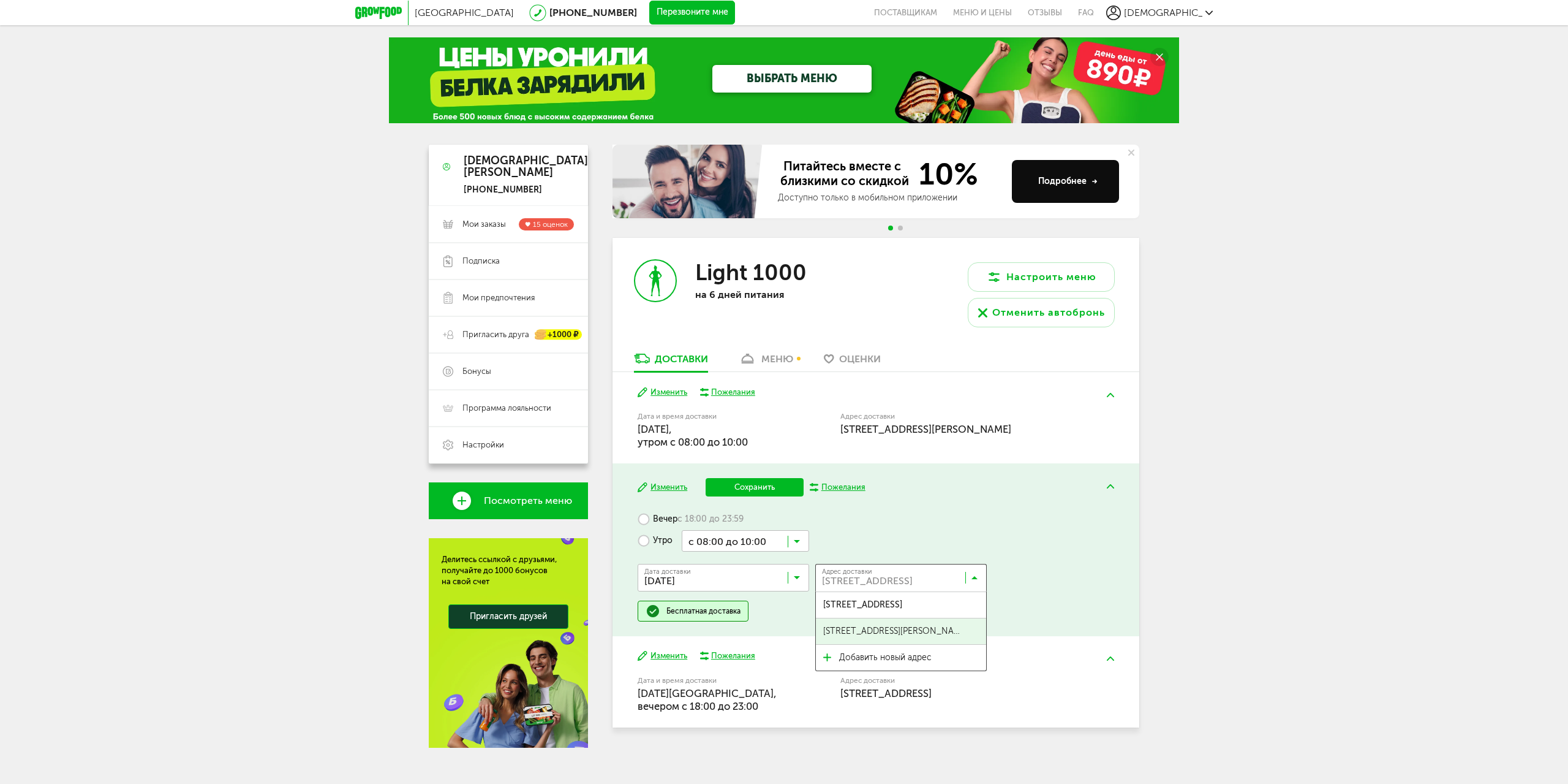
click at [939, 629] on span "[STREET_ADDRESS][PERSON_NAME]" at bounding box center [901, 631] width 170 height 26
click at [734, 488] on button "Сохранить" at bounding box center [755, 487] width 98 height 19
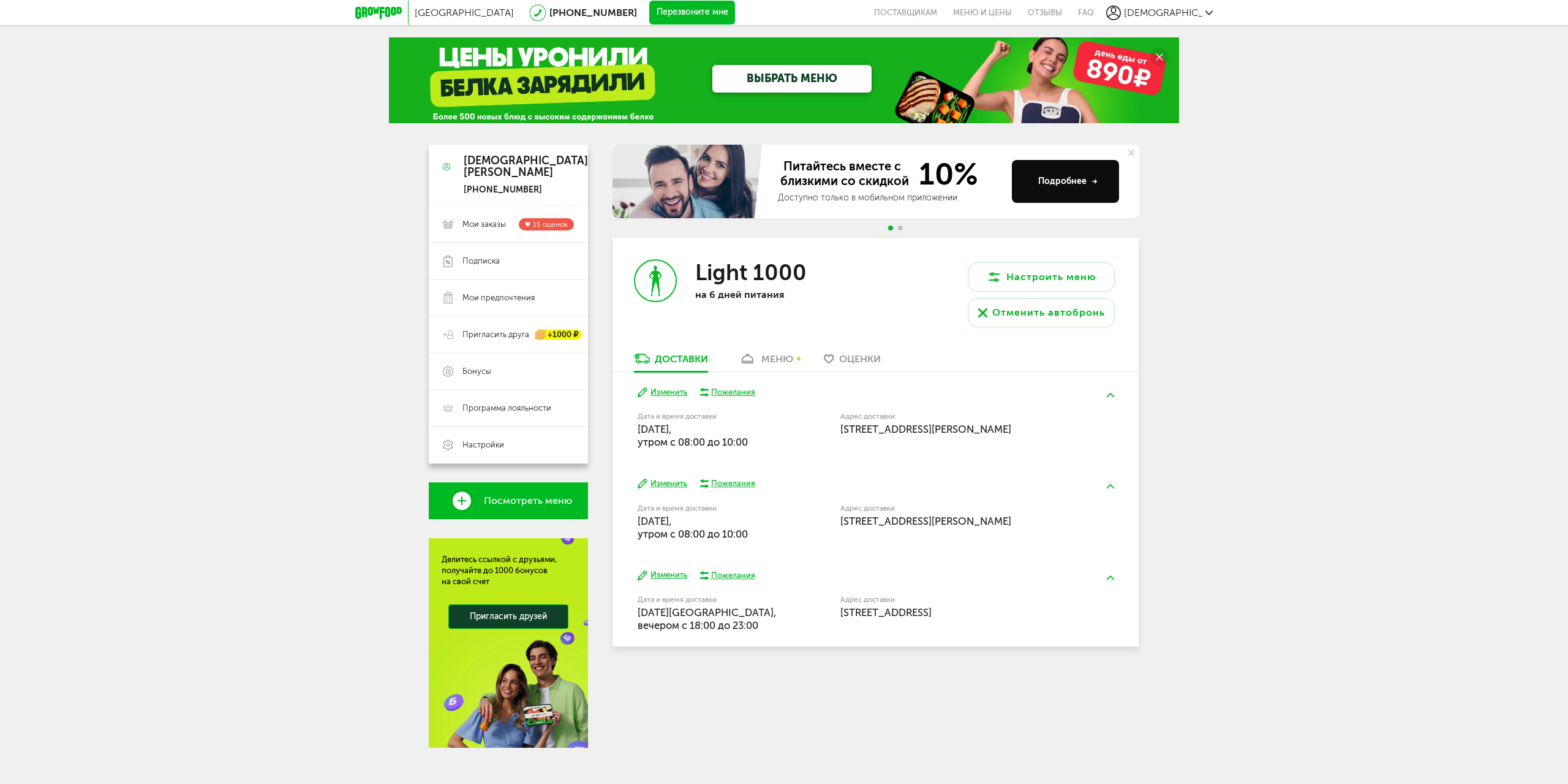
click at [741, 574] on div "Пожелания" at bounding box center [733, 576] width 44 height 11
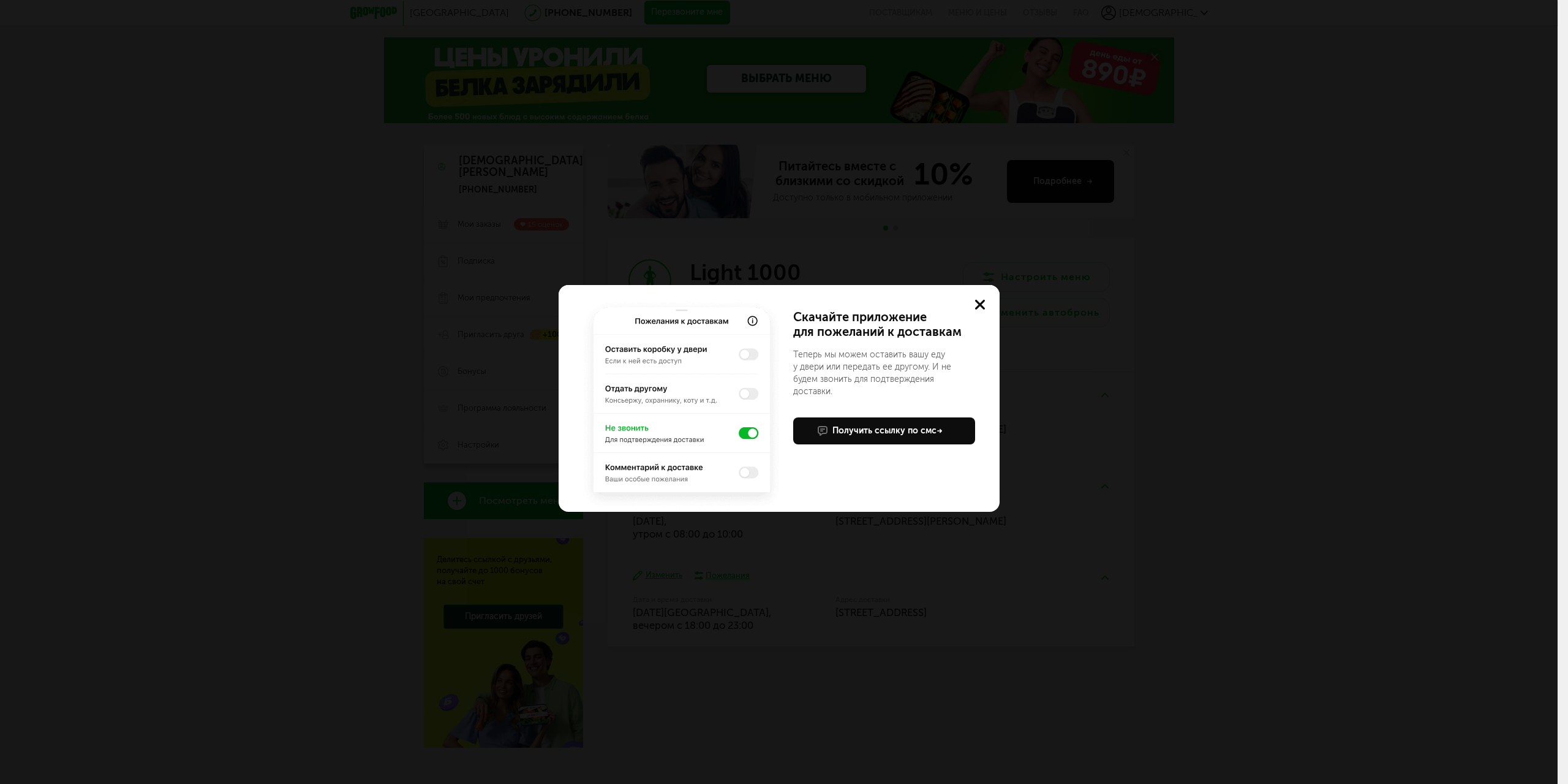
click at [980, 305] on use at bounding box center [980, 305] width 10 height 10
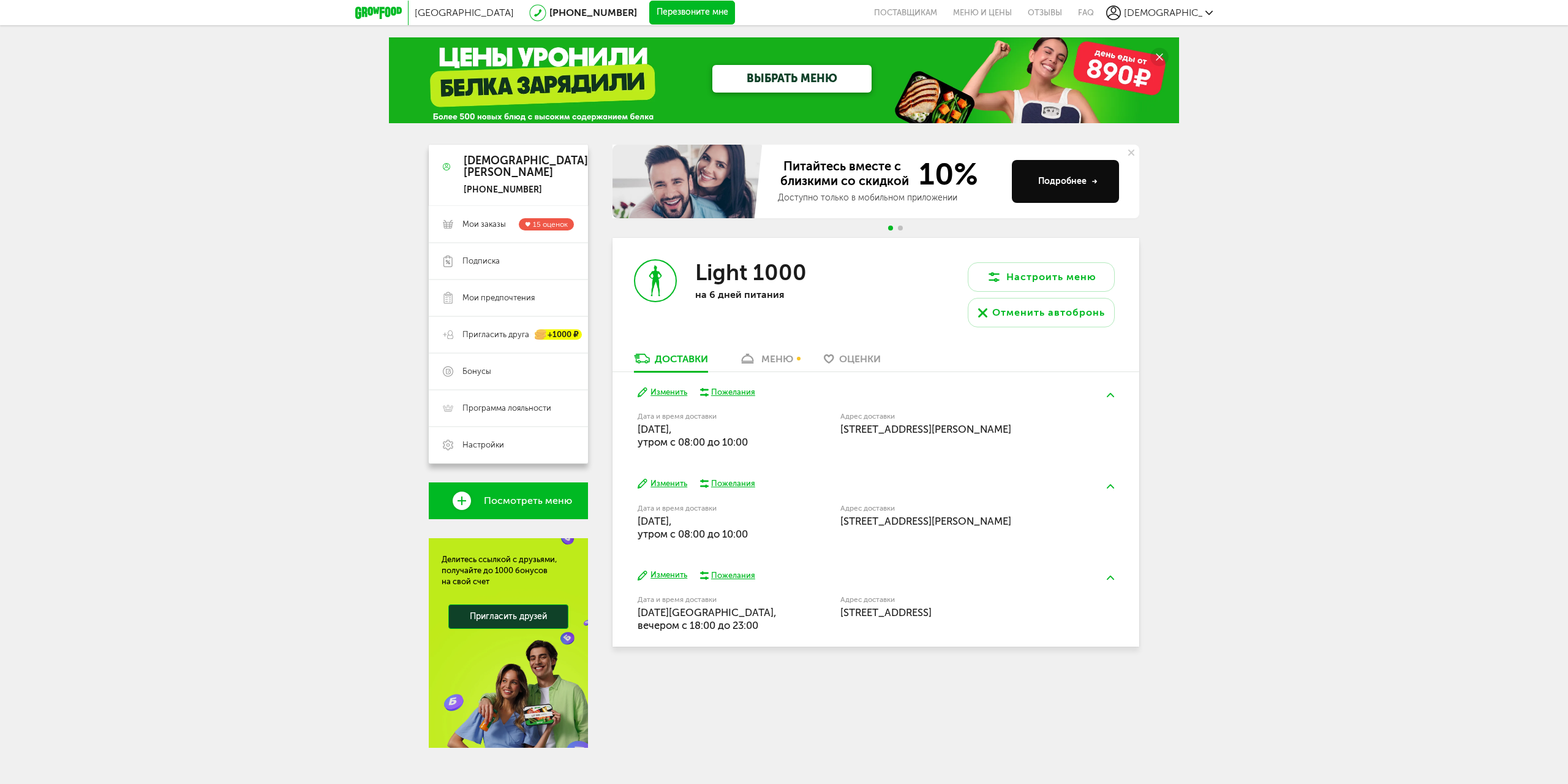
click at [673, 573] on button "Изменить" at bounding box center [662, 575] width 50 height 12
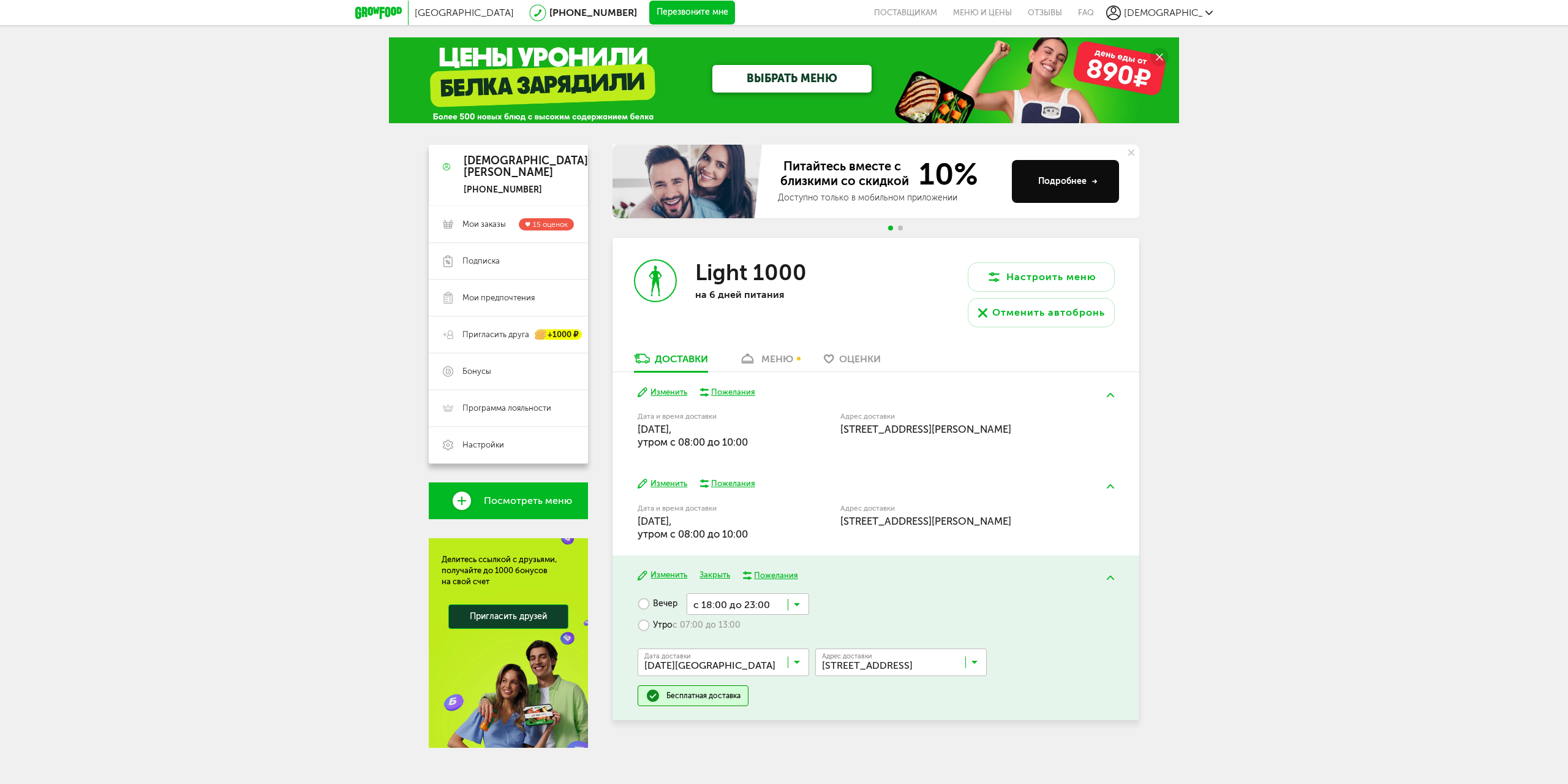
click at [642, 625] on label "Утро с 07:00 до 13:00" at bounding box center [689, 625] width 103 height 21
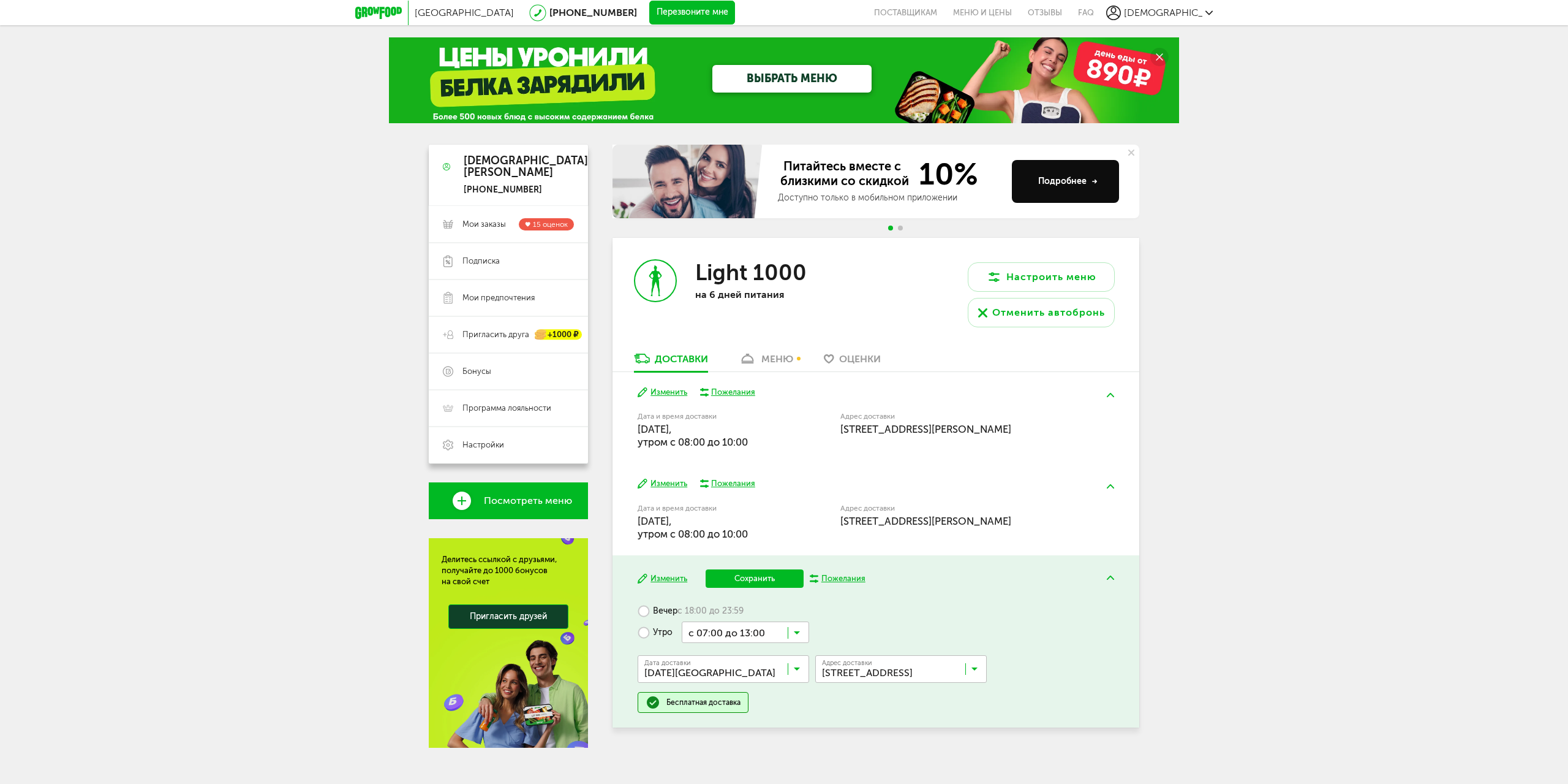
click at [793, 632] on input "Search for option" at bounding box center [745, 632] width 128 height 21
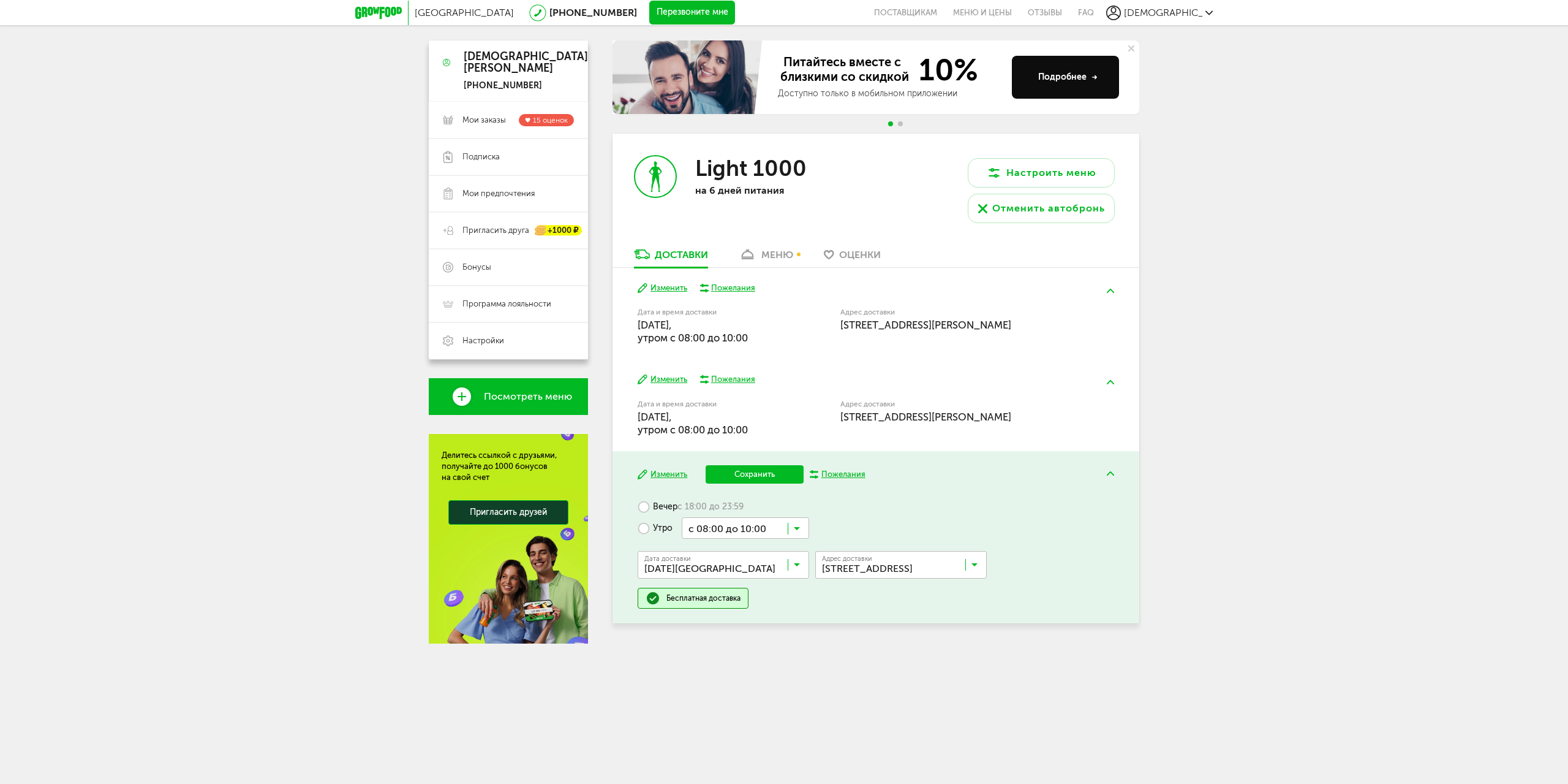
click at [760, 697] on ul "с 07:00 до 12:00 с 13:00 до 18:00 с 13:00 до 16:00 с 14:00 до 17:00 с 15:00 до …" at bounding box center [745, 661] width 128 height 245
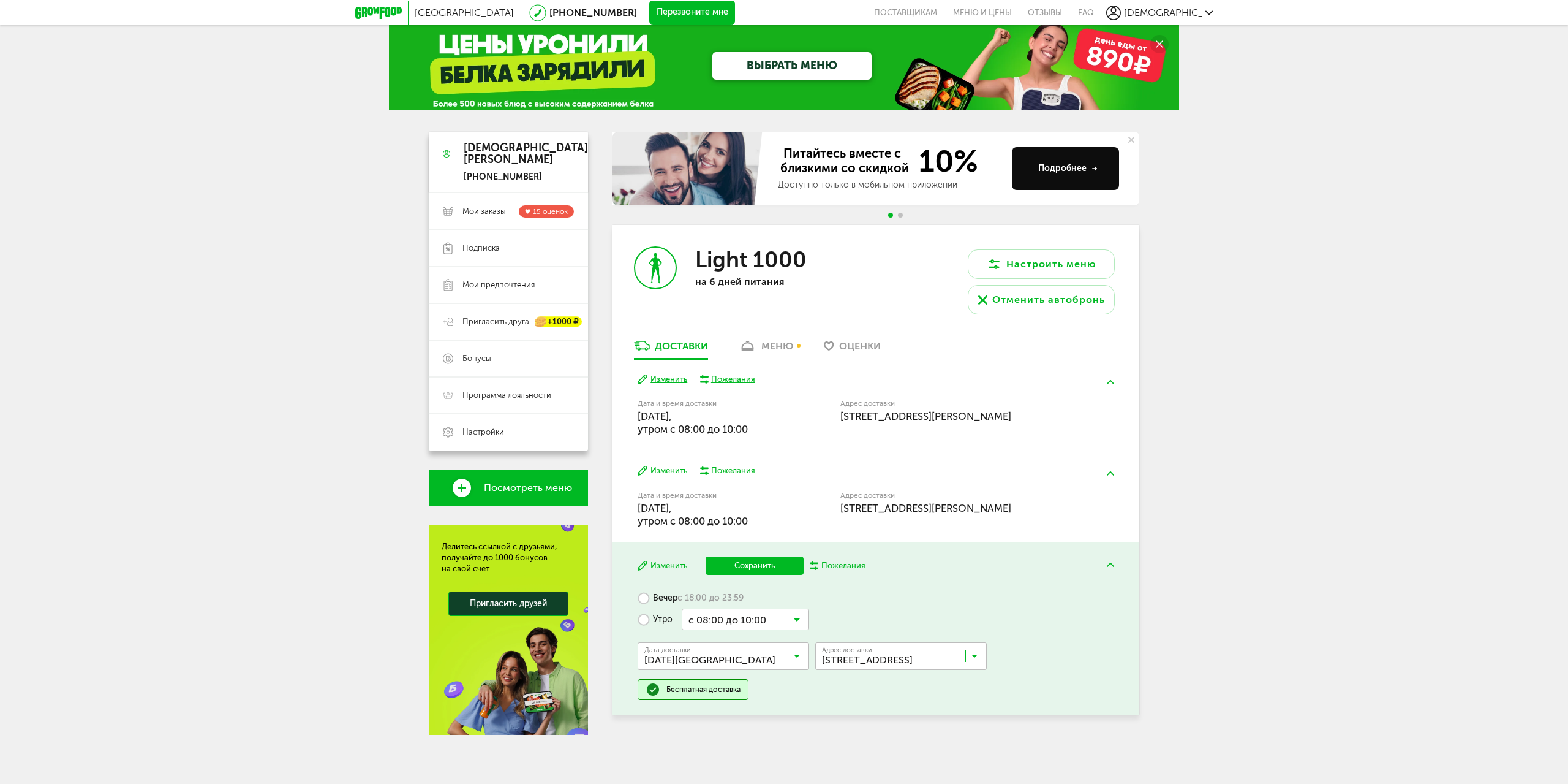
scroll to position [13, 0]
click at [972, 656] on icon at bounding box center [975, 659] width 6 height 12
click at [941, 705] on span "[STREET_ADDRESS][PERSON_NAME]" at bounding box center [901, 710] width 170 height 26
click at [743, 561] on button "Сохранить" at bounding box center [755, 565] width 98 height 19
